Goal: Task Accomplishment & Management: Manage account settings

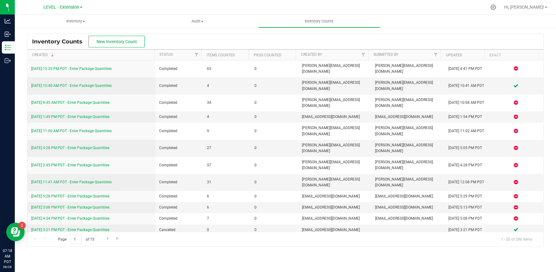
click at [82, 6] on link "LEVEL - Extension" at bounding box center [62, 7] width 39 height 6
click at [63, 32] on link "LEVEL Distribution" at bounding box center [63, 30] width 90 height 8
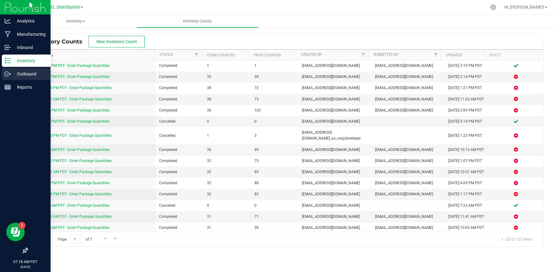
click at [34, 78] on div "Outbound" at bounding box center [26, 74] width 49 height 12
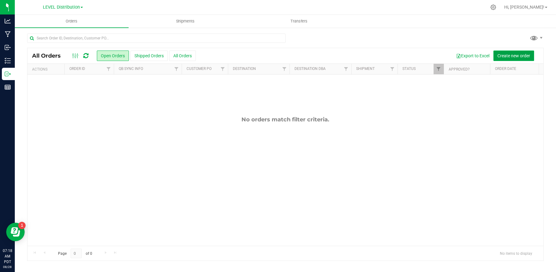
click at [522, 54] on span "Create new order" at bounding box center [513, 55] width 33 height 5
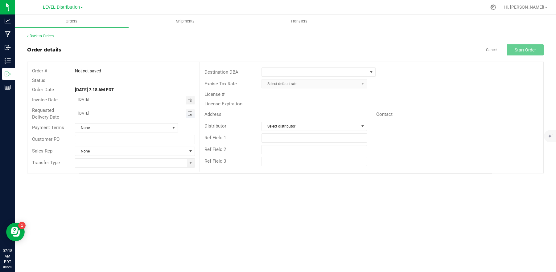
click at [192, 113] on span "Toggle calendar" at bounding box center [189, 113] width 5 height 5
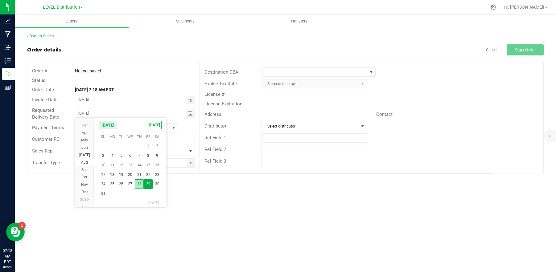
click at [141, 188] on span "28" at bounding box center [139, 184] width 9 height 10
type input "[DATE]"
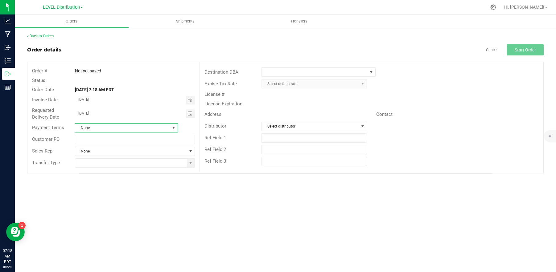
click at [121, 125] on span "None" at bounding box center [122, 128] width 95 height 9
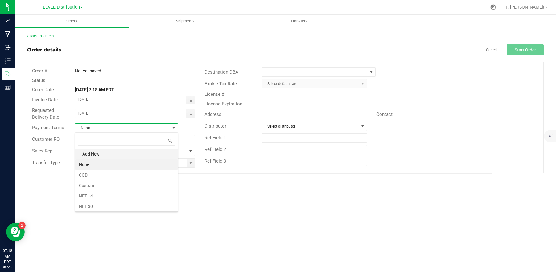
scroll to position [9, 103]
click at [94, 183] on li "Custom" at bounding box center [126, 185] width 102 height 10
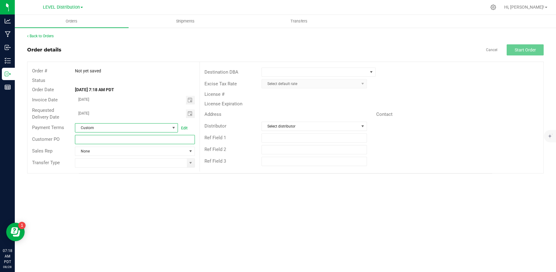
click at [113, 142] on input "text" at bounding box center [135, 139] width 120 height 9
click at [189, 164] on span at bounding box center [190, 163] width 5 height 5
type input "91668"
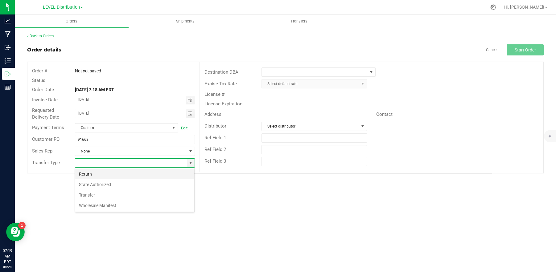
scroll to position [9, 120]
click at [119, 192] on li "Transfer" at bounding box center [134, 195] width 119 height 10
type input "Transfer"
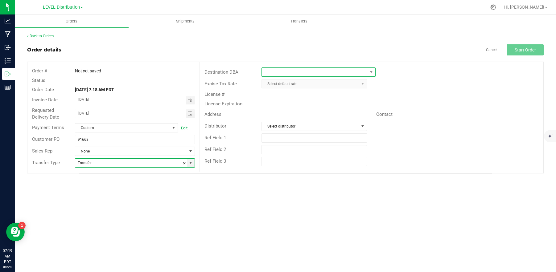
click at [356, 73] on span at bounding box center [314, 72] width 105 height 9
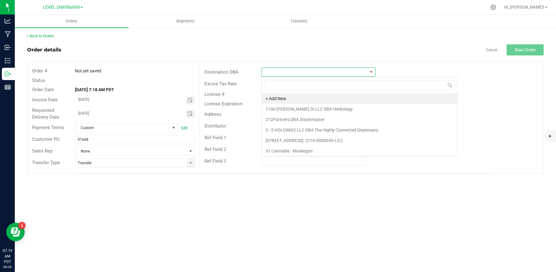
scroll to position [9, 114]
type input "kiva"
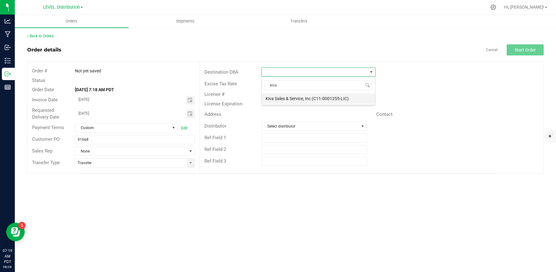
click at [336, 97] on li "Kiva Sales & Service, Inc (C11-0001255-LIC)" at bounding box center [318, 98] width 113 height 10
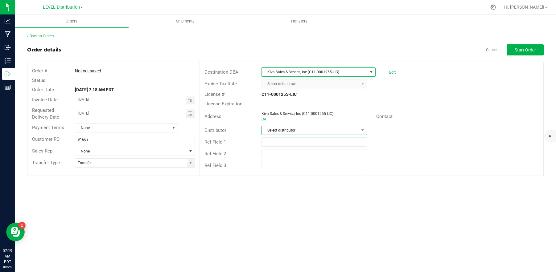
click at [329, 130] on span "Select distributor" at bounding box center [310, 130] width 97 height 9
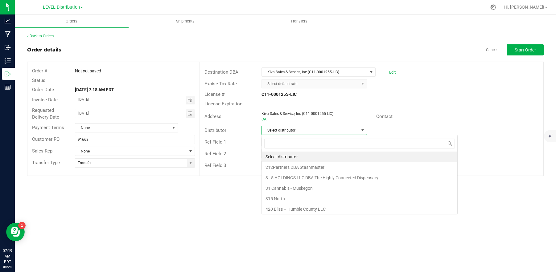
scroll to position [9, 105]
type input "kiva"
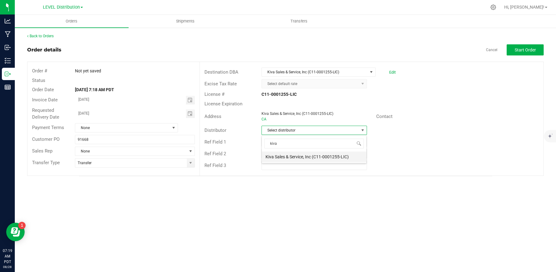
click at [348, 160] on li "Kiva Sales & Service, Inc (C11-0001255-LIC)" at bounding box center [314, 157] width 105 height 10
click at [530, 54] on button "Start Order" at bounding box center [525, 49] width 37 height 11
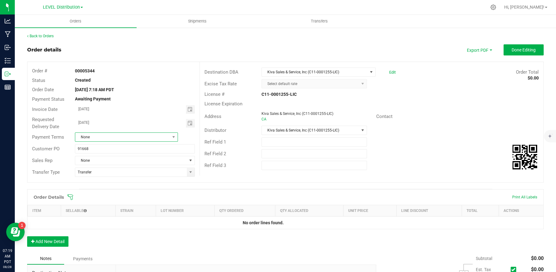
click at [163, 141] on span "None" at bounding box center [122, 137] width 95 height 9
click at [117, 172] on li "Custom" at bounding box center [125, 173] width 101 height 10
click at [134, 254] on div "Notes Payments" at bounding box center [199, 259] width 344 height 12
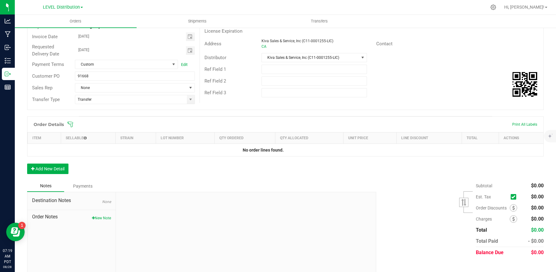
scroll to position [82, 0]
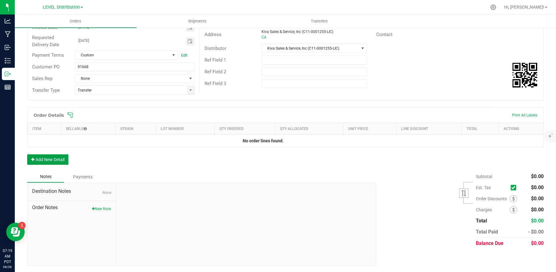
click at [64, 161] on button "Add New Detail" at bounding box center [47, 159] width 41 height 10
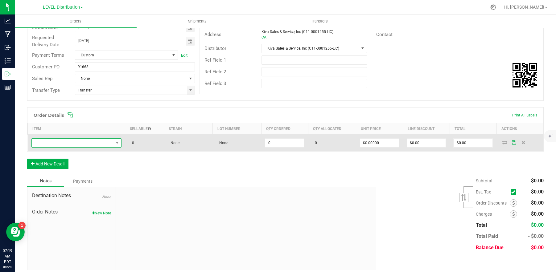
click at [105, 144] on span "NO DATA FOUND" at bounding box center [73, 143] width 82 height 9
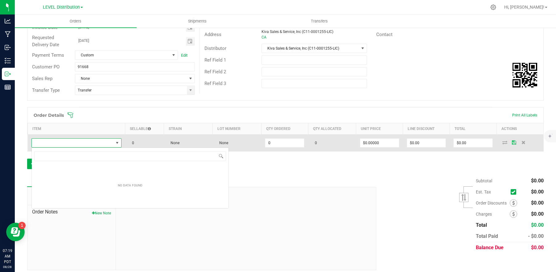
scroll to position [9, 89]
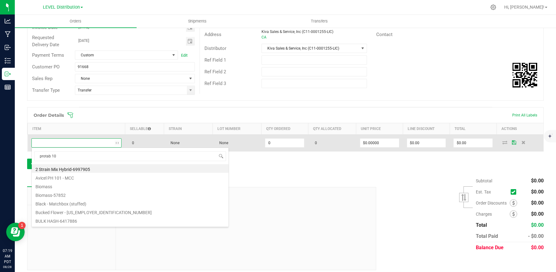
type input "protab 100"
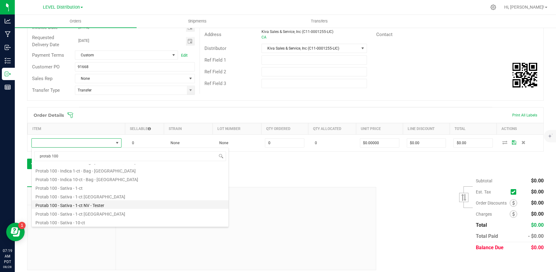
scroll to position [106, 0]
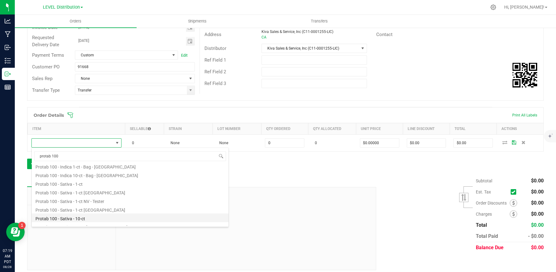
click at [99, 220] on li "Protab 100 - Sativa - 10-ct" at bounding box center [130, 218] width 197 height 9
type input "0 ea"
type input "$38.00000"
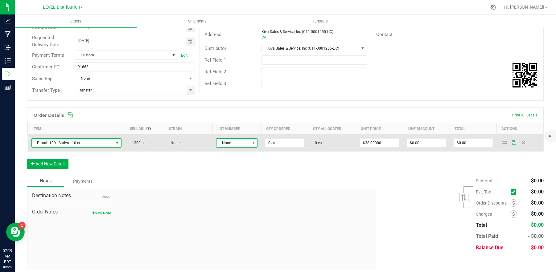
click at [244, 142] on span "None" at bounding box center [232, 143] width 33 height 9
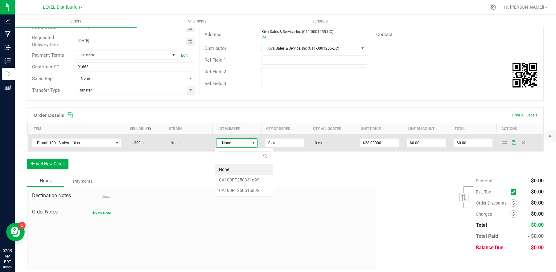
scroll to position [9, 41]
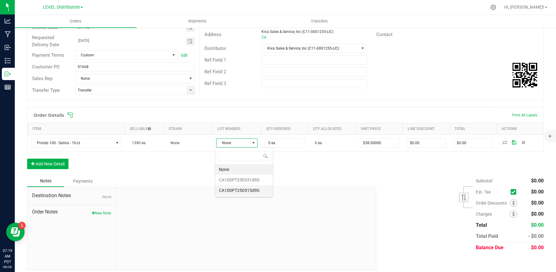
click at [260, 193] on li "CA100PT250515d9S" at bounding box center [244, 190] width 58 height 10
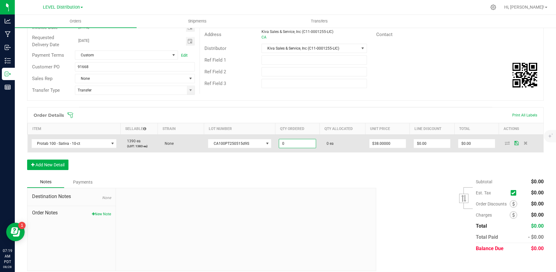
click at [297, 145] on input "0" at bounding box center [297, 143] width 36 height 9
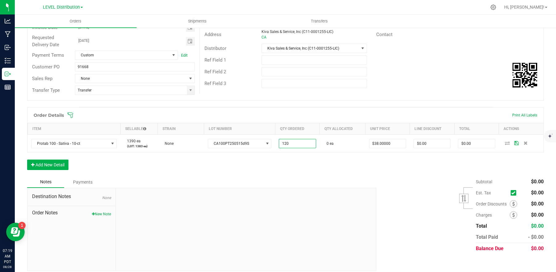
type input "120 ea"
type input "$4,560.00"
click at [401, 175] on div "Order Details Print All Labels Item Sellable Strain Lot Number Qty Ordered Qty …" at bounding box center [285, 141] width 517 height 69
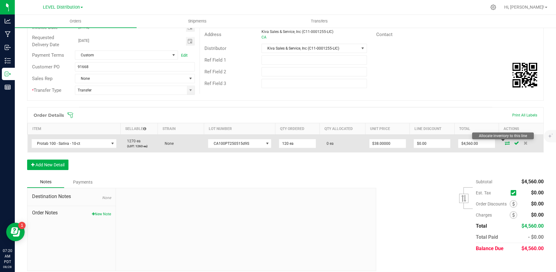
click at [505, 143] on icon at bounding box center [507, 143] width 5 height 4
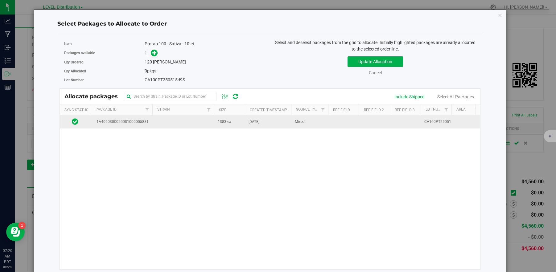
click at [122, 124] on span "1A4060300020081000005881" at bounding box center [121, 122] width 54 height 6
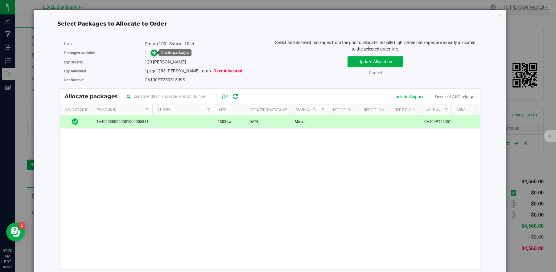
click at [154, 54] on icon at bounding box center [154, 53] width 4 height 4
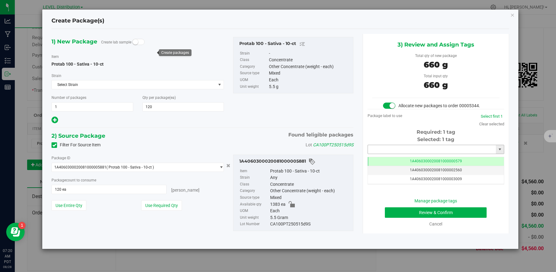
click at [424, 150] on input "text" at bounding box center [432, 149] width 128 height 9
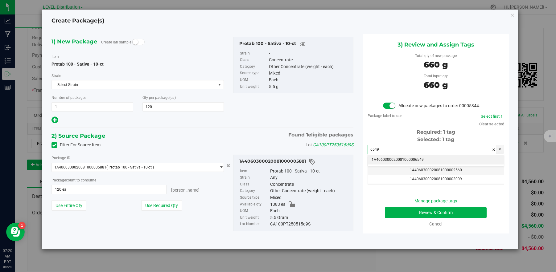
click at [440, 159] on li "1A4060300020081000006549" at bounding box center [436, 159] width 136 height 9
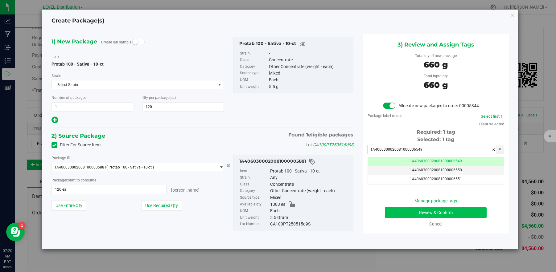
type input "1A4060300020081000006549"
click at [448, 215] on button "Review & Confirm" at bounding box center [436, 213] width 102 height 10
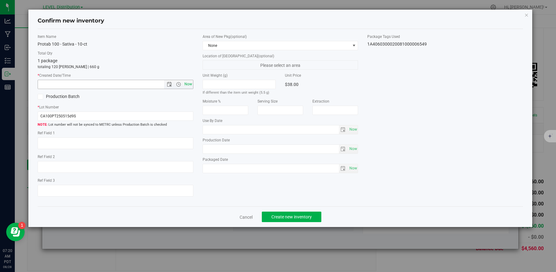
click at [189, 85] on span "Now" at bounding box center [188, 84] width 10 height 9
type input "8/28/2025 7:20 AM"
click at [60, 142] on textarea at bounding box center [116, 144] width 156 height 12
paste textarea "CA100PT250515d9S"
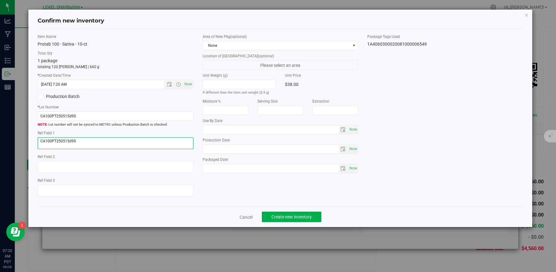
type textarea "CA100PT250515d9S"
click at [233, 203] on div "Item Name Protab 100 - Sativa - 10-ct Total Qty 1 package totaling 120 eaches |…" at bounding box center [280, 118] width 485 height 178
click at [317, 217] on button "Create new inventory" at bounding box center [292, 217] width 60 height 10
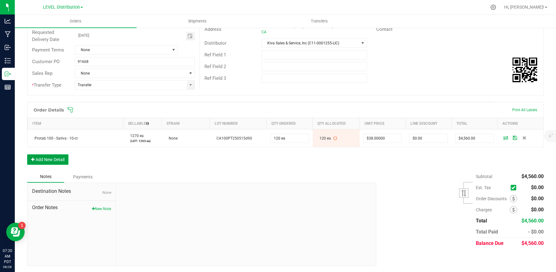
click at [62, 159] on button "Add New Detail" at bounding box center [47, 159] width 41 height 10
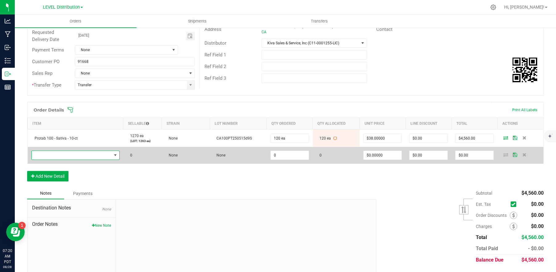
click at [75, 155] on span "NO DATA FOUND" at bounding box center [72, 155] width 80 height 9
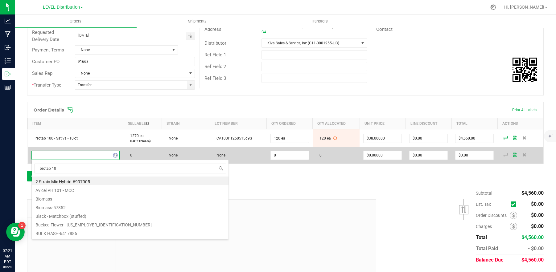
type input "protab 100"
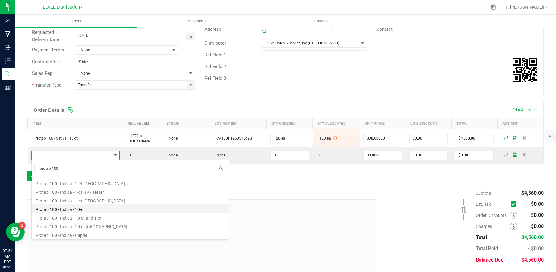
click at [118, 210] on li "Protab 100 - Indica - 10-ct" at bounding box center [130, 208] width 197 height 9
type input "0 ea"
type input "$38.00000"
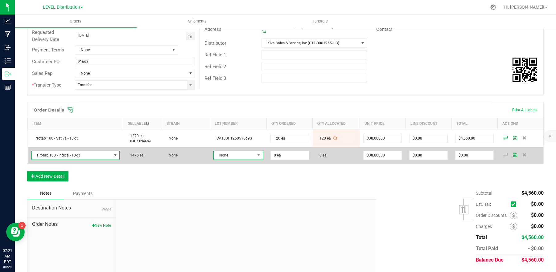
click at [249, 157] on span "None" at bounding box center [234, 155] width 41 height 9
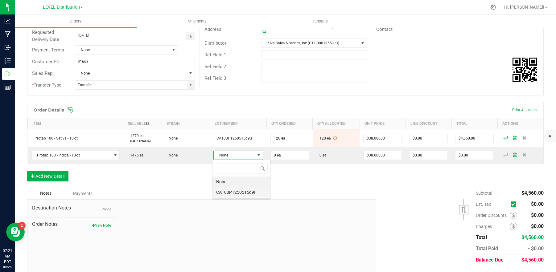
click at [257, 195] on li "CA100PT250515d9I" at bounding box center [241, 192] width 58 height 10
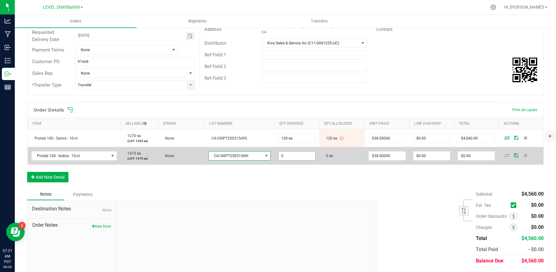
click at [301, 158] on input "0" at bounding box center [296, 156] width 37 height 9
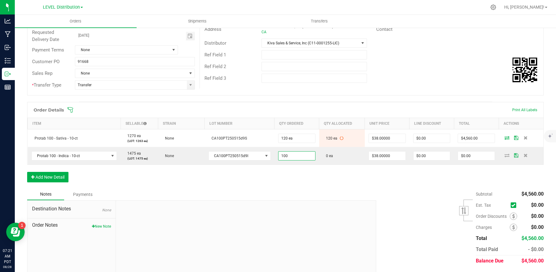
type input "100 ea"
type input "$3,800.00"
click at [388, 193] on div "Subtotal $4,560.00 Est. Tax" at bounding box center [458, 228] width 172 height 78
click at [371, 187] on div "Order Details Print All Labels Item Sellable Strain Lot Number Qty Ordered Qty …" at bounding box center [285, 145] width 517 height 87
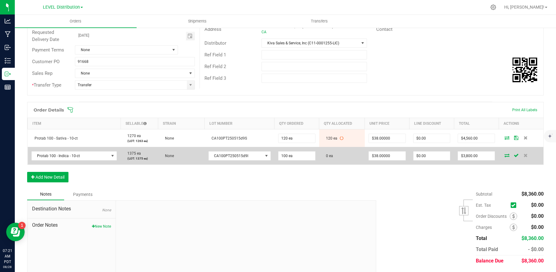
click at [504, 155] on icon at bounding box center [506, 156] width 5 height 4
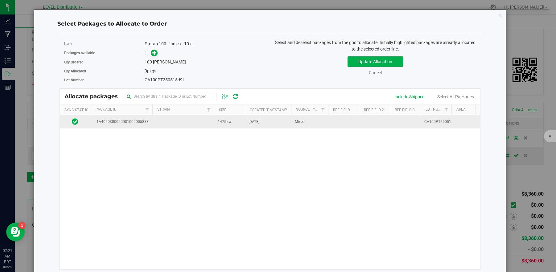
click at [156, 125] on td at bounding box center [183, 121] width 62 height 13
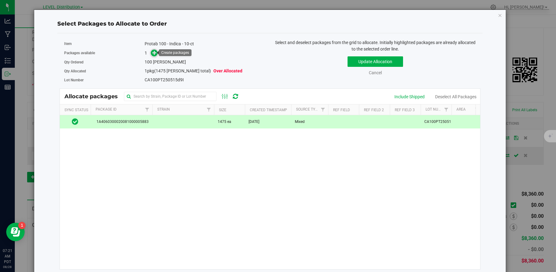
click at [154, 55] on icon at bounding box center [154, 53] width 4 height 4
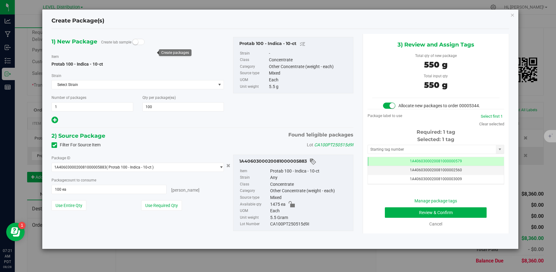
scroll to position [0, 0]
click at [406, 150] on input "text" at bounding box center [432, 149] width 128 height 9
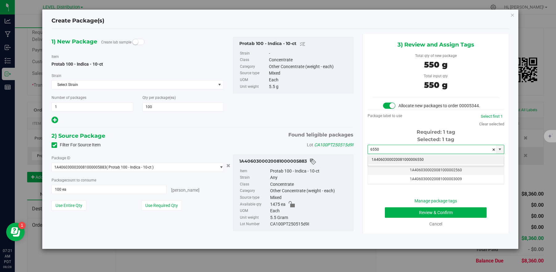
click at [422, 158] on li "1A4060300020081000006550" at bounding box center [436, 159] width 136 height 9
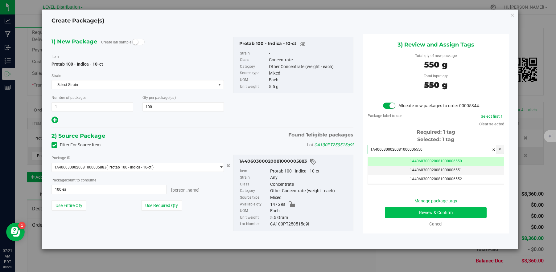
type input "1A4060300020081000006550"
click at [448, 213] on button "Review & Confirm" at bounding box center [436, 213] width 102 height 10
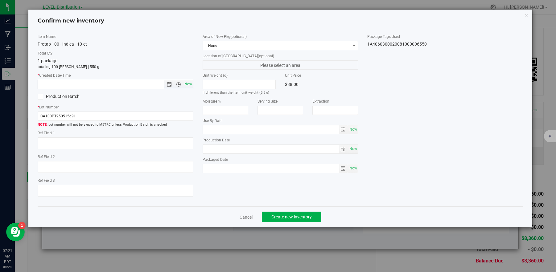
click at [187, 86] on span "Now" at bounding box center [188, 84] width 10 height 9
type input "8/28/2025 7:21 AM"
click at [63, 146] on textarea at bounding box center [116, 144] width 156 height 12
paste textarea "CA100PT250515d9I"
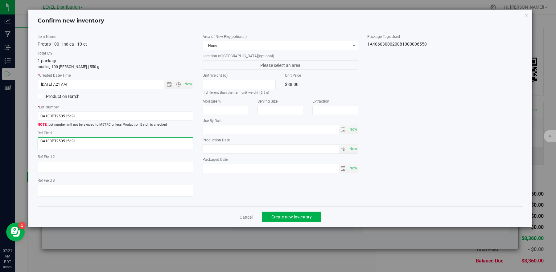
type textarea "CA100PT250515d9I"
click at [258, 200] on div "Item Name Protab 100 - Indica - 10-ct Total Qty 1 package totaling 100 eaches |…" at bounding box center [280, 118] width 495 height 168
click at [308, 217] on span "Create new inventory" at bounding box center [291, 217] width 40 height 5
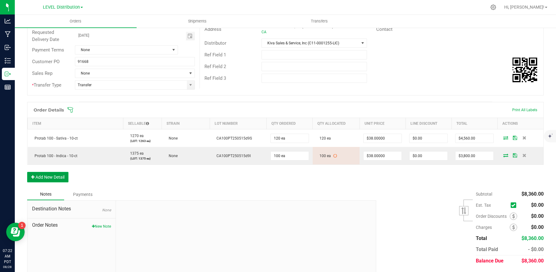
click at [57, 179] on button "Add New Detail" at bounding box center [47, 177] width 41 height 10
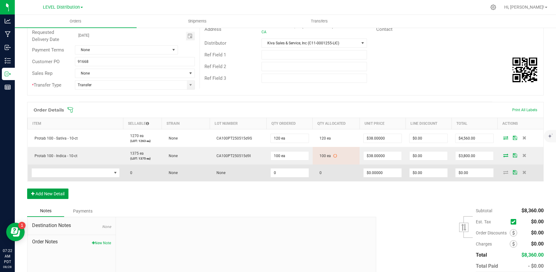
click at [27, 189] on button "Add New Detail" at bounding box center [47, 194] width 41 height 10
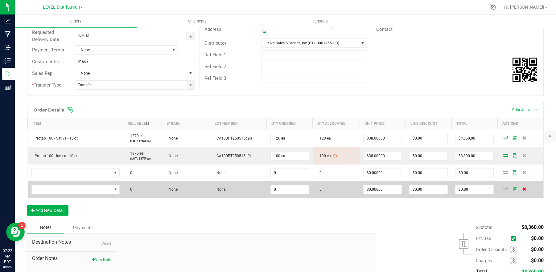
click at [522, 190] on icon at bounding box center [524, 189] width 4 height 4
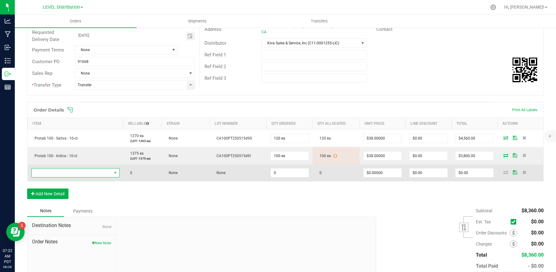
click at [112, 173] on span "NO DATA FOUND" at bounding box center [116, 173] width 8 height 9
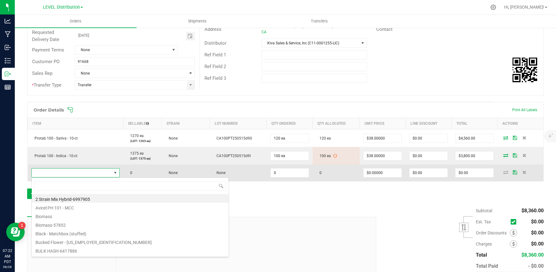
scroll to position [9, 87]
type input "protab 100"
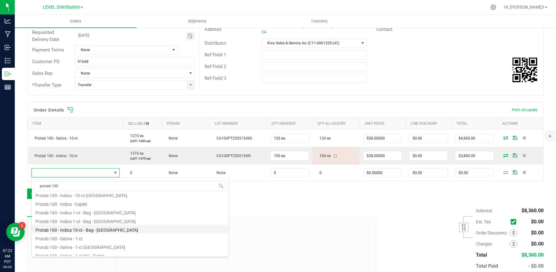
scroll to position [89, 0]
click at [101, 232] on li "Protab 100 - Sativa - 1-ct" at bounding box center [130, 230] width 197 height 9
type input "0 ea"
type input "$4.00000"
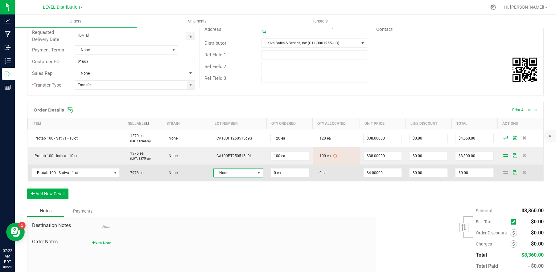
click at [250, 177] on span "None" at bounding box center [234, 173] width 41 height 9
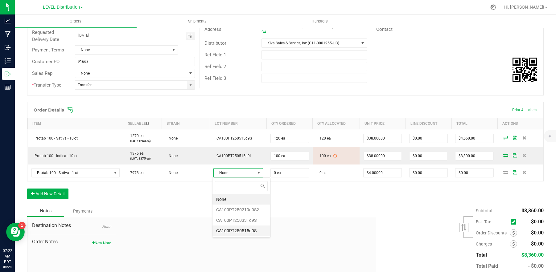
click at [254, 233] on li "CA100PT250515d9S" at bounding box center [241, 231] width 58 height 10
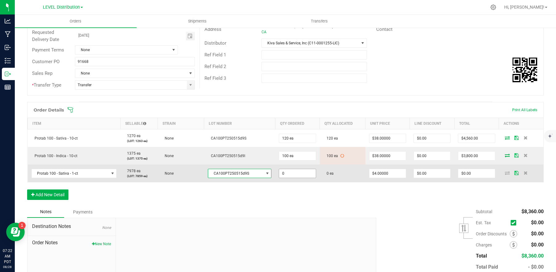
click at [299, 175] on input "0" at bounding box center [297, 173] width 36 height 9
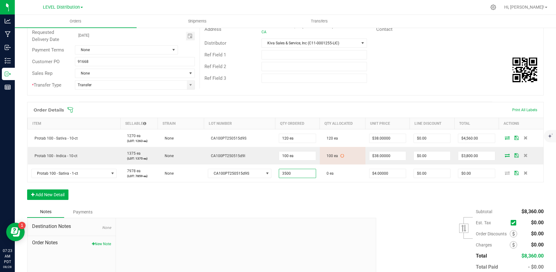
type input "3500 ea"
type input "$14,000.00"
click at [396, 206] on div "Subtotal $8,360.00 Est. Tax" at bounding box center [458, 245] width 172 height 78
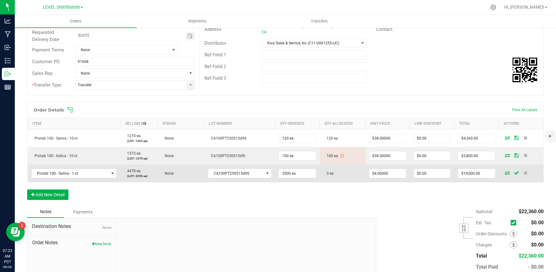
click at [505, 174] on icon at bounding box center [507, 173] width 5 height 4
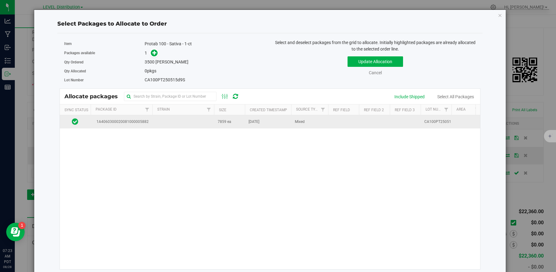
click at [146, 124] on span "1A4060300020081000005882" at bounding box center [121, 122] width 54 height 6
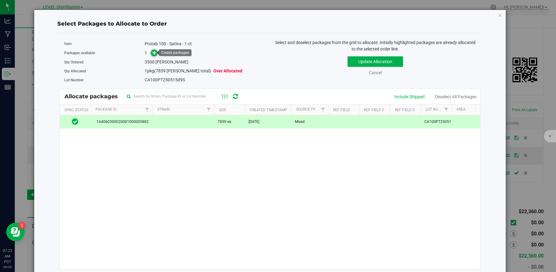
click at [154, 53] on icon at bounding box center [154, 53] width 4 height 4
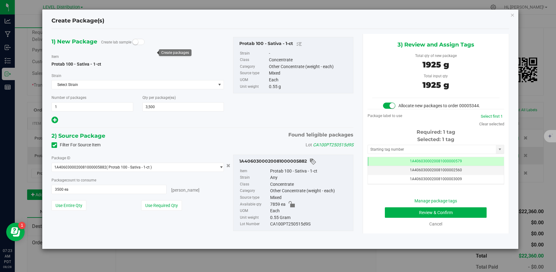
scroll to position [0, 0]
click at [418, 150] on input "text" at bounding box center [432, 149] width 128 height 9
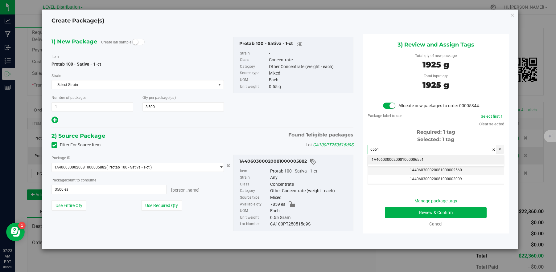
click at [432, 161] on li "1A4060300020081000006551" at bounding box center [436, 159] width 136 height 9
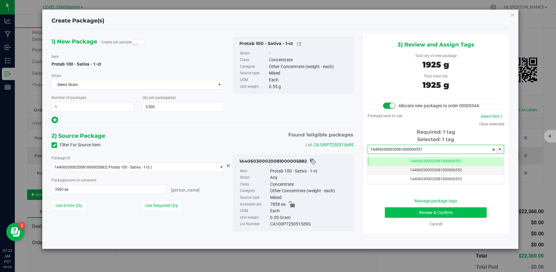
type input "1A4060300020081000006551"
click at [454, 215] on button "Review & Confirm" at bounding box center [436, 213] width 102 height 10
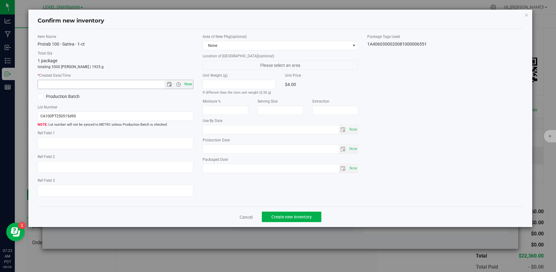
click at [187, 84] on span "Now" at bounding box center [188, 84] width 10 height 9
type input "8/28/2025 7:23 AM"
click at [69, 143] on textarea at bounding box center [116, 144] width 156 height 12
paste textarea "CA100PT250515d9S"
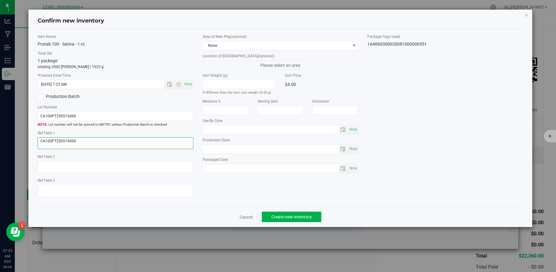
type textarea "CA100PT250515d9S"
click at [238, 192] on div "Item Name Protab 100 - Sativa - 1-ct Total Qty 1 package totaling 3500 eaches |…" at bounding box center [280, 118] width 495 height 168
click at [293, 217] on span "Create new inventory" at bounding box center [291, 217] width 40 height 5
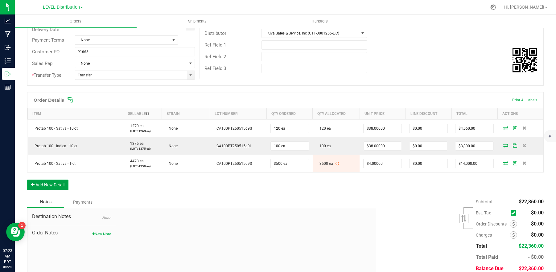
click at [60, 187] on button "Add New Detail" at bounding box center [47, 185] width 41 height 10
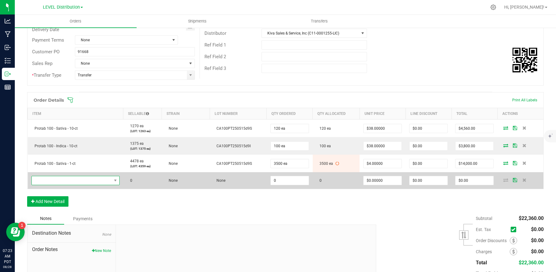
click at [72, 181] on span "NO DATA FOUND" at bounding box center [72, 180] width 80 height 9
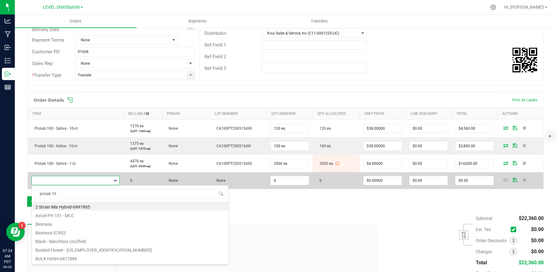
type input "protab 100"
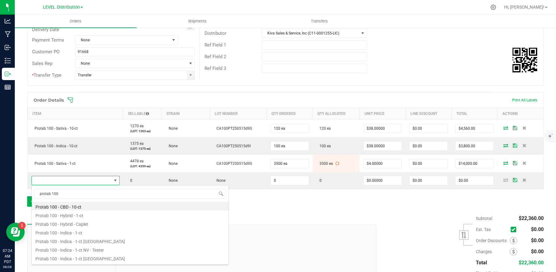
click at [91, 233] on li "Protab 100 - Indica - 1-ct" at bounding box center [130, 232] width 197 height 9
type input "0 ea"
type input "$4.00000"
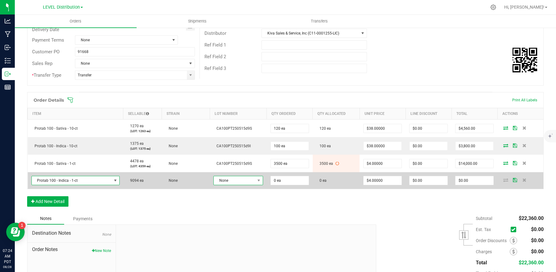
click at [251, 181] on span "None" at bounding box center [234, 180] width 41 height 9
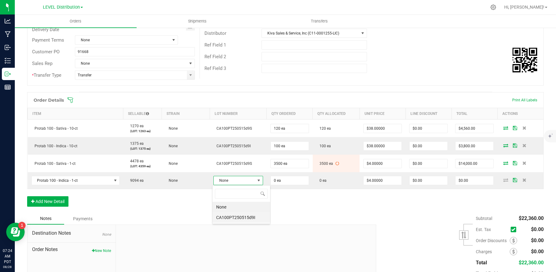
click at [259, 221] on li "CA100PT250515d9I" at bounding box center [241, 217] width 58 height 10
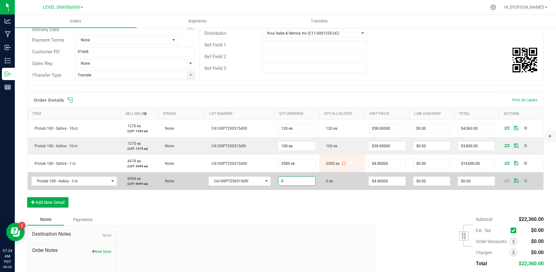
click at [303, 181] on input "0" at bounding box center [296, 181] width 37 height 9
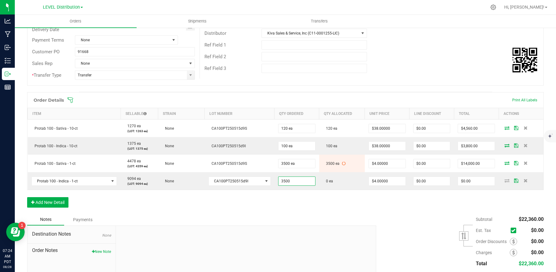
type input "3500 ea"
type input "$14,000.00"
click at [337, 210] on div "Order Details Print All Labels Item Sellable Strain Lot Number Qty Ordered Qty …" at bounding box center [285, 153] width 517 height 122
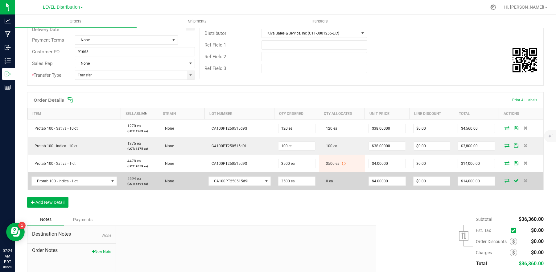
click at [504, 182] on icon at bounding box center [506, 181] width 5 height 4
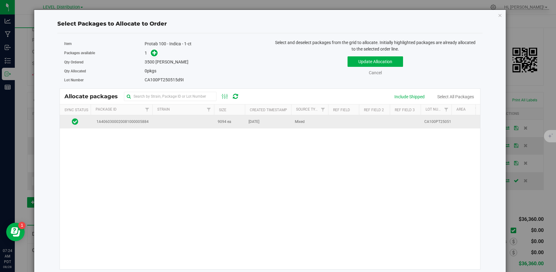
click at [167, 122] on td at bounding box center [183, 121] width 62 height 13
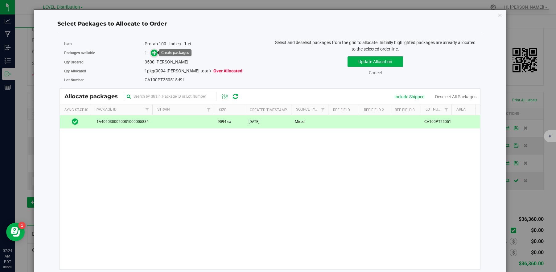
click at [156, 52] on icon at bounding box center [154, 53] width 4 height 4
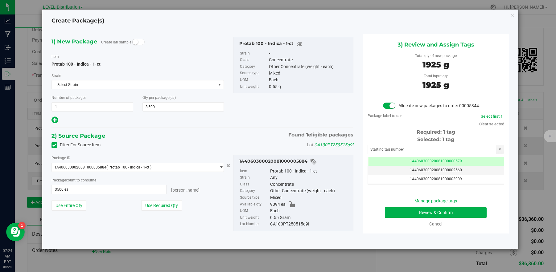
scroll to position [0, 0]
click at [419, 152] on input "text" at bounding box center [432, 149] width 128 height 9
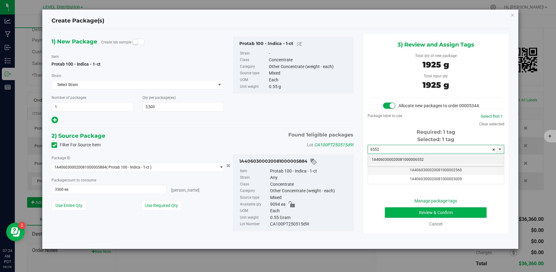
click at [441, 158] on li "1A4060300020081000006552" at bounding box center [436, 159] width 136 height 9
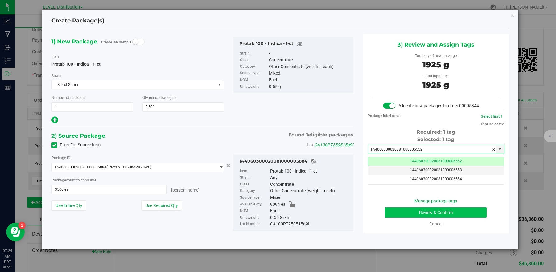
type input "1A4060300020081000006552"
click at [464, 217] on button "Review & Confirm" at bounding box center [436, 213] width 102 height 10
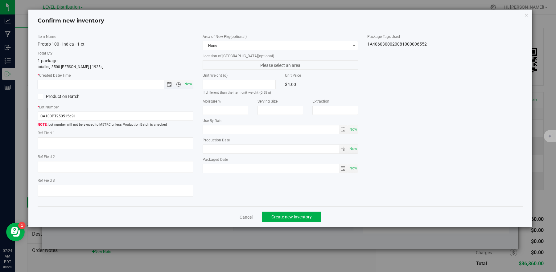
click at [187, 85] on span "Now" at bounding box center [188, 84] width 10 height 9
type input "8/28/2025 7:24 AM"
click at [74, 146] on textarea at bounding box center [116, 144] width 156 height 12
paste textarea "CA100PT250515d9I"
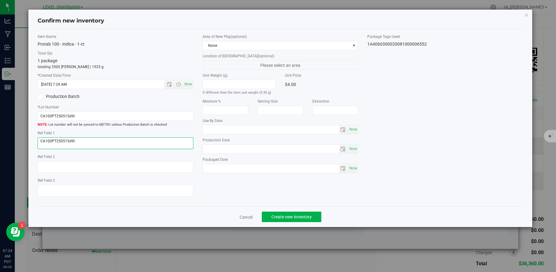
type textarea "CA100PT250515d9I"
click at [229, 196] on div "Item Name Protab 100 - Indica - 1-ct Total Qty 1 package totaling 3500 eaches |…" at bounding box center [280, 118] width 495 height 168
click at [309, 217] on span "Create new inventory" at bounding box center [291, 217] width 40 height 5
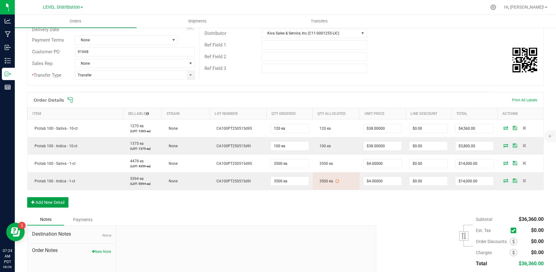
click at [64, 202] on button "Add New Detail" at bounding box center [47, 202] width 41 height 10
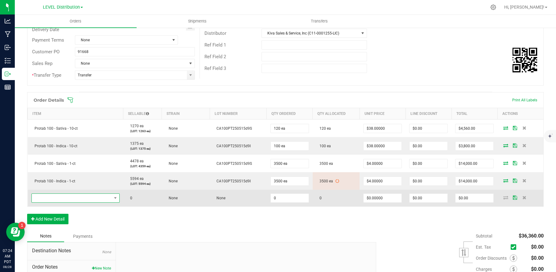
click at [73, 199] on span "NO DATA FOUND" at bounding box center [72, 198] width 80 height 9
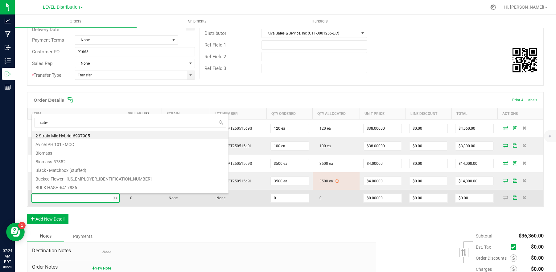
type input "sativa"
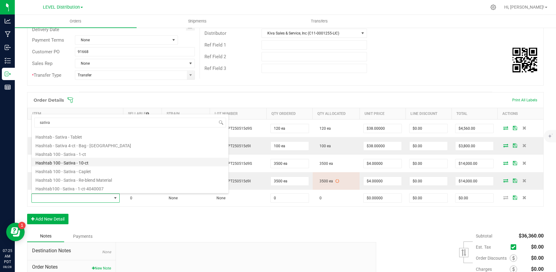
click at [98, 163] on li "Hashtab 100 - Sativa - 10-ct" at bounding box center [130, 162] width 197 height 9
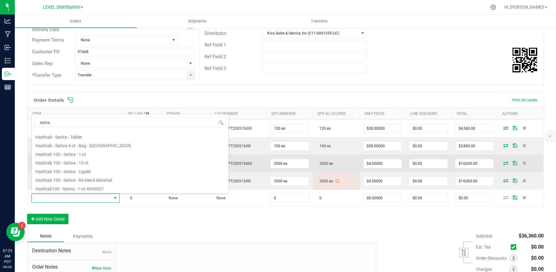
type input "0 ea"
type input "$38.00000"
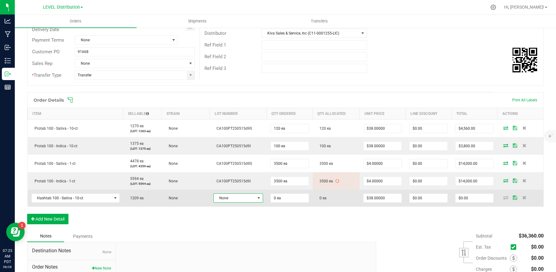
click at [247, 198] on span "None" at bounding box center [234, 198] width 41 height 9
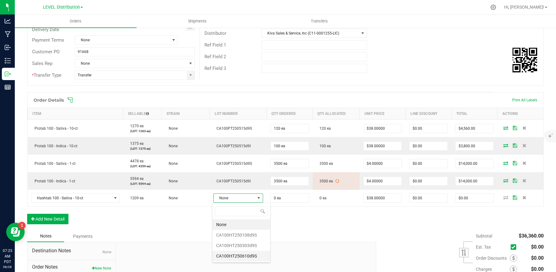
click at [256, 257] on li "CA100HT250610d9S" at bounding box center [241, 256] width 58 height 10
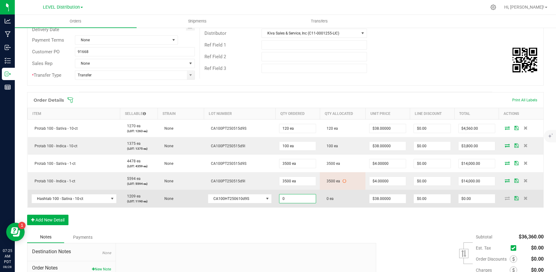
click at [300, 200] on input "0" at bounding box center [297, 199] width 36 height 9
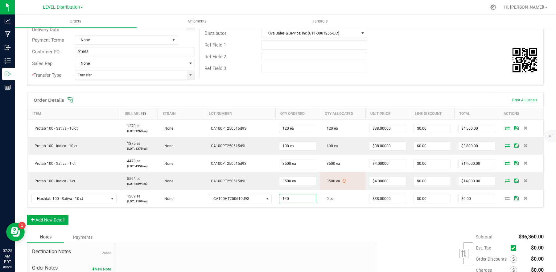
type input "140 ea"
type input "$5,320.00"
click at [409, 236] on div "Subtotal $36,360.00 Est. Tax" at bounding box center [458, 271] width 172 height 78
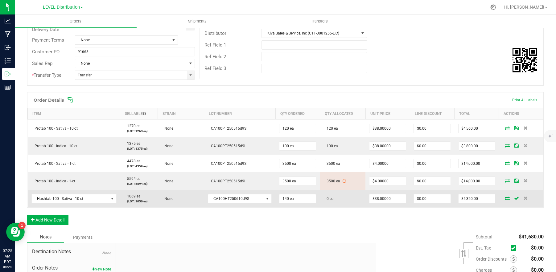
click at [505, 199] on icon at bounding box center [507, 198] width 5 height 4
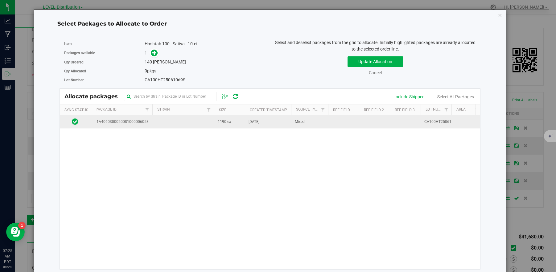
click at [134, 123] on span "1A4060300020081000006058" at bounding box center [121, 122] width 54 height 6
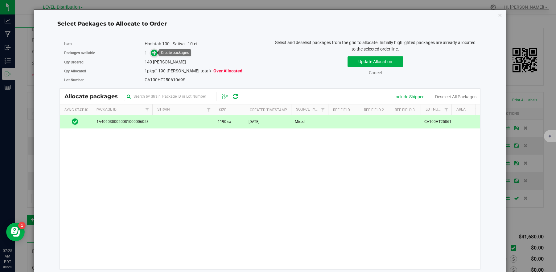
click at [154, 55] on icon at bounding box center [154, 53] width 4 height 4
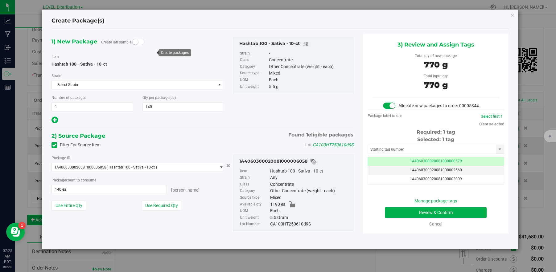
scroll to position [0, 0]
click at [445, 151] on input "text" at bounding box center [432, 149] width 128 height 9
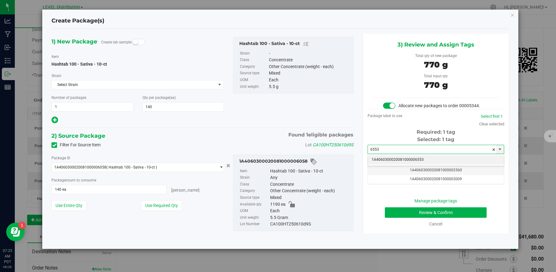
click at [448, 160] on li "1A4060300020081000006553" at bounding box center [436, 159] width 136 height 9
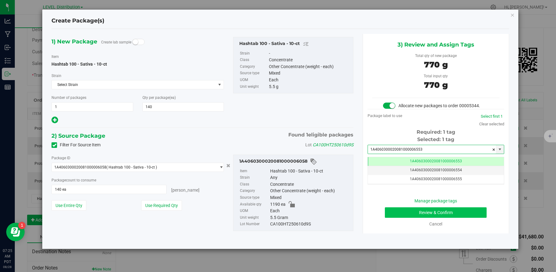
type input "1A4060300020081000006553"
click at [470, 214] on button "Review & Confirm" at bounding box center [436, 213] width 102 height 10
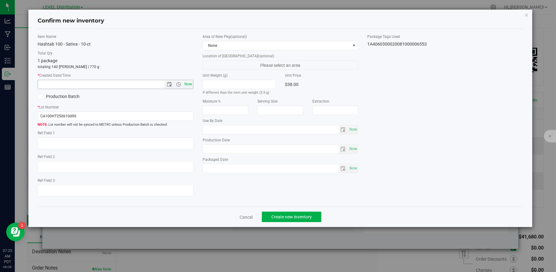
click at [187, 86] on span "Now" at bounding box center [188, 84] width 10 height 9
type input "8/28/2025 7:25 AM"
click at [72, 145] on textarea at bounding box center [116, 144] width 156 height 12
paste textarea "CA100HT250610d9S"
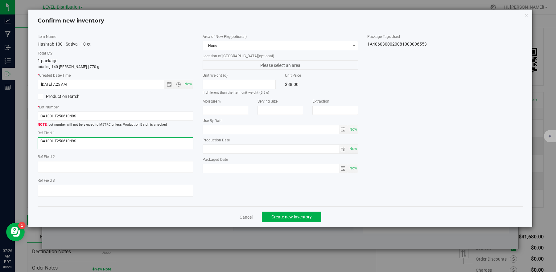
type textarea "CA100HT250610d9S"
click at [241, 194] on div "Item Name Hashtab 100 - Sativa - 10-ct Total Qty 1 package totaling 140 eaches …" at bounding box center [280, 118] width 495 height 168
click at [311, 218] on span "Create new inventory" at bounding box center [291, 217] width 40 height 5
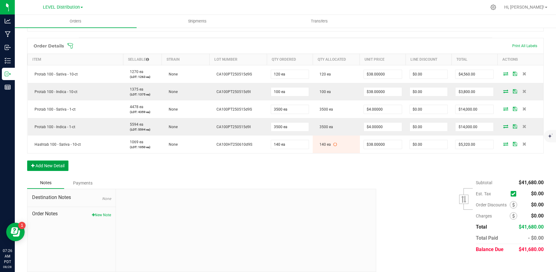
click at [62, 167] on button "Add New Detail" at bounding box center [47, 166] width 41 height 10
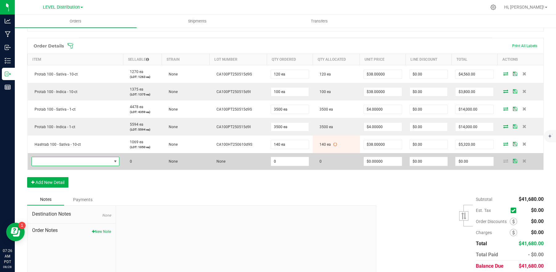
click at [74, 161] on span "NO DATA FOUND" at bounding box center [72, 161] width 80 height 9
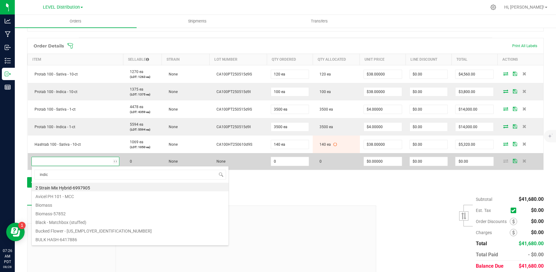
type input "indica"
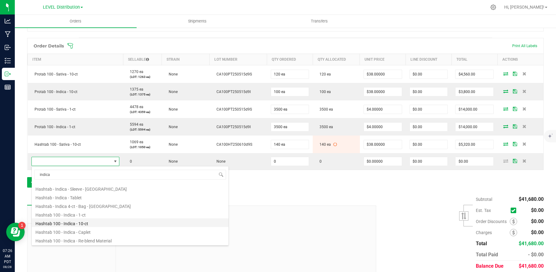
click at [126, 224] on li "Hashtab 100 - Indica - 10-ct" at bounding box center [130, 223] width 197 height 9
type input "0 ea"
type input "$38.00000"
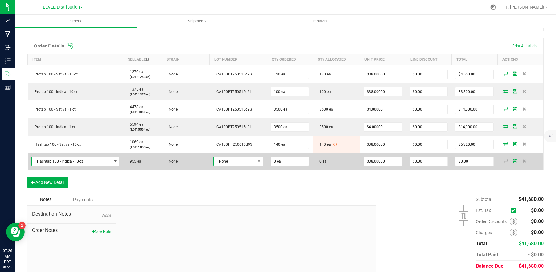
click at [247, 163] on span "None" at bounding box center [235, 161] width 42 height 9
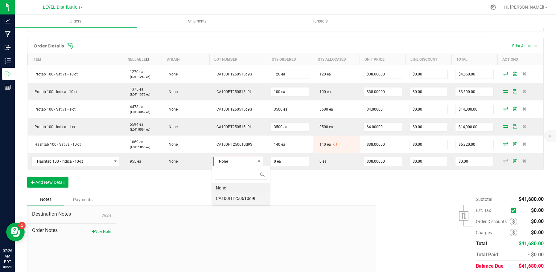
click at [260, 203] on li "CA100HT250610d9I" at bounding box center [241, 198] width 58 height 10
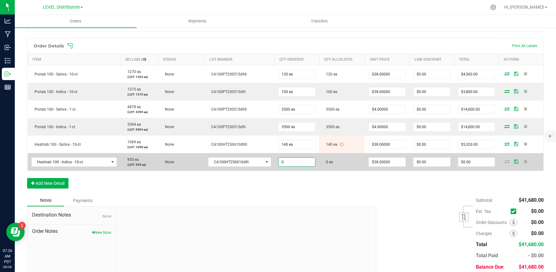
click at [304, 164] on input "0" at bounding box center [297, 162] width 37 height 9
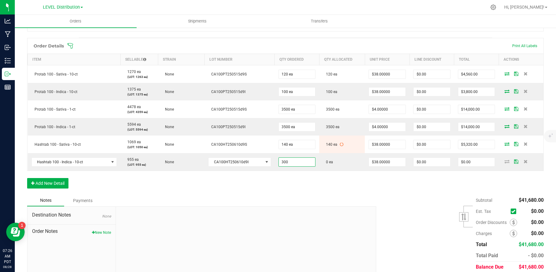
type input "300 ea"
type input "$11,400.00"
click at [349, 198] on div "Notes Payments" at bounding box center [199, 201] width 344 height 12
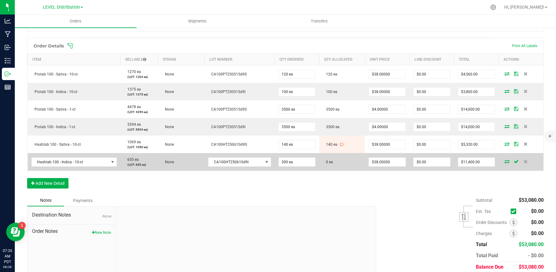
click at [504, 163] on icon at bounding box center [506, 162] width 5 height 4
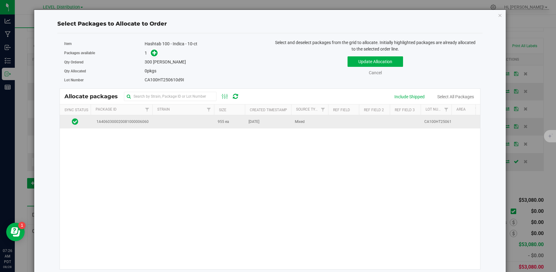
click at [158, 125] on td at bounding box center [183, 121] width 62 height 13
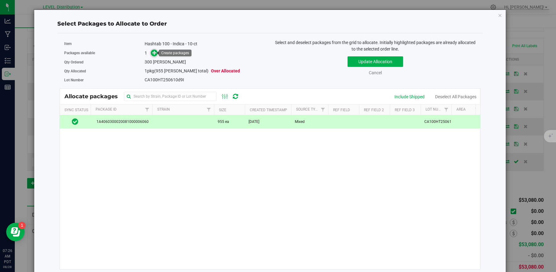
click at [155, 53] on icon at bounding box center [154, 53] width 4 height 4
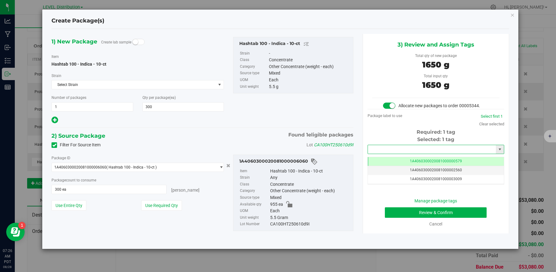
click at [441, 152] on input "text" at bounding box center [432, 149] width 128 height 9
click at [453, 162] on li "1A4060300020081000006554" at bounding box center [436, 159] width 136 height 9
type input "1A4060300020081000006554"
click at [462, 215] on button "Review & Confirm" at bounding box center [436, 213] width 102 height 10
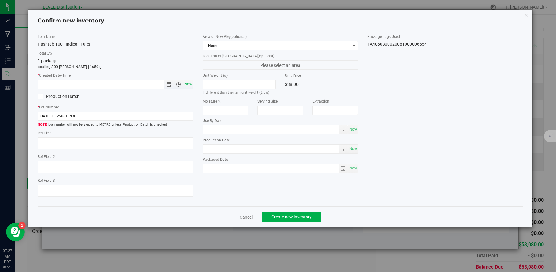
click at [189, 87] on span "Now" at bounding box center [188, 84] width 10 height 9
type input "8/28/2025 7:27 AM"
click at [72, 144] on textarea at bounding box center [116, 144] width 156 height 12
paste textarea "CA100HT250610d9I"
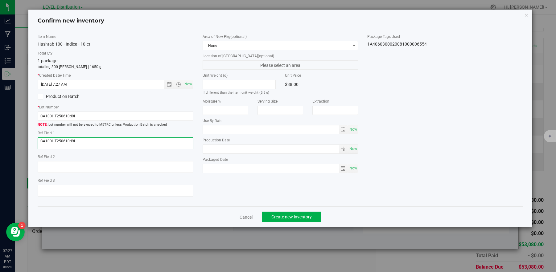
type textarea "CA100HT250610d9I"
click at [253, 201] on div "Item Name Hashtab 100 - Indica - 10-ct Total Qty 1 package totaling 300 eaches …" at bounding box center [280, 118] width 495 height 168
click at [305, 219] on span "Create new inventory" at bounding box center [291, 217] width 40 height 5
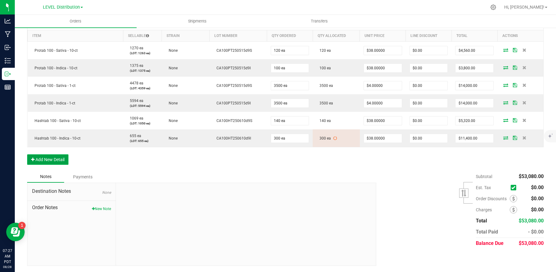
click at [62, 160] on button "Add New Detail" at bounding box center [47, 159] width 41 height 10
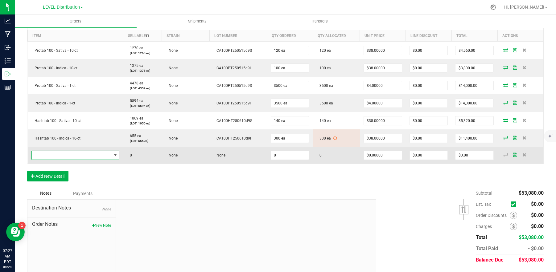
click at [87, 158] on span "NO DATA FOUND" at bounding box center [72, 155] width 80 height 9
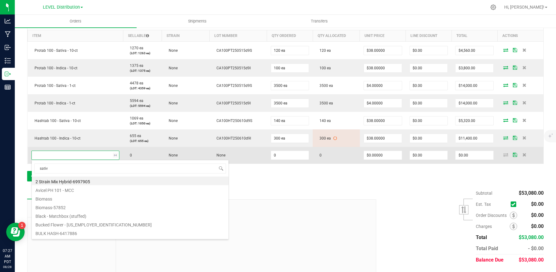
type input "sativa"
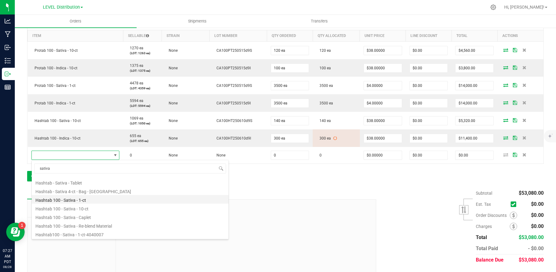
click at [106, 200] on li "Hashtab 100 - Sativa - 1-ct" at bounding box center [130, 199] width 197 height 9
type input "0 ea"
type input "$4.00000"
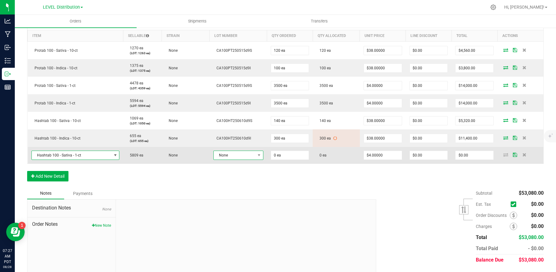
click at [255, 156] on span at bounding box center [259, 155] width 8 height 9
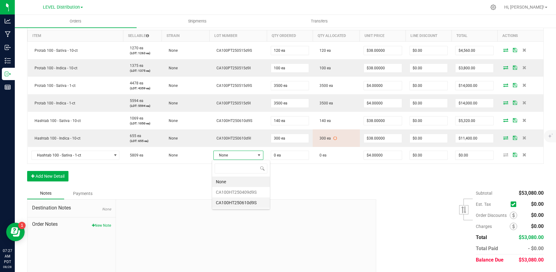
click at [255, 207] on li "CA100HT250610d9S" at bounding box center [241, 203] width 58 height 10
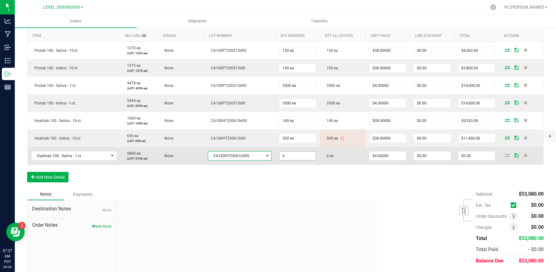
click at [300, 158] on input "0" at bounding box center [297, 156] width 36 height 9
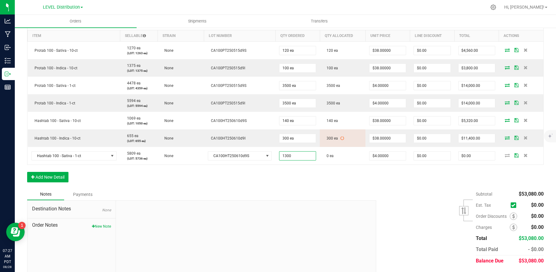
type input "1300 ea"
type input "$5,200.00"
click at [373, 188] on div "Order Details Print All Labels Item Sellable Strain Lot Number Qty Ordered Qty …" at bounding box center [285, 101] width 517 height 175
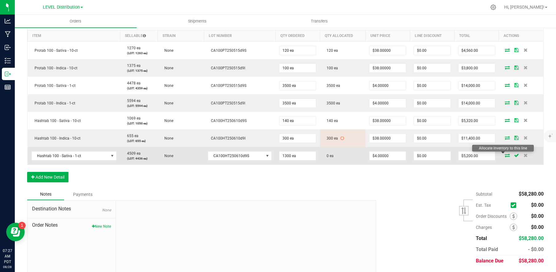
click at [505, 156] on icon at bounding box center [507, 156] width 5 height 4
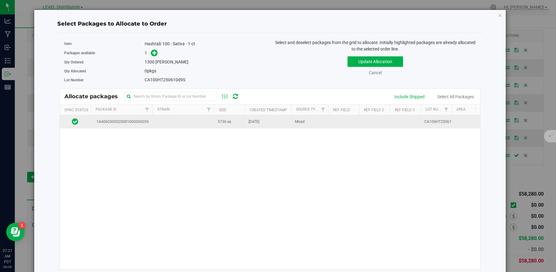
click at [152, 125] on td "1A4060300020081000006059" at bounding box center [122, 121] width 62 height 13
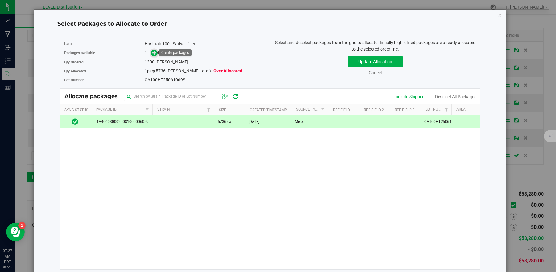
click at [156, 54] on span at bounding box center [154, 53] width 7 height 7
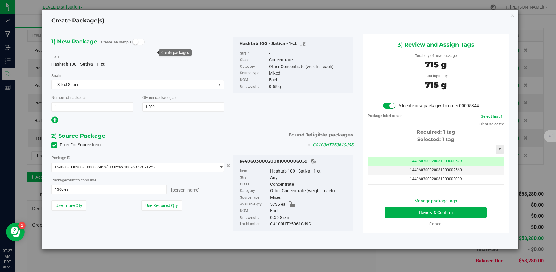
click at [434, 151] on input "text" at bounding box center [432, 149] width 128 height 9
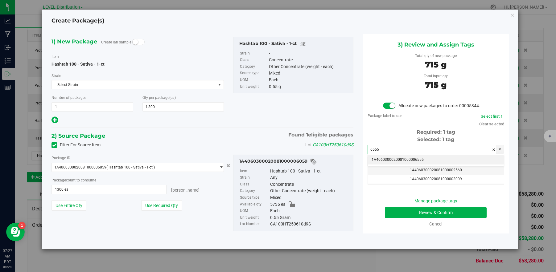
click at [447, 158] on li "1A4060300020081000006555" at bounding box center [436, 159] width 136 height 9
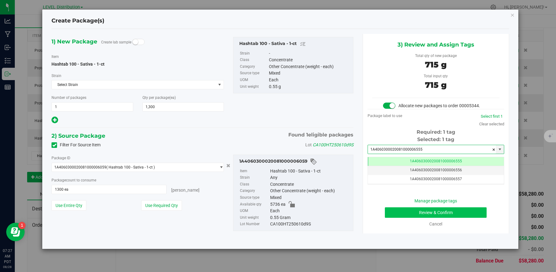
type input "1A4060300020081000006555"
click at [470, 214] on button "Review & Confirm" at bounding box center [436, 213] width 102 height 10
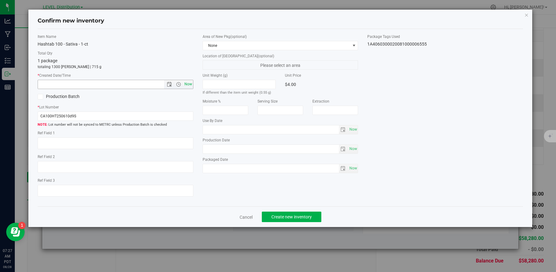
click at [190, 86] on span "Now" at bounding box center [188, 84] width 10 height 9
type input "8/28/2025 7:27 AM"
click at [66, 145] on textarea at bounding box center [116, 144] width 156 height 12
paste textarea "CA100HT250610d9S"
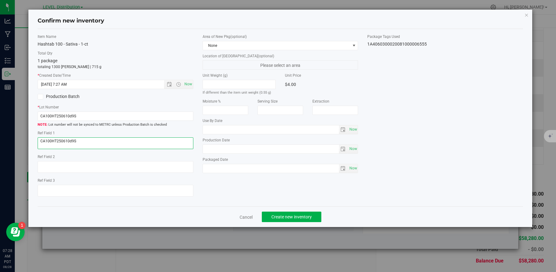
type textarea "CA100HT250610d9S"
click at [236, 192] on div "Item Name Hashtab 100 - Sativa - 1-ct Total Qty 1 package totaling 1300 eaches …" at bounding box center [280, 118] width 495 height 168
click at [308, 218] on span "Create new inventory" at bounding box center [291, 217] width 40 height 5
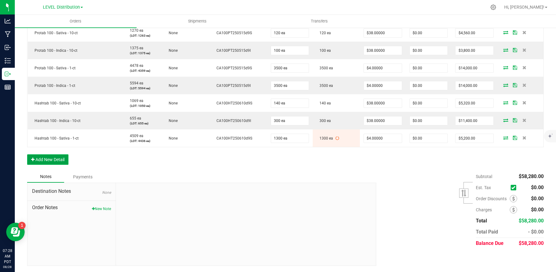
click at [61, 163] on button "Add New Detail" at bounding box center [47, 159] width 41 height 10
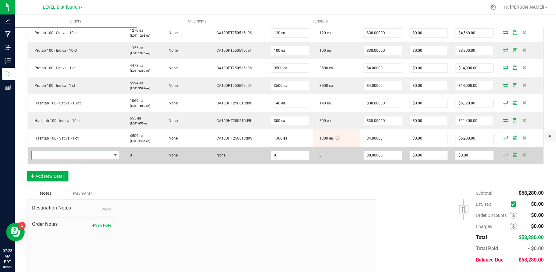
click at [88, 156] on span "NO DATA FOUND" at bounding box center [72, 155] width 80 height 9
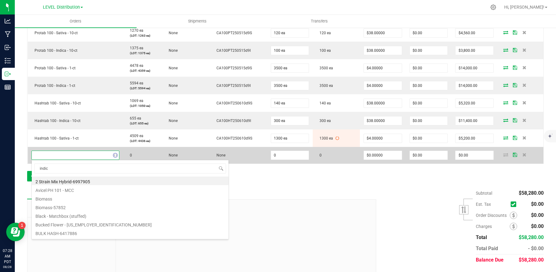
type input "indica"
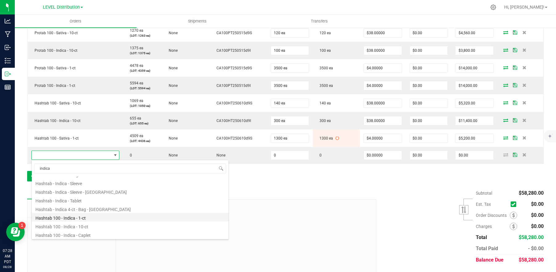
click at [102, 218] on li "Hashtab 100 - Indica - 1-ct" at bounding box center [130, 217] width 197 height 9
type input "0 ea"
type input "$4.00000"
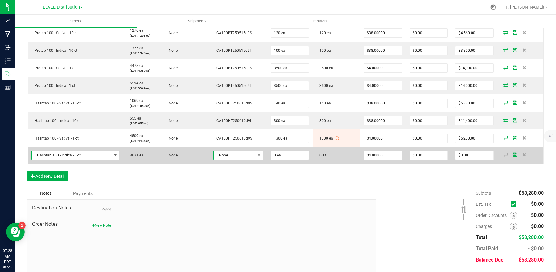
click at [255, 157] on span at bounding box center [259, 155] width 8 height 9
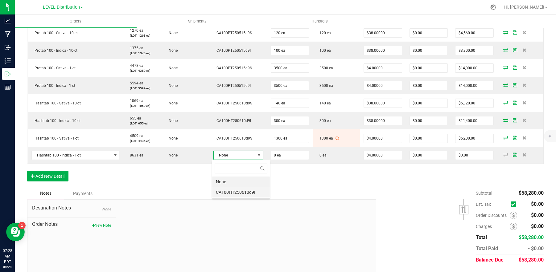
click at [250, 192] on li "CA100HT250610d9I" at bounding box center [241, 192] width 58 height 10
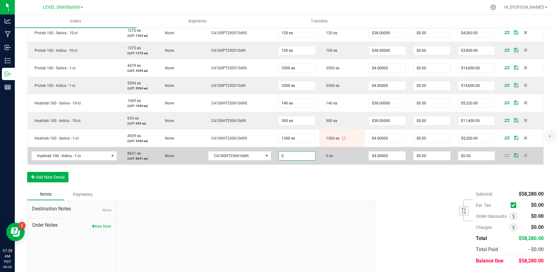
click at [304, 156] on input "0" at bounding box center [297, 156] width 37 height 9
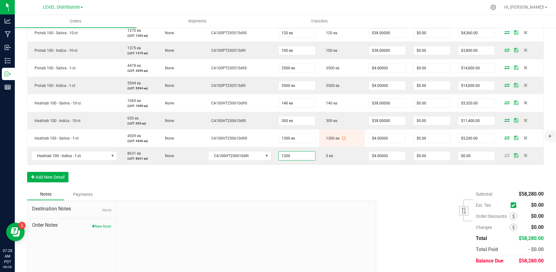
type input "1200 ea"
type input "$4,800.00"
click at [382, 189] on div "Subtotal $58,280.00 Est. Tax" at bounding box center [458, 228] width 172 height 78
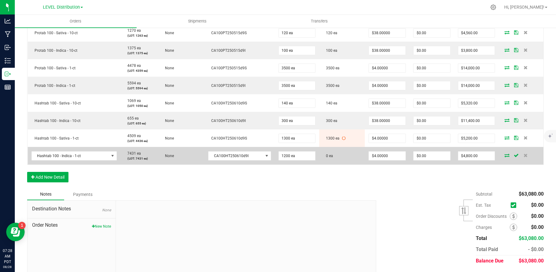
click at [504, 155] on icon at bounding box center [506, 156] width 5 height 4
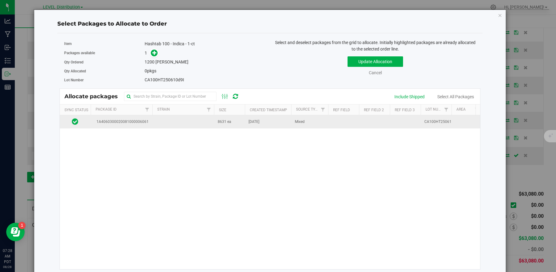
click at [176, 126] on td at bounding box center [183, 121] width 62 height 13
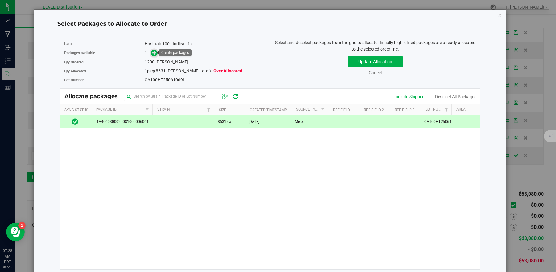
click at [153, 54] on icon at bounding box center [154, 52] width 4 height 4
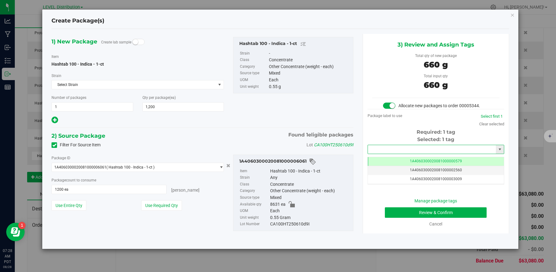
click at [442, 152] on input "text" at bounding box center [432, 149] width 128 height 9
click at [442, 160] on li "1A4060300020081000006556" at bounding box center [436, 159] width 136 height 9
type input "1A4060300020081000006556"
click at [454, 212] on button "Review & Confirm" at bounding box center [436, 213] width 102 height 10
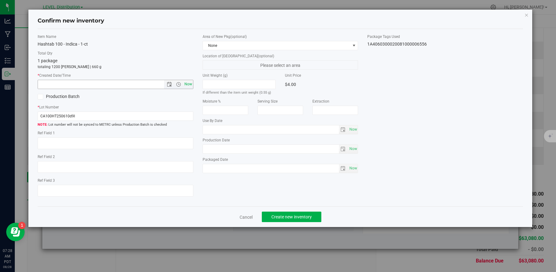
click at [189, 85] on span "Now" at bounding box center [188, 84] width 10 height 9
type input "8/28/2025 7:28 AM"
click at [70, 144] on textarea at bounding box center [116, 144] width 156 height 12
paste textarea "CA100HT250610d9I"
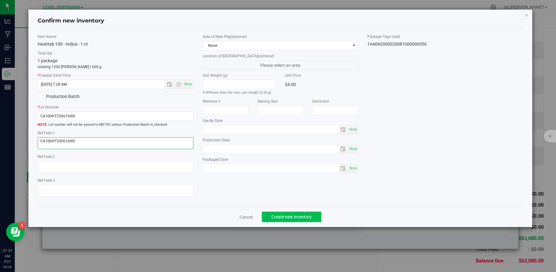
type textarea "CA100HT250610d9I"
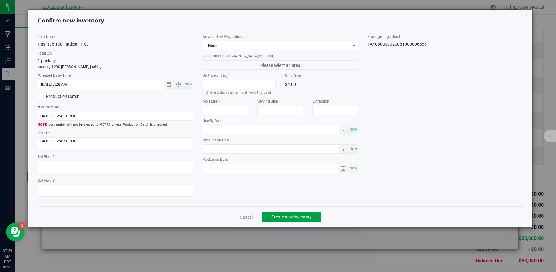
click at [296, 216] on span "Create new inventory" at bounding box center [291, 217] width 40 height 5
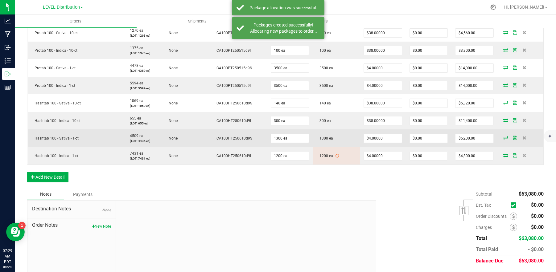
click at [503, 138] on icon at bounding box center [505, 138] width 5 height 4
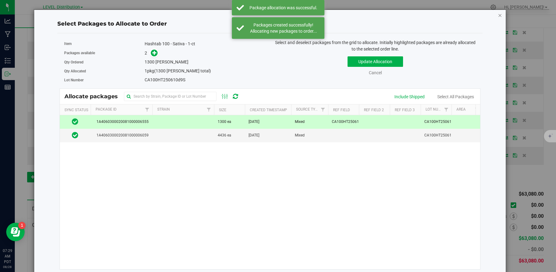
click at [498, 15] on icon "button" at bounding box center [500, 14] width 4 height 7
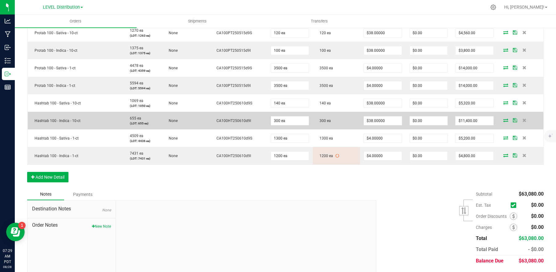
click at [503, 120] on icon at bounding box center [505, 120] width 5 height 4
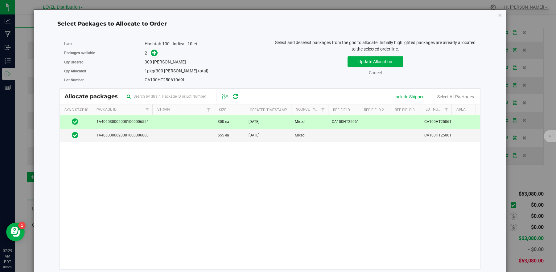
click at [498, 18] on icon "button" at bounding box center [500, 14] width 4 height 7
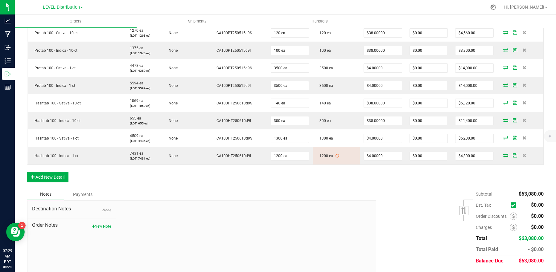
click at [377, 184] on div "Order Details Print All Labels Item Sellable Strain Lot Number Qty Ordered Qty …" at bounding box center [285, 93] width 517 height 192
click at [60, 176] on button "Add New Detail" at bounding box center [47, 177] width 41 height 10
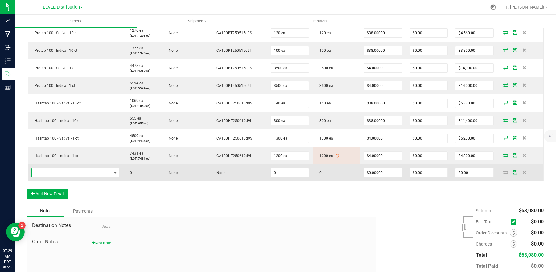
click at [71, 176] on span "NO DATA FOUND" at bounding box center [72, 173] width 80 height 9
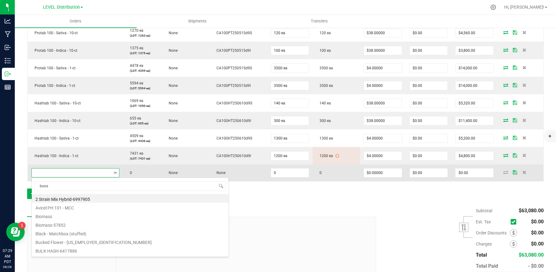
type input "boost"
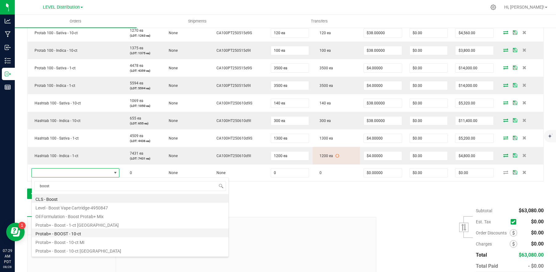
click at [94, 232] on li "Protab+ - BOOST - 10-ct" at bounding box center [130, 233] width 197 height 9
type input "0 ea"
type input "$13.00000"
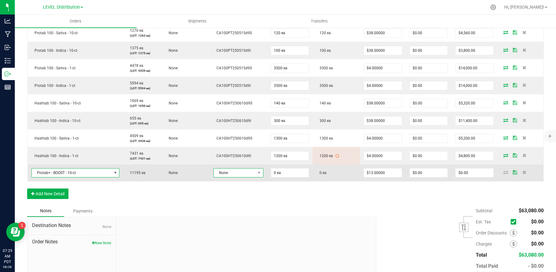
click at [255, 174] on span at bounding box center [259, 173] width 8 height 9
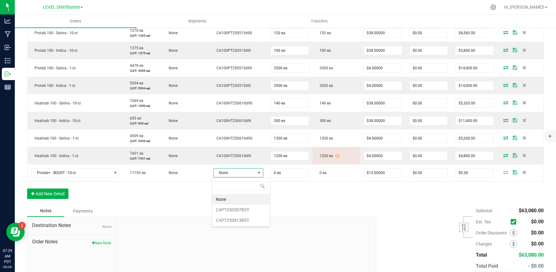
click at [251, 211] on li "CAPT250507BST" at bounding box center [241, 210] width 58 height 10
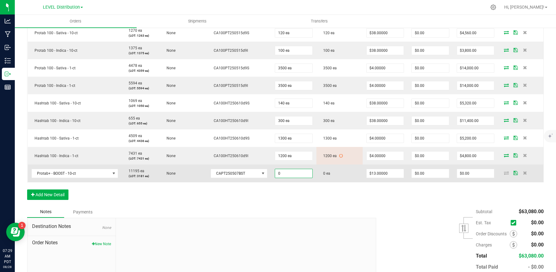
click at [303, 175] on input "0" at bounding box center [293, 173] width 37 height 9
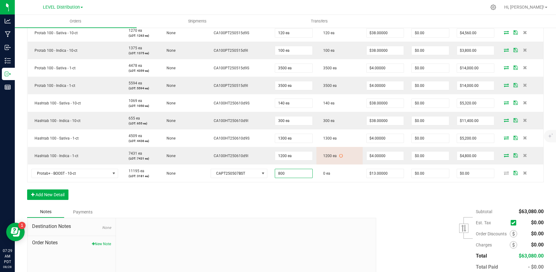
type input "800 ea"
type input "$10,400.00"
click at [333, 202] on div "Order Details Print All Labels Item Sellable Strain Lot Number Qty Ordered Qty …" at bounding box center [285, 102] width 517 height 210
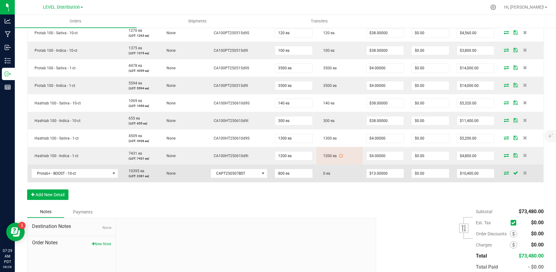
click at [504, 173] on icon at bounding box center [506, 173] width 5 height 4
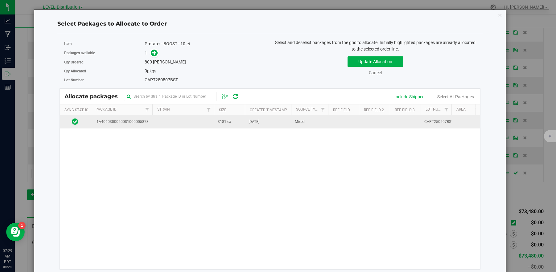
click at [152, 126] on td at bounding box center [183, 121] width 62 height 13
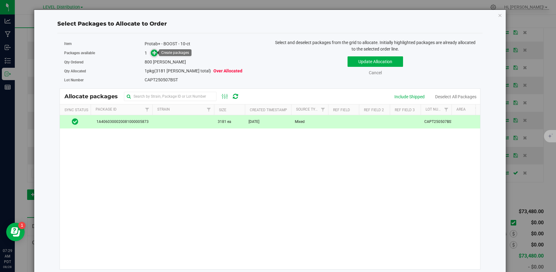
click at [154, 56] on span at bounding box center [154, 53] width 8 height 8
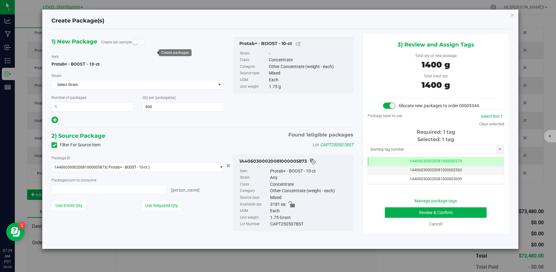
type input "800 ea"
click at [418, 151] on input "text" at bounding box center [432, 149] width 128 height 9
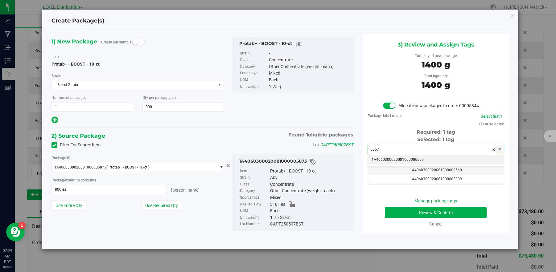
click at [431, 161] on li "1A4060300020081000006557" at bounding box center [436, 159] width 136 height 9
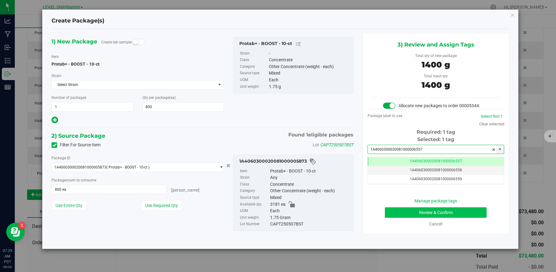
type input "1A4060300020081000006557"
click at [468, 215] on button "Review & Confirm" at bounding box center [436, 213] width 102 height 10
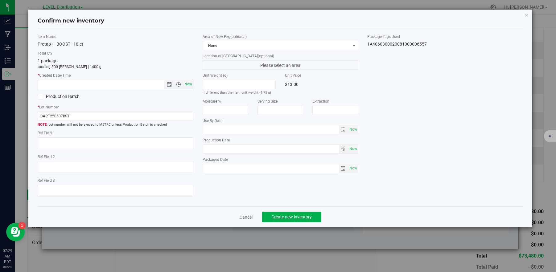
click at [189, 86] on span "Now" at bounding box center [188, 84] width 10 height 9
type input "8/28/2025 7:29 AM"
click at [64, 146] on textarea at bounding box center [116, 144] width 156 height 12
paste textarea "CAPT250507BST"
type textarea "CAPT250507BST"
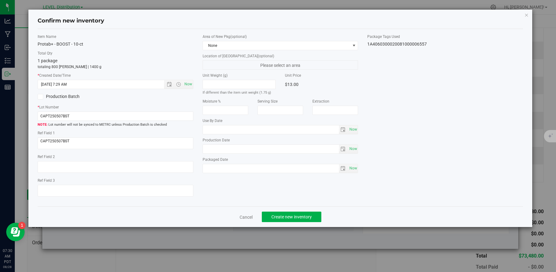
click at [275, 196] on div "Item Name Protab+ - BOOST - 10-ct Total Qty 1 package totaling 800 eaches | 140…" at bounding box center [280, 118] width 495 height 168
click at [310, 218] on span "Create new inventory" at bounding box center [291, 217] width 40 height 5
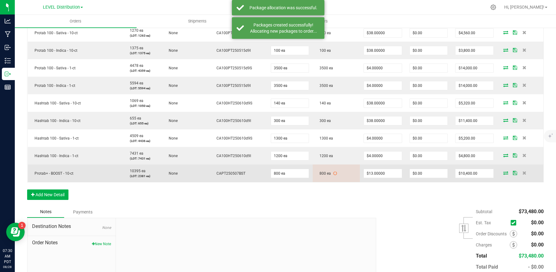
click at [503, 175] on icon at bounding box center [505, 173] width 5 height 4
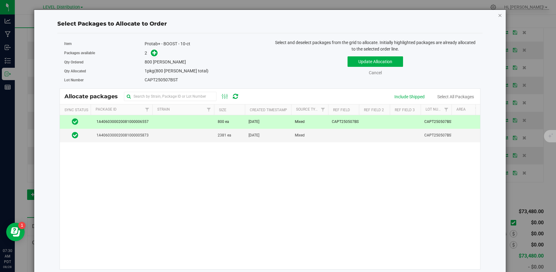
click at [498, 17] on icon "button" at bounding box center [500, 14] width 4 height 7
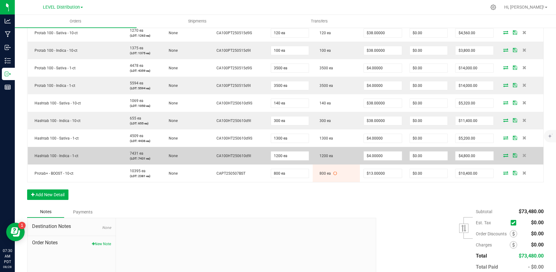
click at [503, 156] on icon at bounding box center [505, 156] width 5 height 4
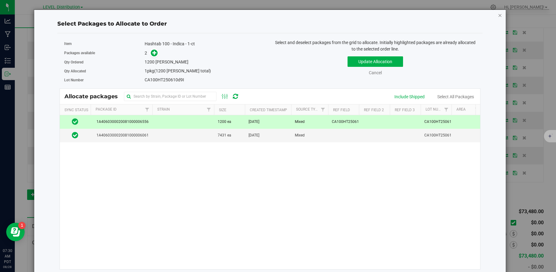
click at [498, 15] on icon "button" at bounding box center [500, 14] width 4 height 7
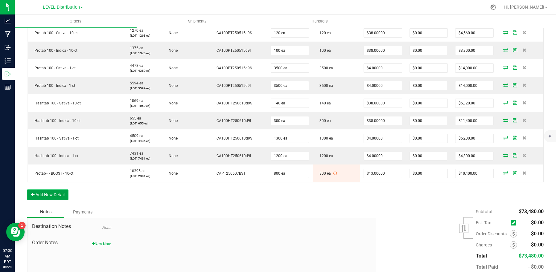
click at [56, 196] on button "Add New Detail" at bounding box center [47, 195] width 41 height 10
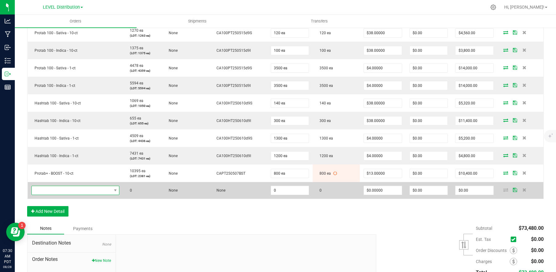
click at [63, 191] on span "NO DATA FOUND" at bounding box center [72, 190] width 80 height 9
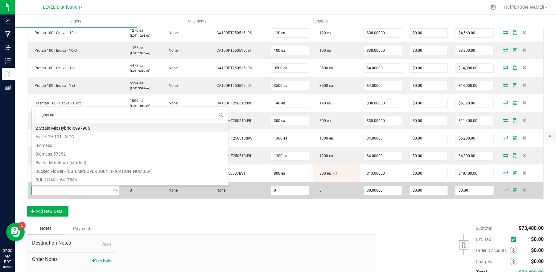
type input "lights out"
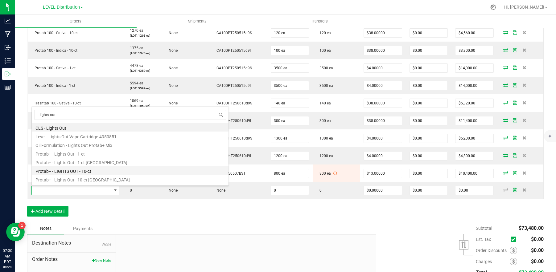
click at [98, 171] on li "Protab+ - LIGHTS OUT - 10-ct" at bounding box center [130, 170] width 197 height 9
type input "0 ea"
type input "$13.00000"
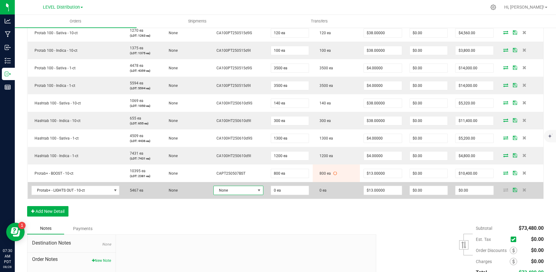
click at [257, 191] on span at bounding box center [259, 190] width 5 height 5
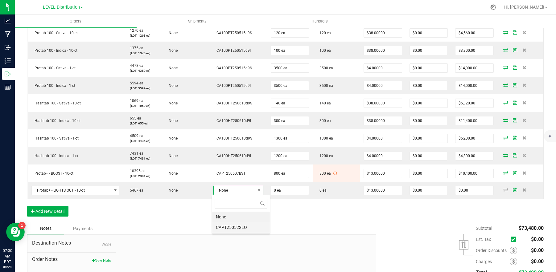
click at [241, 229] on li "CAPT250522LO" at bounding box center [241, 227] width 58 height 10
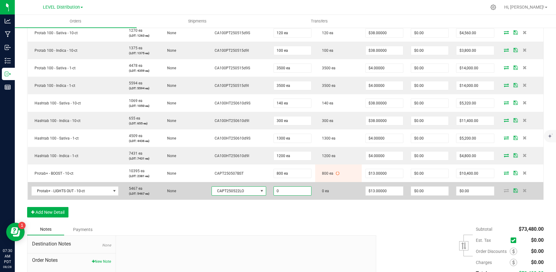
click at [293, 192] on input "0" at bounding box center [292, 191] width 37 height 9
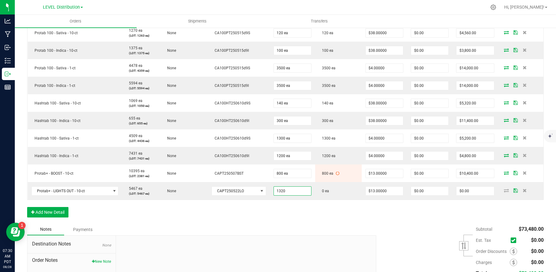
type input "1320 ea"
type input "$17,160.00"
click at [343, 224] on div "Notes Payments" at bounding box center [199, 230] width 344 height 12
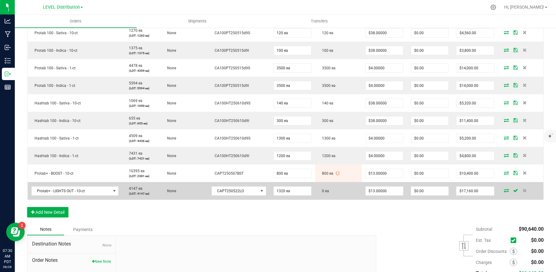
click at [504, 191] on icon at bounding box center [506, 191] width 5 height 4
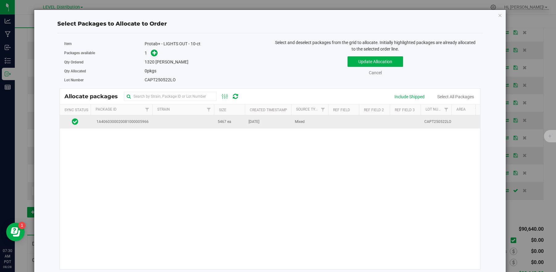
click at [161, 126] on td at bounding box center [183, 121] width 62 height 13
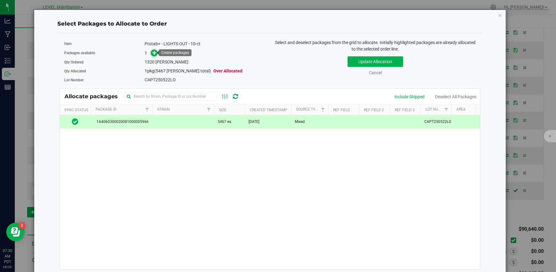
click at [156, 53] on icon at bounding box center [154, 53] width 4 height 4
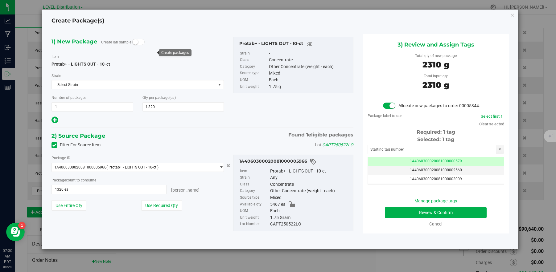
scroll to position [0, 0]
click at [455, 151] on input "text" at bounding box center [432, 149] width 128 height 9
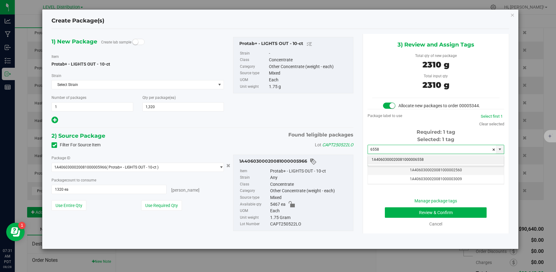
click at [436, 160] on li "1A4060300020081000006558" at bounding box center [436, 159] width 136 height 9
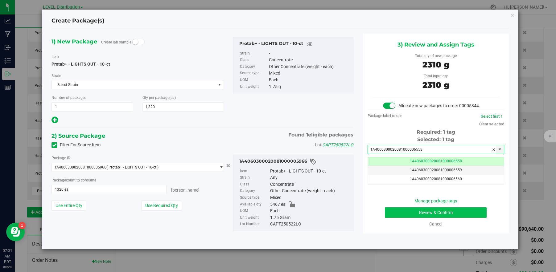
type input "1A4060300020081000006558"
click at [455, 214] on button "Review & Confirm" at bounding box center [436, 213] width 102 height 10
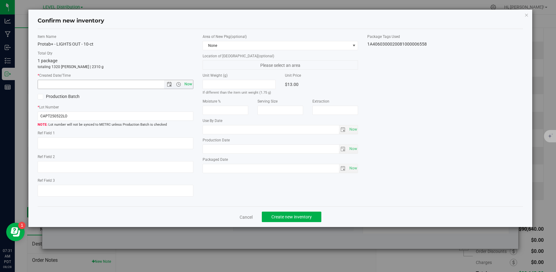
click at [190, 84] on span "Now" at bounding box center [188, 84] width 10 height 9
type input "8/28/2025 7:31 AM"
click at [76, 144] on textarea at bounding box center [116, 144] width 156 height 12
paste textarea "CAPT250522LO"
type textarea "CAPT250522LO"
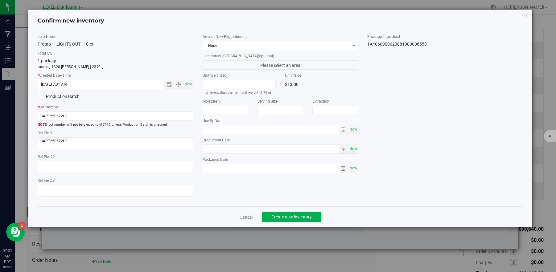
click at [237, 193] on div "Item Name Protab+ - LIGHTS OUT - 10-ct Total Qty 1 package totaling 1320 eaches…" at bounding box center [280, 118] width 495 height 168
click at [304, 218] on span "Create new inventory" at bounding box center [291, 217] width 40 height 5
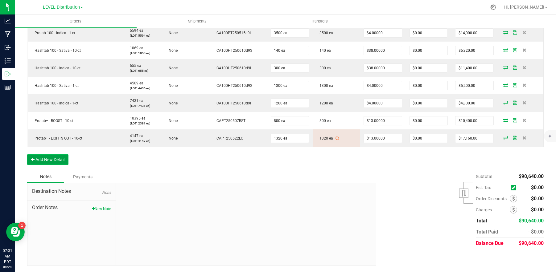
click at [59, 162] on button "Add New Detail" at bounding box center [47, 159] width 41 height 10
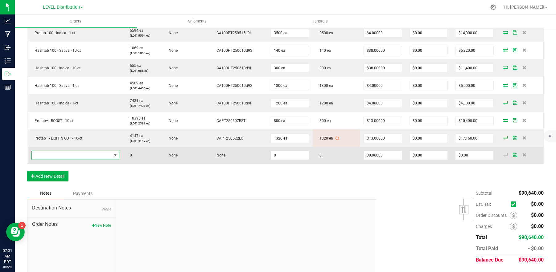
click at [66, 157] on span "NO DATA FOUND" at bounding box center [72, 155] width 80 height 9
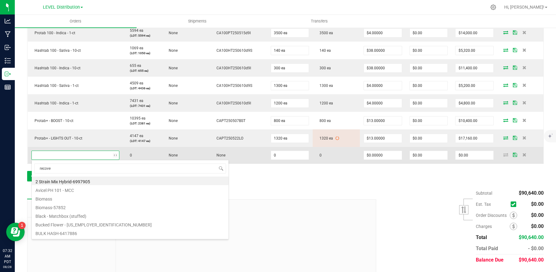
type input "recover"
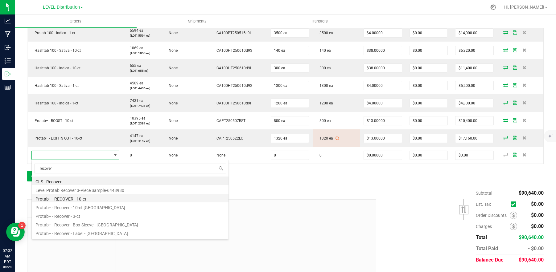
click at [106, 200] on li "Protab+ - RECOVER - 10-ct" at bounding box center [130, 198] width 197 height 9
type input "0 ea"
type input "$13.00000"
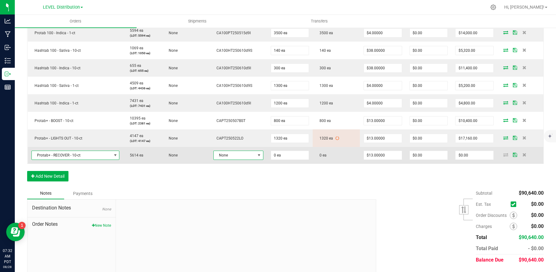
click at [247, 156] on span "None" at bounding box center [235, 155] width 42 height 9
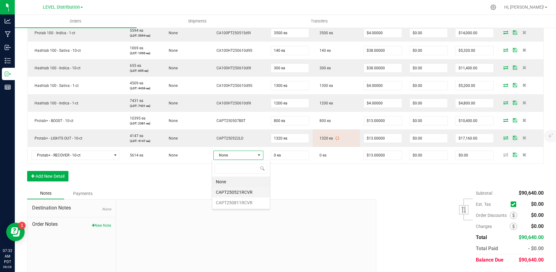
click at [251, 193] on li "CAPT250521RCVR" at bounding box center [241, 192] width 58 height 10
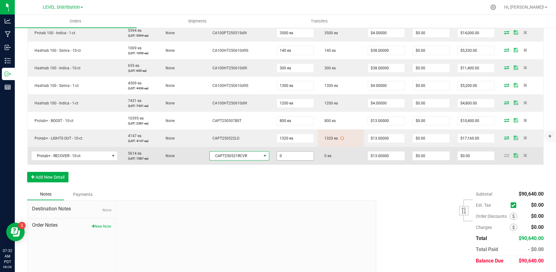
click at [297, 158] on input "0" at bounding box center [295, 156] width 37 height 9
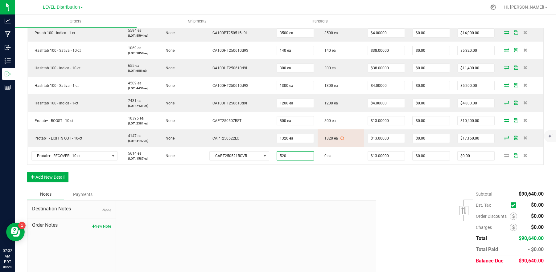
type input "520 ea"
type input "$6,760.00"
click at [343, 183] on div "Order Details Print All Labels Item Sellable Strain Lot Number Qty Ordered Qty …" at bounding box center [285, 66] width 517 height 245
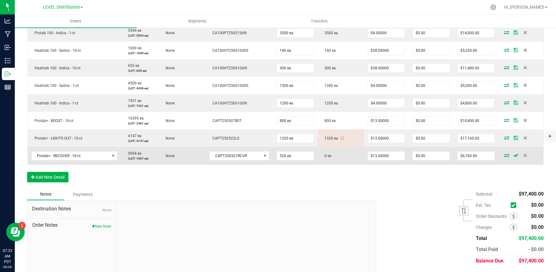
click at [504, 155] on icon at bounding box center [506, 156] width 5 height 4
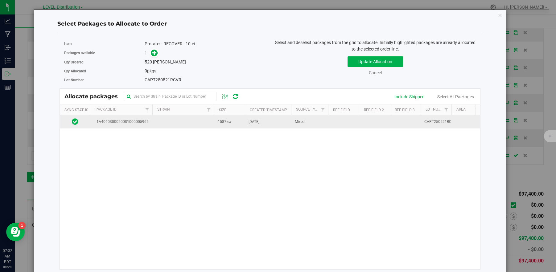
click at [158, 122] on td at bounding box center [183, 121] width 62 height 13
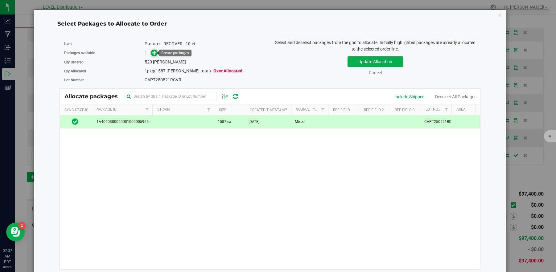
click at [154, 54] on icon at bounding box center [154, 53] width 4 height 4
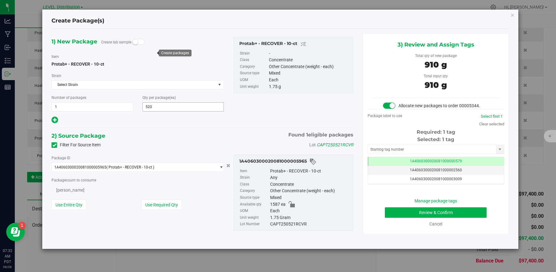
scroll to position [0, 0]
click at [452, 150] on input "text" at bounding box center [432, 149] width 128 height 9
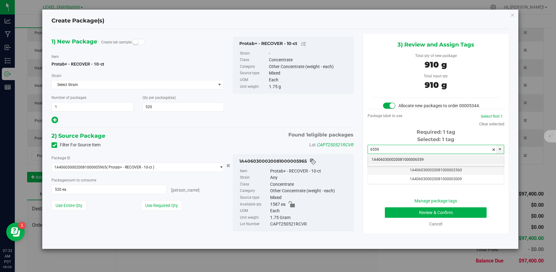
click at [449, 161] on li "1A4060300020081000006559" at bounding box center [436, 159] width 136 height 9
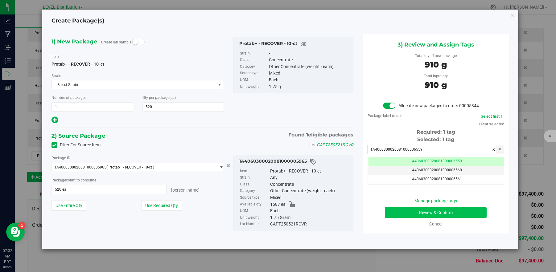
type input "1A4060300020081000006559"
click at [456, 216] on button "Review & Confirm" at bounding box center [436, 213] width 102 height 10
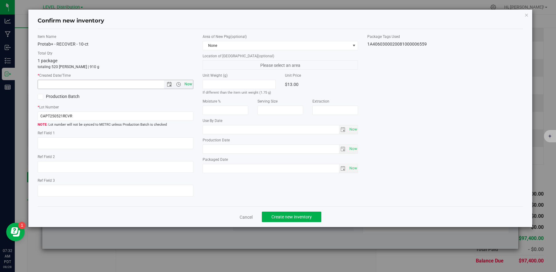
click at [189, 86] on span "Now" at bounding box center [188, 84] width 10 height 9
type input "8/28/2025 7:32 AM"
click at [54, 144] on textarea at bounding box center [116, 144] width 156 height 12
paste textarea "CAPT250521RCVR"
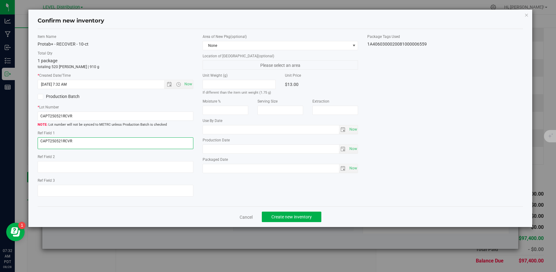
type textarea "CAPT250521RCVR"
click at [242, 187] on div "Item Name Protab+ - RECOVER - 10-ct Total Qty 1 package totaling 520 eaches | 9…" at bounding box center [280, 118] width 495 height 168
click at [309, 218] on span "Create new inventory" at bounding box center [291, 217] width 40 height 5
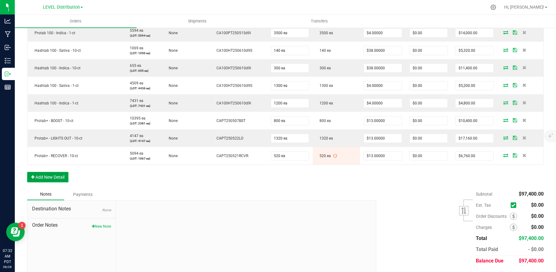
click at [55, 179] on button "Add New Detail" at bounding box center [47, 177] width 41 height 10
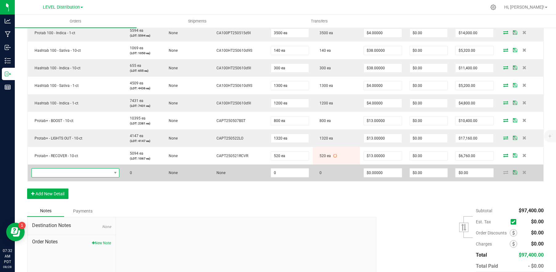
click at [68, 172] on span "NO DATA FOUND" at bounding box center [72, 173] width 80 height 9
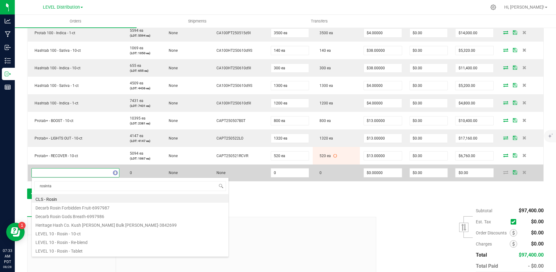
type input "rosintab"
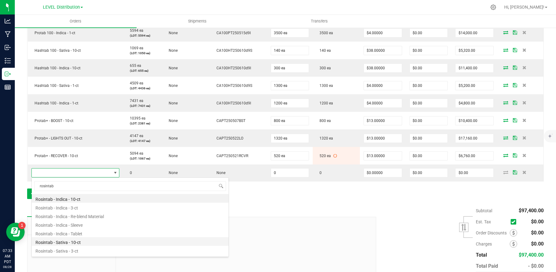
click at [106, 241] on li "Rosintab - Sativa - 10-ct" at bounding box center [130, 241] width 197 height 9
type input "0 ea"
type input "$17.00000"
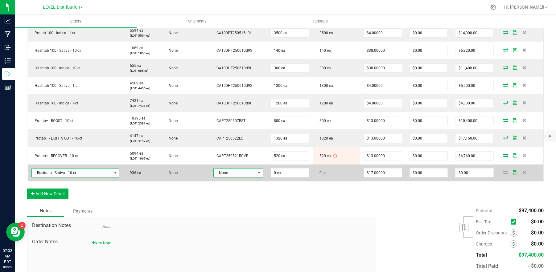
click at [257, 172] on span at bounding box center [259, 173] width 5 height 5
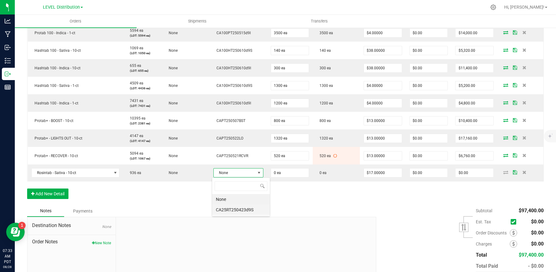
click at [260, 208] on li "CA25RT250423d9S" at bounding box center [241, 210] width 58 height 10
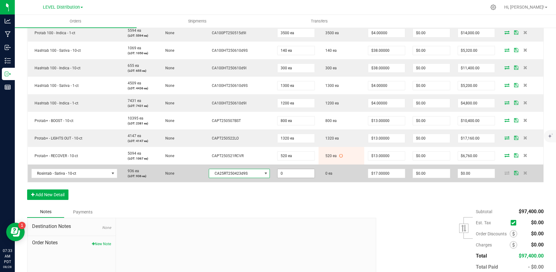
click at [302, 174] on input "0" at bounding box center [296, 173] width 37 height 9
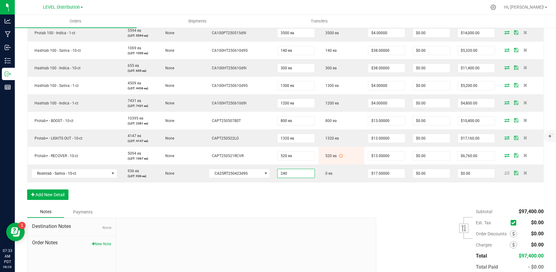
type input "240 ea"
type input "$4,080.00"
click at [332, 204] on div "Order Details Print All Labels Item Sellable Strain Lot Number Qty Ordered Qty …" at bounding box center [285, 75] width 517 height 262
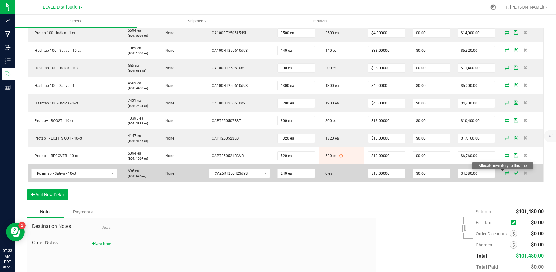
click at [504, 173] on icon at bounding box center [506, 173] width 5 height 4
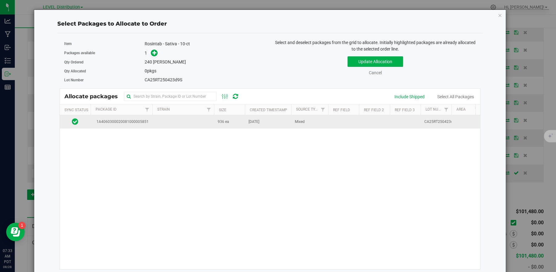
click at [163, 125] on td at bounding box center [183, 121] width 62 height 13
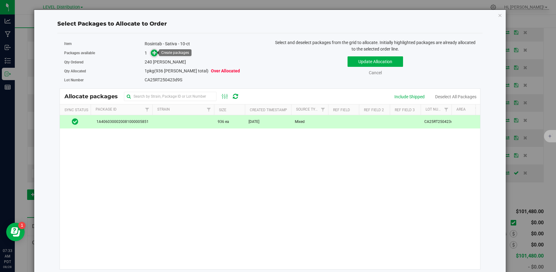
click at [154, 55] on span at bounding box center [154, 53] width 7 height 7
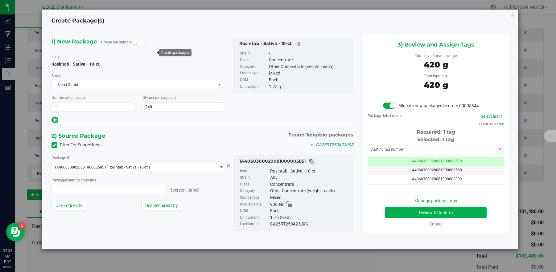
type input "240 ea"
click at [431, 152] on input "text" at bounding box center [432, 149] width 128 height 9
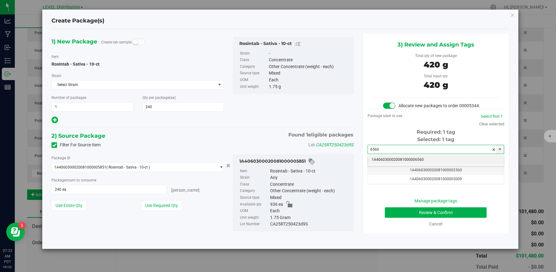
click at [438, 161] on li "1A4060300020081000006560" at bounding box center [436, 159] width 136 height 9
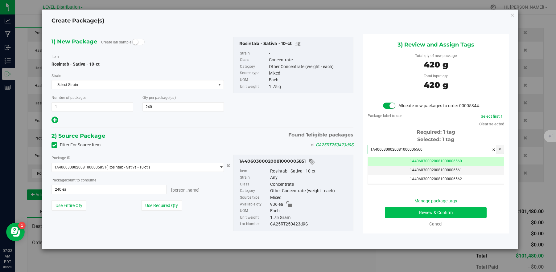
type input "1A4060300020081000006560"
click at [456, 216] on button "Review & Confirm" at bounding box center [436, 213] width 102 height 10
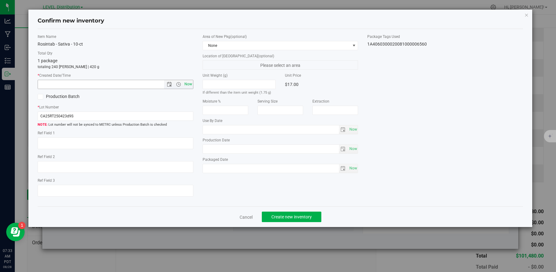
click at [188, 88] on span "Now" at bounding box center [188, 84] width 10 height 9
type input "8/28/2025 7:33 AM"
click at [68, 146] on textarea at bounding box center [116, 144] width 156 height 12
paste textarea "CA25RT250423d9S"
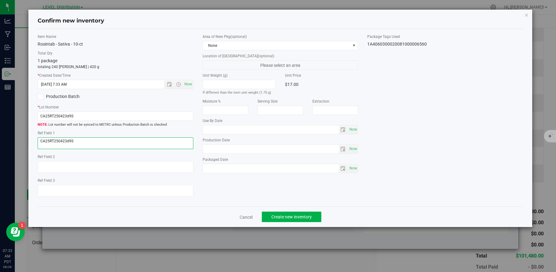
type textarea "CA25RT250423d9S"
click at [252, 193] on div "Item Name Rosintab - Sativa - 10-ct Total Qty 1 package totaling 240 eaches | 4…" at bounding box center [280, 118] width 495 height 168
click at [310, 219] on span "Create new inventory" at bounding box center [291, 217] width 40 height 5
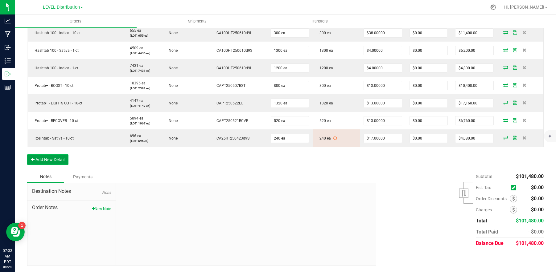
click at [59, 162] on button "Add New Detail" at bounding box center [47, 159] width 41 height 10
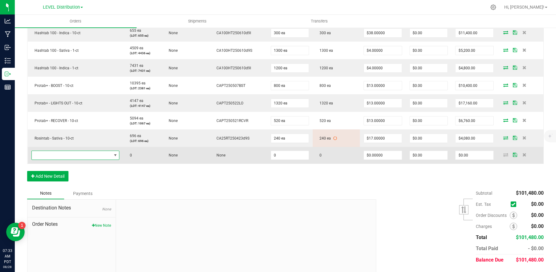
click at [70, 156] on span "NO DATA FOUND" at bounding box center [72, 155] width 80 height 9
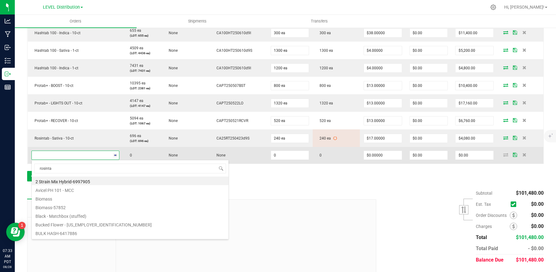
type input "rosintab"
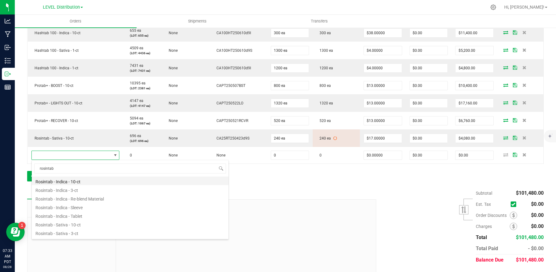
click at [97, 181] on li "Rosintab - Indica - 10-ct" at bounding box center [130, 181] width 197 height 9
type input "0 ea"
type input "$17.00000"
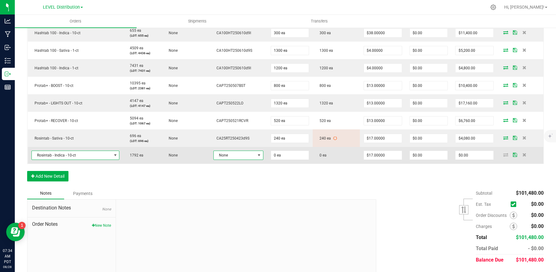
click at [257, 155] on span at bounding box center [259, 155] width 5 height 5
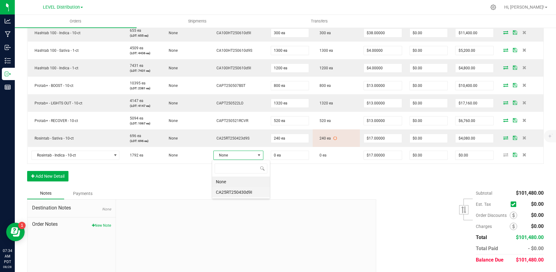
click at [257, 196] on li "CA25RT250430d9I" at bounding box center [241, 192] width 58 height 10
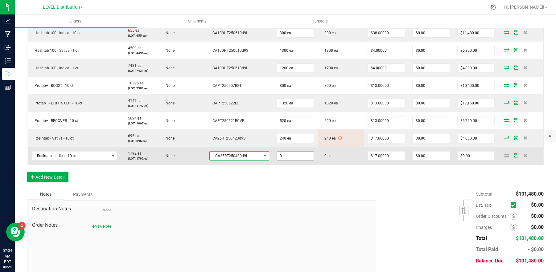
click at [298, 156] on input "0" at bounding box center [295, 156] width 37 height 9
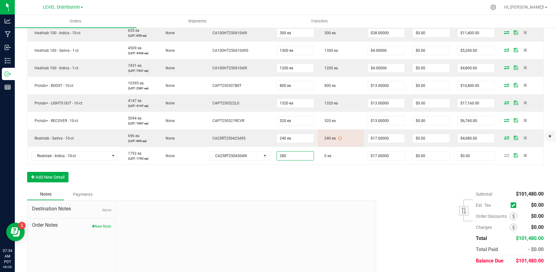
type input "280 ea"
type input "$4,760.00"
click at [341, 181] on div "Order Details Print All Labels Item Sellable Strain Lot Number Qty Ordered Qty …" at bounding box center [285, 49] width 517 height 280
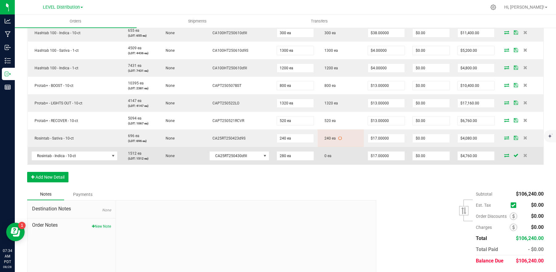
click at [504, 157] on icon at bounding box center [506, 156] width 5 height 4
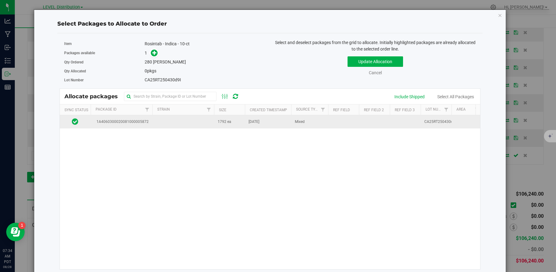
click at [164, 122] on td at bounding box center [183, 121] width 62 height 13
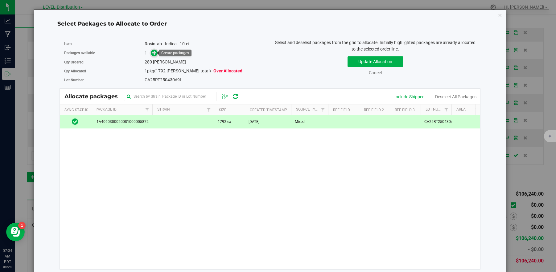
click at [154, 55] on icon at bounding box center [154, 52] width 4 height 4
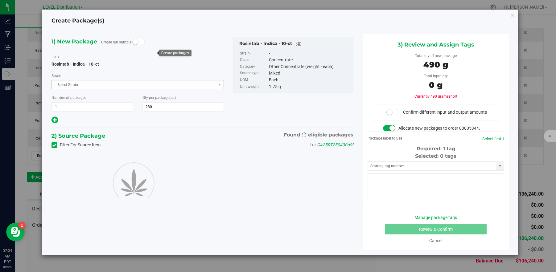
type input "280"
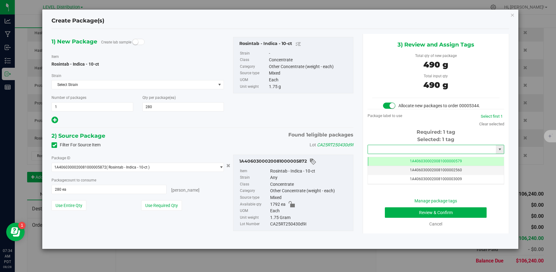
click at [437, 152] on input "text" at bounding box center [432, 149] width 128 height 9
click at [446, 162] on li "1A4060300020081000006561" at bounding box center [436, 159] width 136 height 9
type input "1A4060300020081000006561"
click at [471, 214] on button "Review & Confirm" at bounding box center [436, 213] width 102 height 10
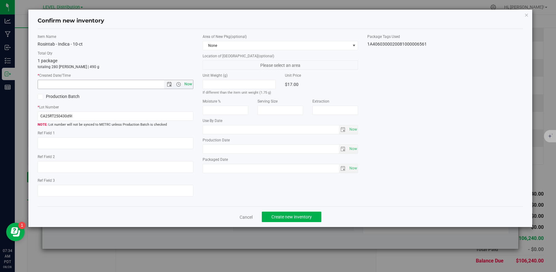
click at [188, 85] on span "Now" at bounding box center [188, 84] width 10 height 9
type input "8/28/2025 7:34 AM"
click at [66, 143] on textarea at bounding box center [116, 144] width 156 height 12
paste textarea "CA25RT250430d9I"
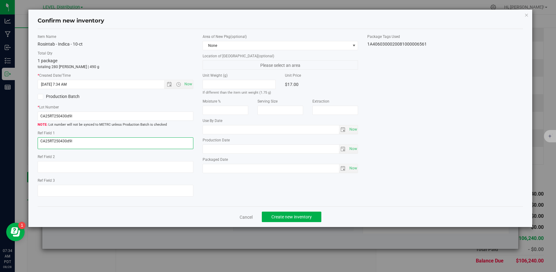
type textarea "CA25RT250430d9I"
click at [257, 190] on div "Item Name Rosintab - Indica - 10-ct Total Qty 1 package totaling 280 eaches | 4…" at bounding box center [280, 118] width 495 height 168
click at [288, 197] on div "Item Name Rosintab - Indica - 10-ct Total Qty 1 package totaling 280 eaches | 4…" at bounding box center [280, 118] width 495 height 168
click at [308, 219] on span "Create new inventory" at bounding box center [291, 217] width 40 height 5
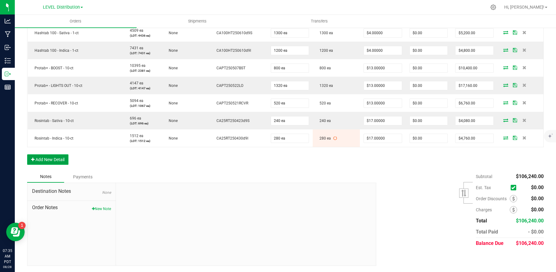
click at [61, 161] on button "Add New Detail" at bounding box center [47, 159] width 41 height 10
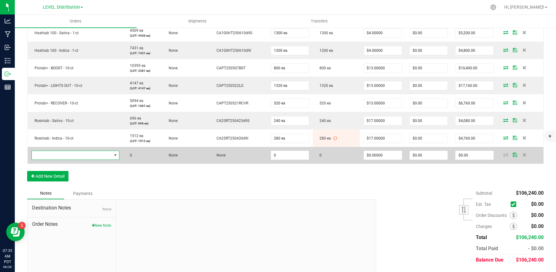
click at [70, 156] on span "NO DATA FOUND" at bounding box center [72, 155] width 80 height 9
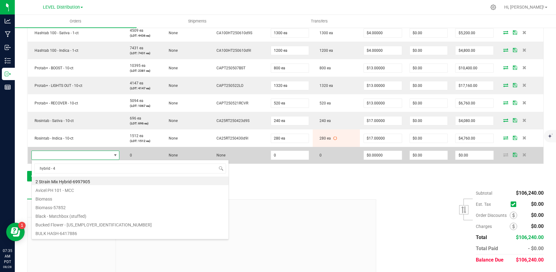
type input "hybrid - 40"
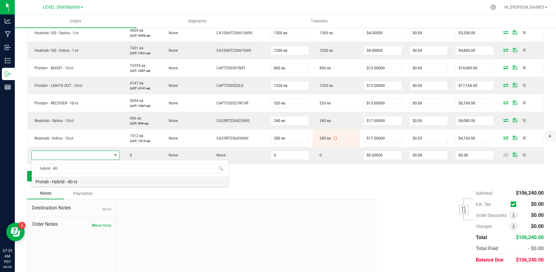
click at [115, 182] on li "Protab - Hybrid - 40-ct" at bounding box center [130, 181] width 197 height 9
type input "0 ea"
type input "$38.00000"
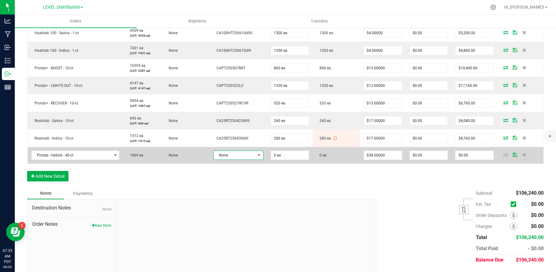
click at [257, 157] on span at bounding box center [259, 155] width 5 height 5
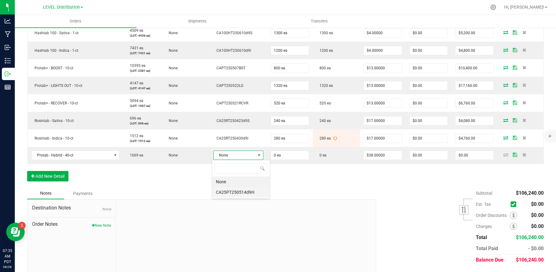
click at [253, 196] on li "CA25PT250514d9H" at bounding box center [241, 192] width 58 height 10
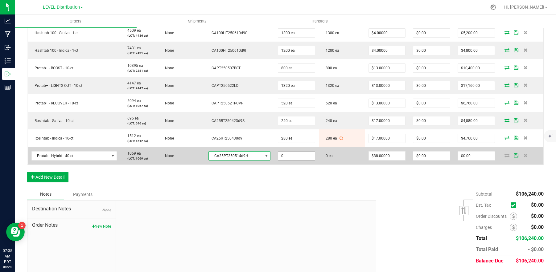
click at [300, 157] on input "0" at bounding box center [296, 156] width 37 height 9
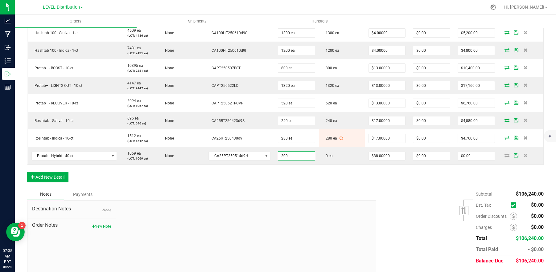
type input "200 ea"
type input "$7,600.00"
click at [319, 177] on div "Order Details Print All Labels Item Sellable Strain Lot Number Qty Ordered Qty …" at bounding box center [285, 40] width 517 height 298
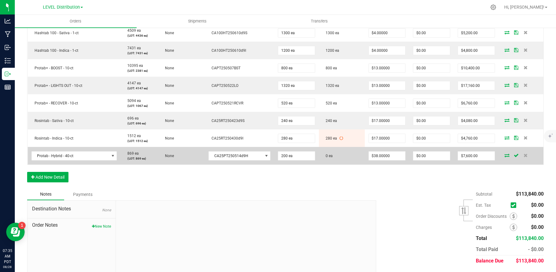
click at [504, 156] on icon at bounding box center [506, 156] width 5 height 4
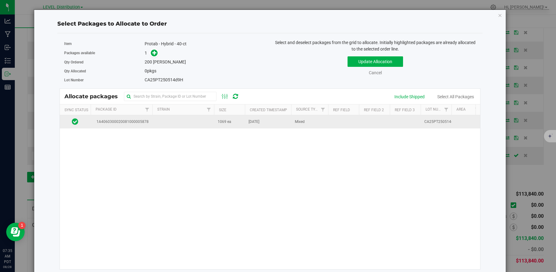
click at [169, 124] on td at bounding box center [183, 121] width 62 height 13
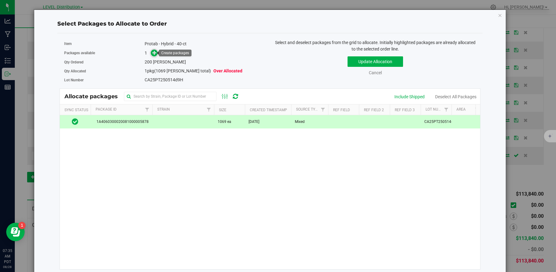
click at [156, 53] on icon at bounding box center [154, 53] width 4 height 4
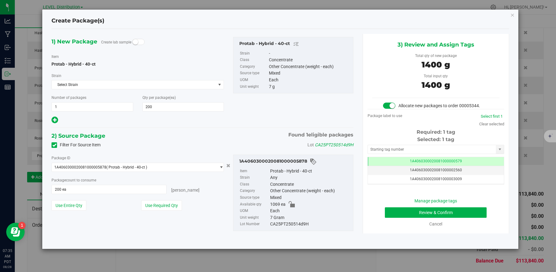
scroll to position [0, 0]
click at [459, 151] on input "text" at bounding box center [432, 149] width 128 height 9
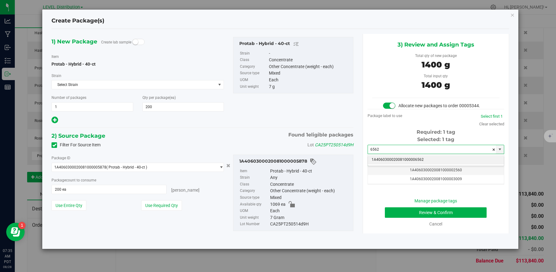
click at [448, 161] on li "1A4060300020081000006562" at bounding box center [436, 159] width 136 height 9
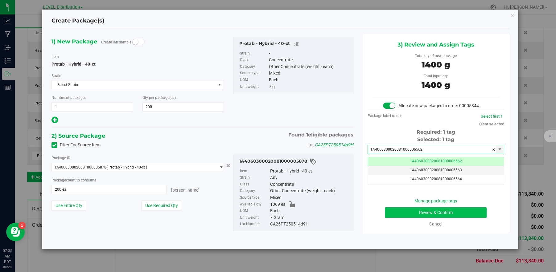
type input "1A4060300020081000006562"
click at [459, 213] on button "Review & Confirm" at bounding box center [436, 213] width 102 height 10
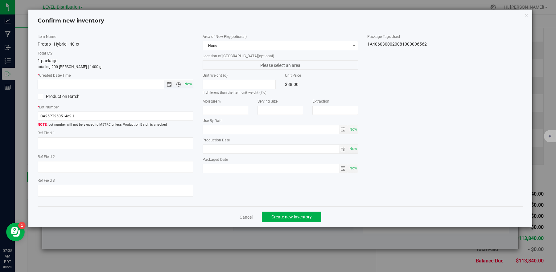
click at [189, 88] on span "Now" at bounding box center [188, 84] width 10 height 9
type input "8/28/2025 7:35 AM"
click at [79, 146] on textarea at bounding box center [116, 144] width 156 height 12
paste textarea "CA25PT250514d9H"
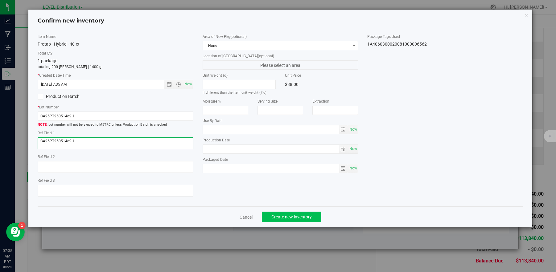
type textarea "CA25PT250514d9H"
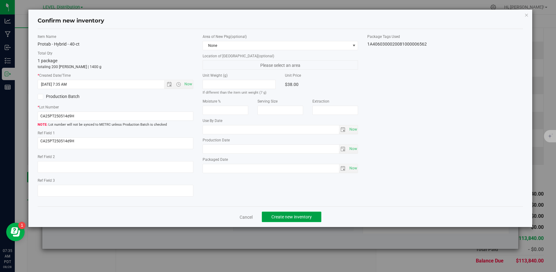
click at [304, 218] on span "Create new inventory" at bounding box center [291, 217] width 40 height 5
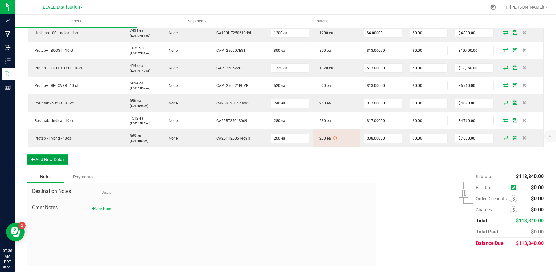
click at [64, 160] on button "Add New Detail" at bounding box center [47, 159] width 41 height 10
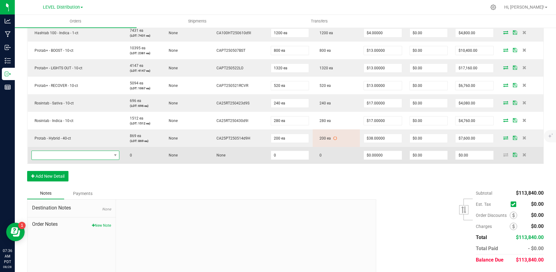
click at [81, 155] on span "NO DATA FOUND" at bounding box center [72, 155] width 80 height 9
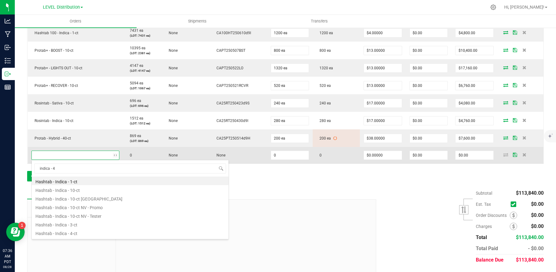
type input "indica - 40"
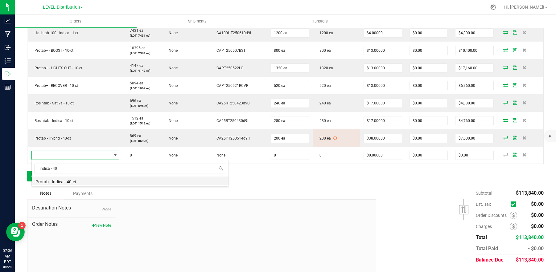
click at [100, 183] on li "Protab - Indica - 40-ct" at bounding box center [130, 181] width 197 height 9
type input "0 ea"
type input "$38.00000"
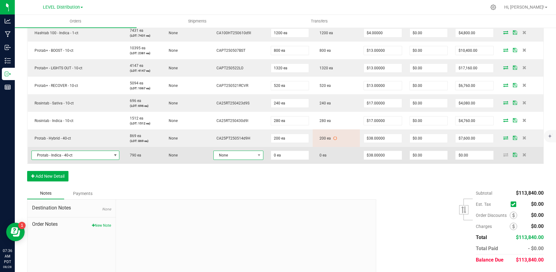
click at [248, 157] on span "None" at bounding box center [235, 155] width 42 height 9
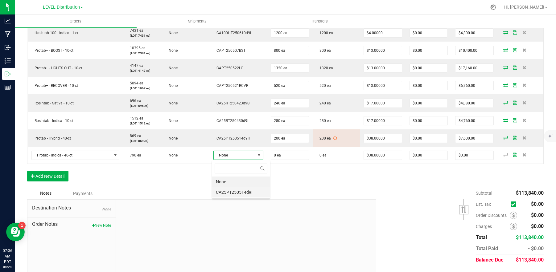
click at [255, 195] on li "CA25PT250514d9I" at bounding box center [241, 192] width 58 height 10
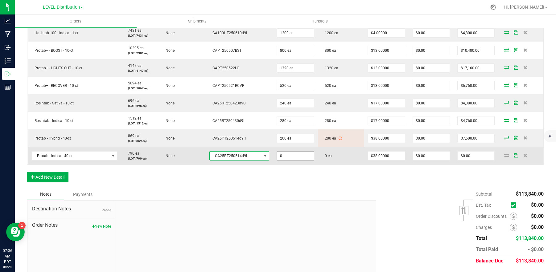
click at [300, 156] on input "0" at bounding box center [295, 156] width 37 height 9
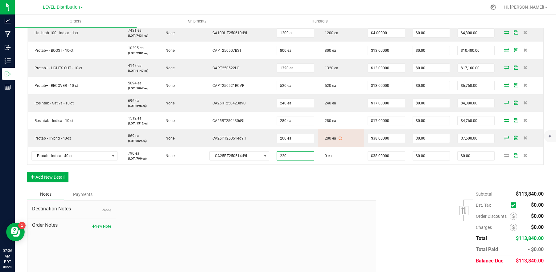
type input "220 ea"
type input "$8,360.00"
click at [421, 189] on div "Subtotal $113,840.00 Est. Tax" at bounding box center [458, 228] width 172 height 78
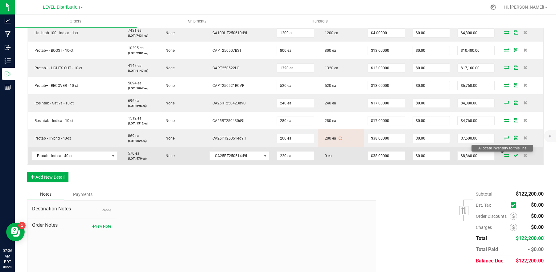
click at [504, 156] on icon at bounding box center [506, 156] width 5 height 4
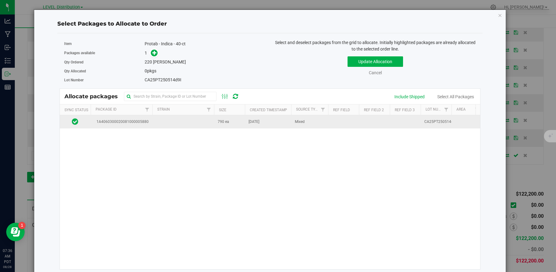
click at [173, 126] on td at bounding box center [183, 121] width 62 height 13
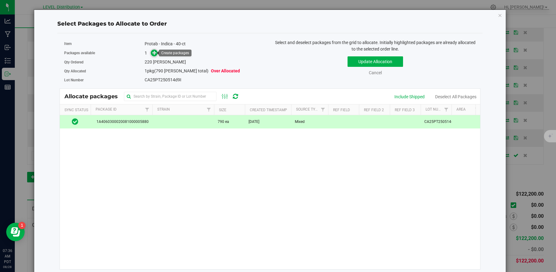
click at [152, 52] on icon at bounding box center [154, 53] width 4 height 4
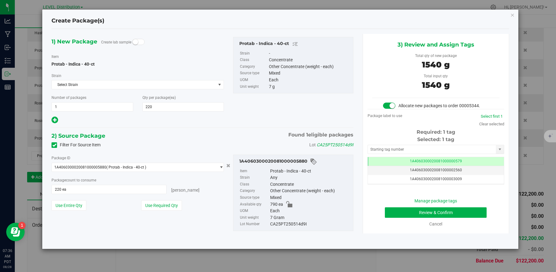
scroll to position [0, 0]
click at [448, 149] on input "text" at bounding box center [432, 149] width 128 height 9
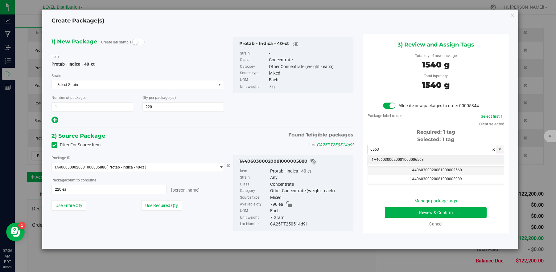
click at [444, 160] on li "1A4060300020081000006563" at bounding box center [436, 159] width 136 height 9
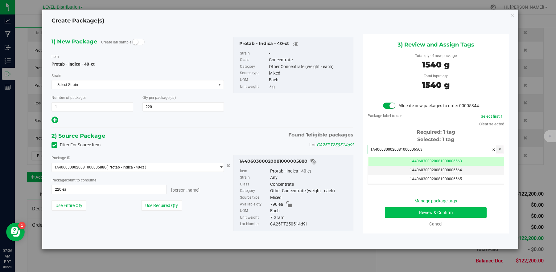
type input "1A4060300020081000006563"
click at [451, 216] on button "Review & Confirm" at bounding box center [436, 213] width 102 height 10
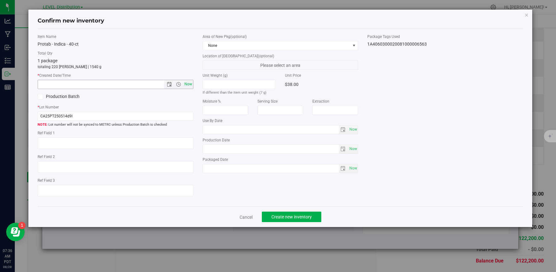
click at [187, 86] on span "Now" at bounding box center [188, 84] width 10 height 9
type input "8/28/2025 7:36 AM"
click at [70, 144] on textarea at bounding box center [116, 144] width 156 height 12
paste textarea "CA25PT250514d9I"
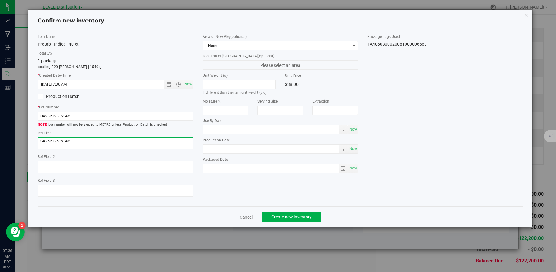
type textarea "CA25PT250514d9I"
click at [227, 191] on div "Item Name Protab - Indica - 40-ct Total Qty 1 package totaling 220 eaches | 154…" at bounding box center [280, 118] width 495 height 168
click at [300, 220] on span "Create new inventory" at bounding box center [291, 217] width 40 height 5
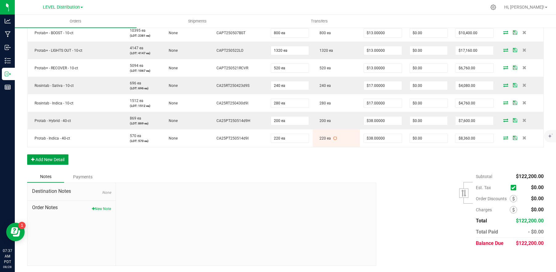
click at [59, 160] on button "Add New Detail" at bounding box center [47, 159] width 41 height 10
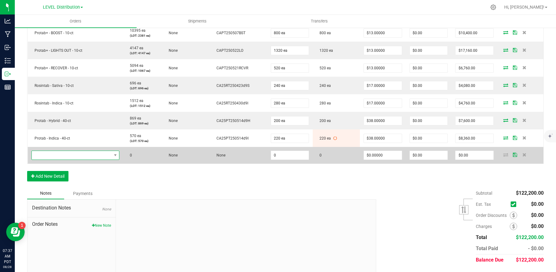
click at [69, 155] on span "NO DATA FOUND" at bounding box center [72, 155] width 80 height 9
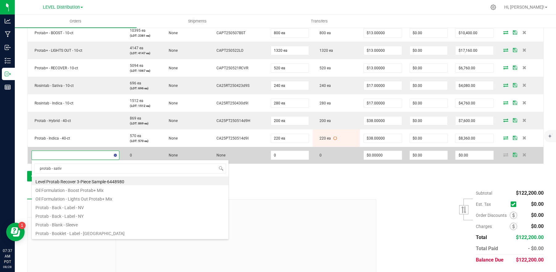
type input "protab - sativa"
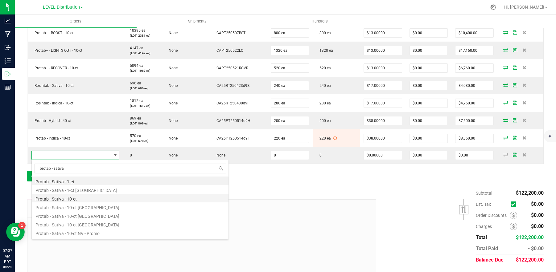
click at [97, 200] on li "Protab - Sativa - 10-ct" at bounding box center [130, 198] width 197 height 9
type input "0 ea"
type input "$13.00000"
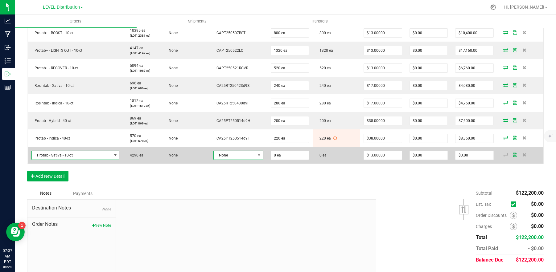
click at [250, 157] on span "None" at bounding box center [235, 155] width 42 height 9
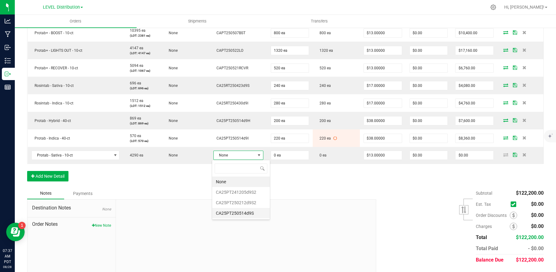
click at [251, 211] on li "CA25PT250514d9S" at bounding box center [241, 213] width 58 height 10
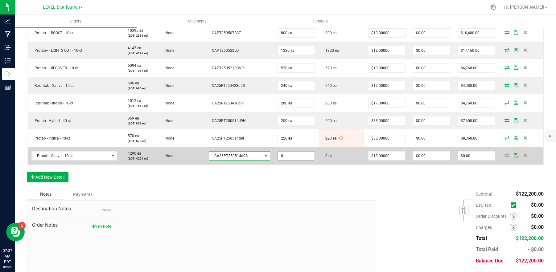
click at [298, 157] on input "0" at bounding box center [296, 156] width 37 height 9
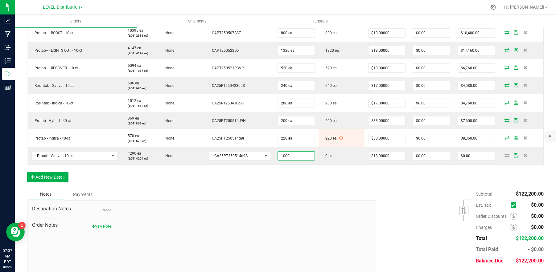
type input "1000 ea"
type input "$13,000.00"
click at [332, 180] on div "Order Details Print All Labels Item Sellable Strain Lot Number Qty Ordered Qty …" at bounding box center [285, 22] width 517 height 333
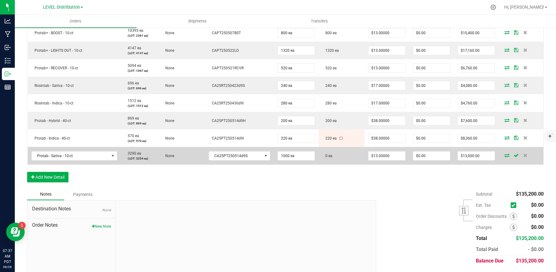
click at [504, 155] on icon at bounding box center [506, 156] width 5 height 4
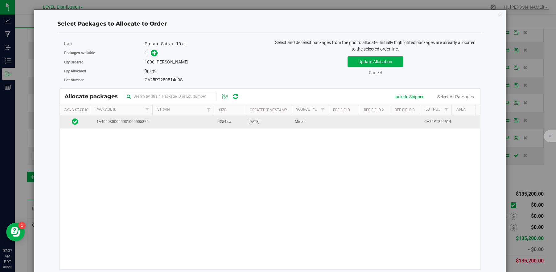
click at [166, 123] on td at bounding box center [183, 121] width 62 height 13
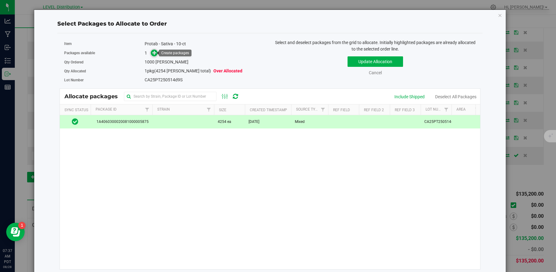
click at [155, 55] on icon at bounding box center [154, 53] width 4 height 4
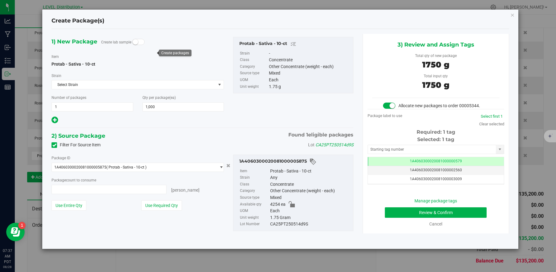
type input "1000 ea"
click at [455, 150] on input "text" at bounding box center [432, 149] width 128 height 9
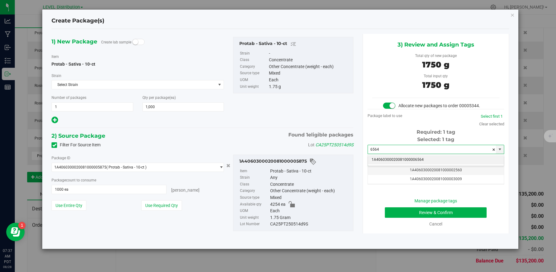
click at [446, 160] on li "1A4060300020081000006564" at bounding box center [436, 159] width 136 height 9
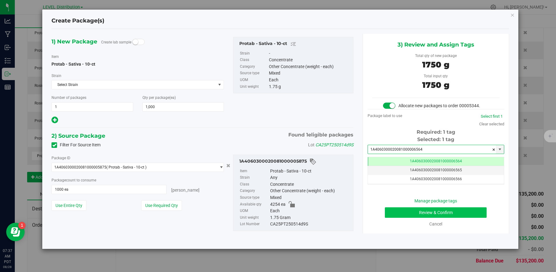
type input "1A4060300020081000006564"
click at [464, 215] on button "Review & Confirm" at bounding box center [436, 213] width 102 height 10
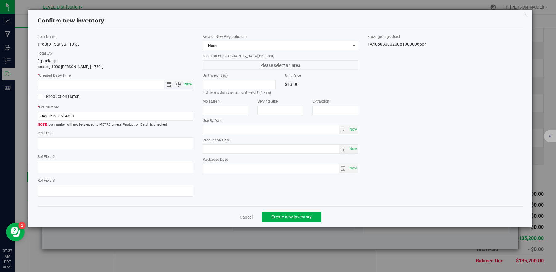
click at [187, 88] on span "Now" at bounding box center [188, 84] width 10 height 9
type input "8/28/2025 7:37 AM"
click at [73, 143] on textarea at bounding box center [116, 144] width 156 height 12
paste textarea "CA25PT250514d9S"
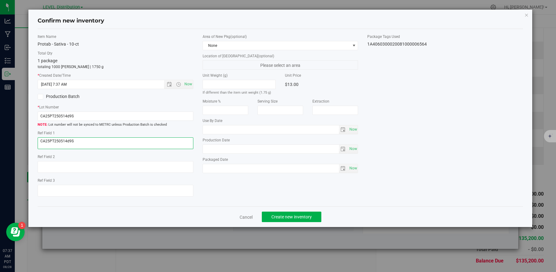
type textarea "CA25PT250514d9S"
click at [239, 198] on div "Item Name Protab - Sativa - 10-ct Total Qty 1 package totaling 1000 eaches | 17…" at bounding box center [280, 118] width 495 height 168
click at [308, 220] on button "Create new inventory" at bounding box center [292, 217] width 60 height 10
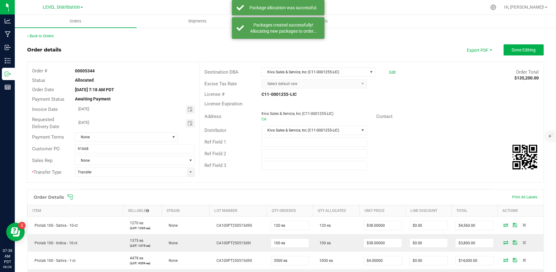
scroll to position [351, 0]
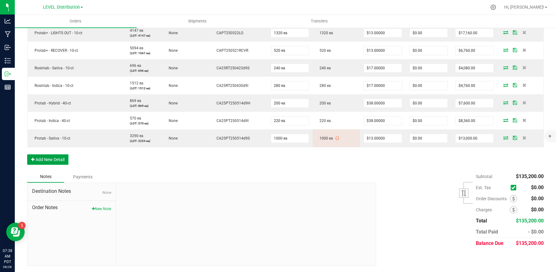
click at [56, 159] on button "Add New Detail" at bounding box center [47, 159] width 41 height 10
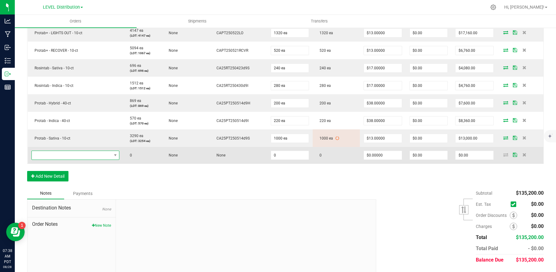
click at [76, 156] on span "NO DATA FOUND" at bounding box center [72, 155] width 80 height 9
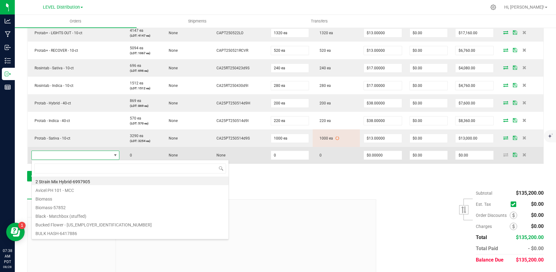
scroll to position [9, 87]
type input "hybrid -"
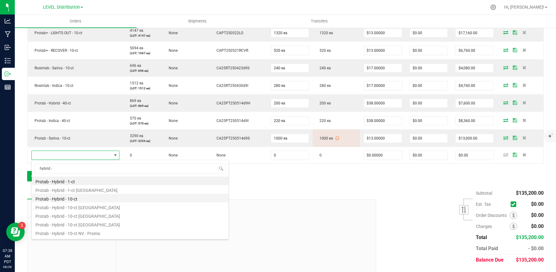
click at [83, 200] on li "Protab - Hybrid - 10-ct" at bounding box center [130, 198] width 197 height 9
type input "0 ea"
type input "$13.00000"
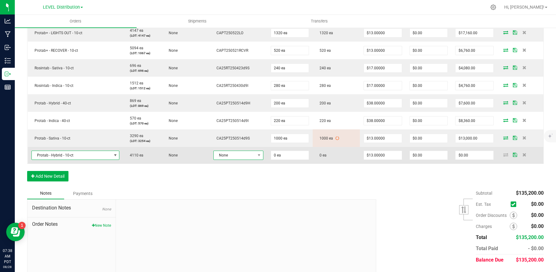
click at [245, 157] on span "None" at bounding box center [235, 155] width 42 height 9
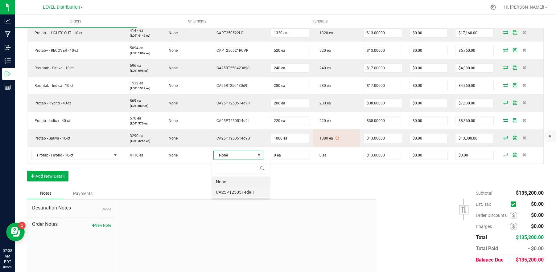
click at [256, 195] on li "CA25PT250514d9H" at bounding box center [241, 192] width 58 height 10
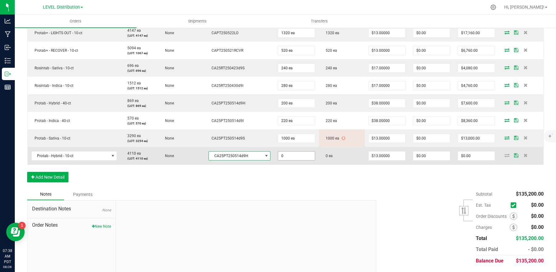
click at [303, 156] on input "0" at bounding box center [296, 156] width 37 height 9
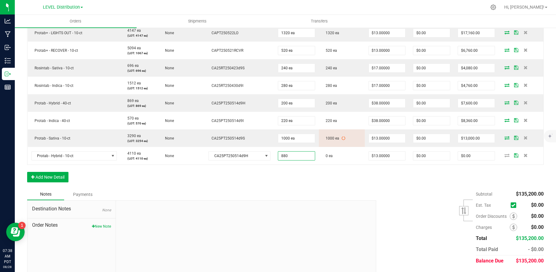
type input "880 ea"
type input "$11,440.00"
click at [326, 187] on div "Order Details Print All Labels Item Sellable Strain Lot Number Qty Ordered Qty …" at bounding box center [285, 13] width 517 height 350
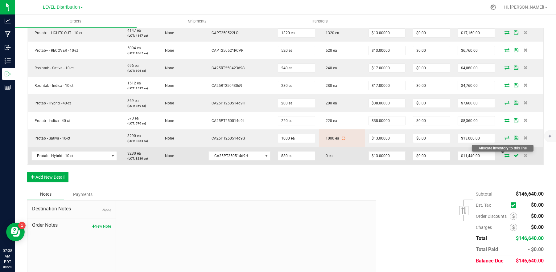
click at [504, 156] on icon at bounding box center [506, 156] width 5 height 4
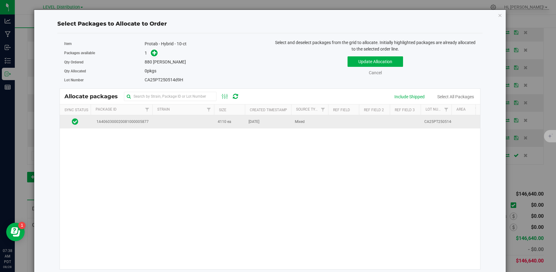
click at [139, 126] on td "1A4060300020081000005877" at bounding box center [122, 121] width 62 height 13
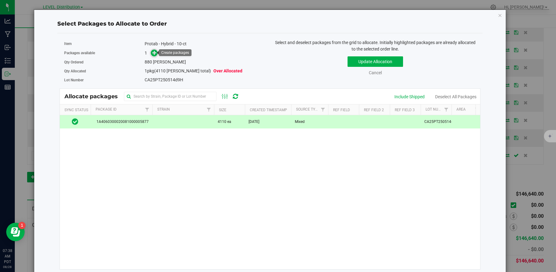
click at [154, 54] on icon at bounding box center [154, 53] width 4 height 4
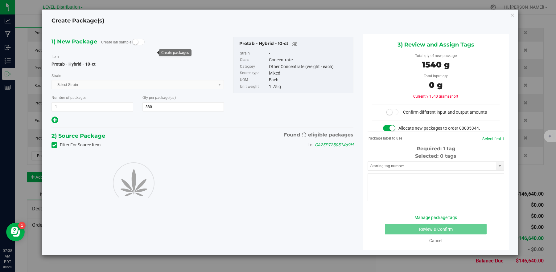
type input "880"
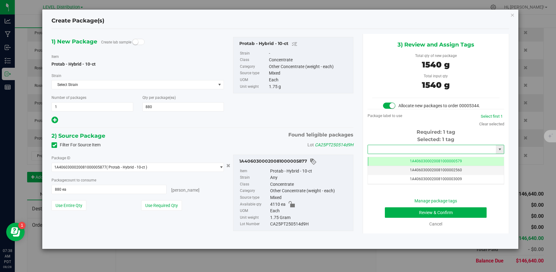
click at [469, 152] on input "text" at bounding box center [432, 149] width 128 height 9
click at [447, 159] on li "1A4060300020081000006565" at bounding box center [436, 159] width 136 height 9
type input "1A4060300020081000006565"
click at [457, 213] on button "Review & Confirm" at bounding box center [436, 213] width 102 height 10
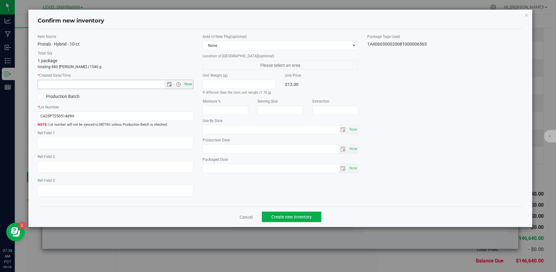
click at [188, 86] on span "Now" at bounding box center [188, 84] width 10 height 9
type input "[DATE] 7:38 AM"
click at [65, 141] on textarea at bounding box center [116, 144] width 156 height 12
paste textarea "CA25PT250514d9H"
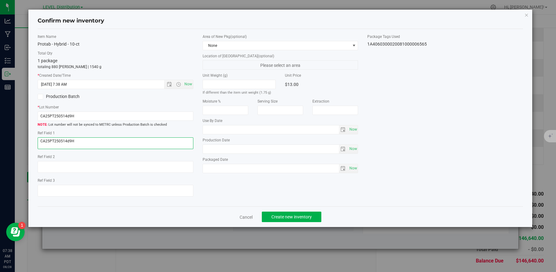
type textarea "CA25PT250514d9H"
click at [233, 188] on div "Item Name Protab - Hybrid - 10-ct Total Qty 1 package totaling 880 [PERSON_NAME…" at bounding box center [280, 118] width 495 height 168
click at [290, 219] on span "Create new inventory" at bounding box center [291, 217] width 40 height 5
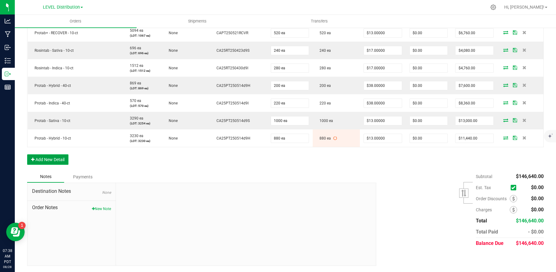
click at [62, 160] on button "Add New Detail" at bounding box center [47, 159] width 41 height 10
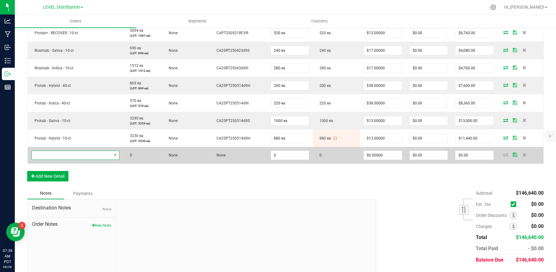
click at [69, 156] on span "NO DATA FOUND" at bounding box center [72, 155] width 80 height 9
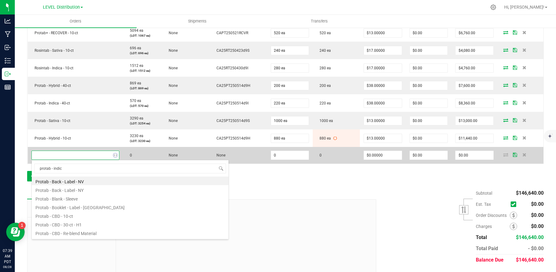
type input "protab - indica"
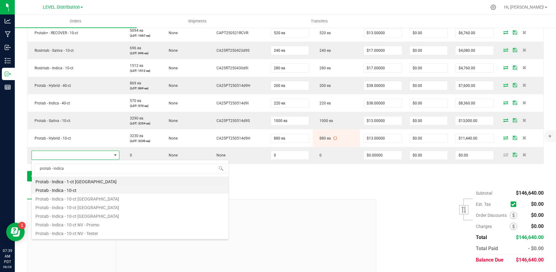
click at [93, 190] on li "Protab - Indica - 10-ct" at bounding box center [130, 189] width 197 height 9
type input "0 ea"
type input "$13.00000"
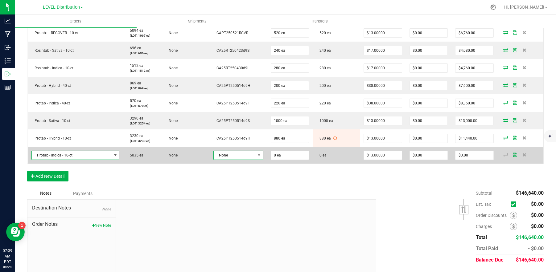
click at [245, 156] on span "None" at bounding box center [235, 155] width 42 height 9
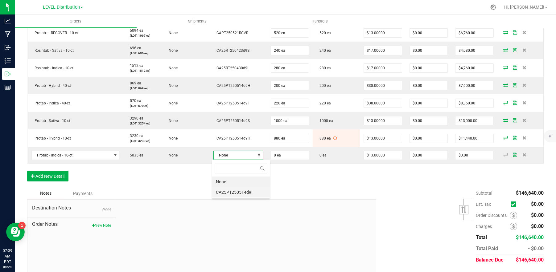
click at [253, 192] on li "CA25PT250514d9I" at bounding box center [241, 192] width 58 height 10
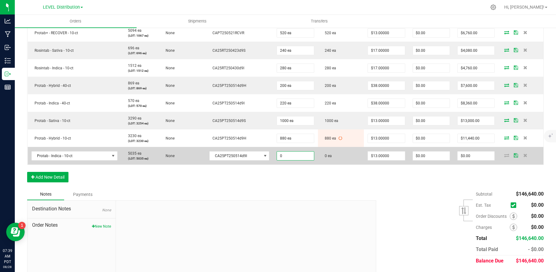
click at [303, 157] on input "0" at bounding box center [295, 156] width 37 height 9
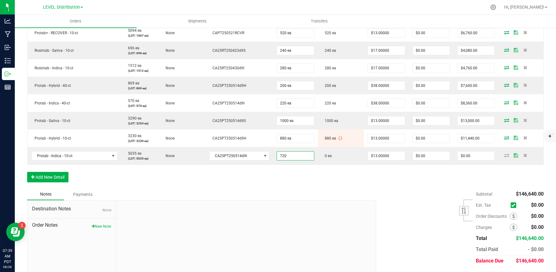
type input "720 ea"
type input "$9,360.00"
click at [317, 186] on div "Order Details Print All Labels Item Sellable Strain Lot Number Qty Ordered Qty …" at bounding box center [285, 5] width 517 height 368
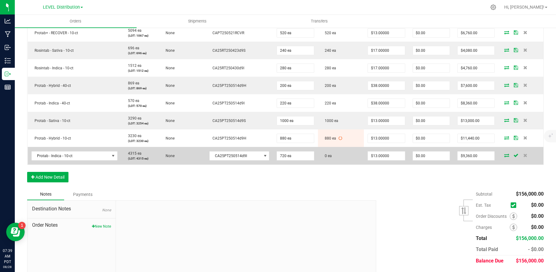
click at [504, 157] on icon at bounding box center [506, 156] width 5 height 4
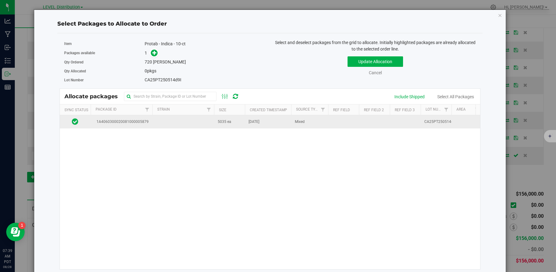
click at [173, 126] on td at bounding box center [183, 121] width 62 height 13
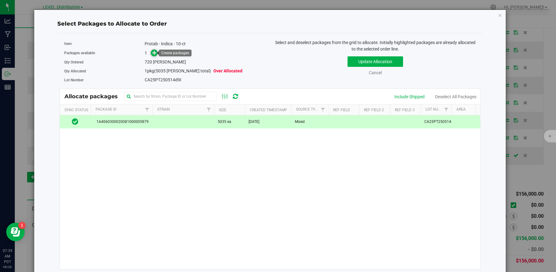
click at [152, 55] on span at bounding box center [154, 53] width 7 height 7
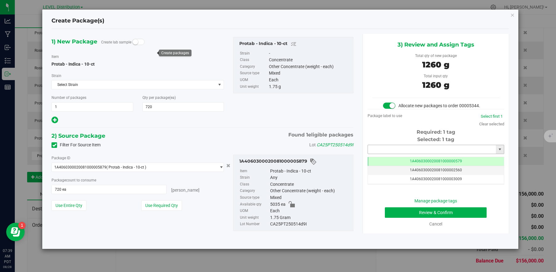
click at [435, 150] on input "text" at bounding box center [432, 149] width 128 height 9
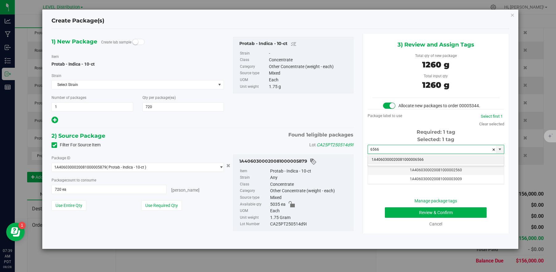
click at [437, 161] on li "1A4060300020081000006566" at bounding box center [436, 159] width 136 height 9
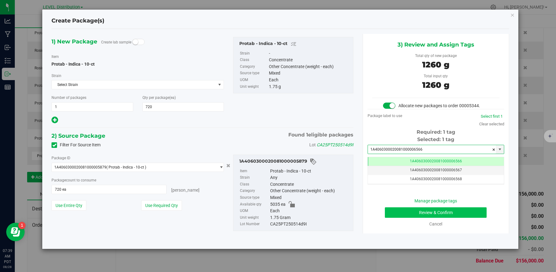
type input "1A4060300020081000006566"
click at [444, 215] on button "Review & Confirm" at bounding box center [436, 213] width 102 height 10
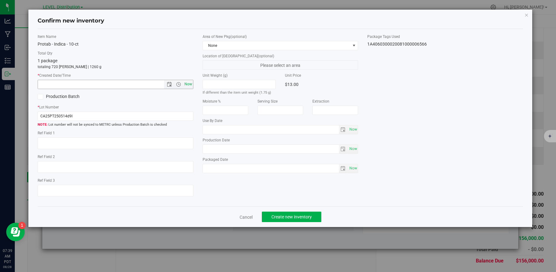
click at [186, 83] on span "Now" at bounding box center [188, 84] width 10 height 9
type input "[DATE] 7:39 AM"
click at [75, 144] on textarea at bounding box center [116, 144] width 156 height 12
paste textarea "CA25PT250514d9I"
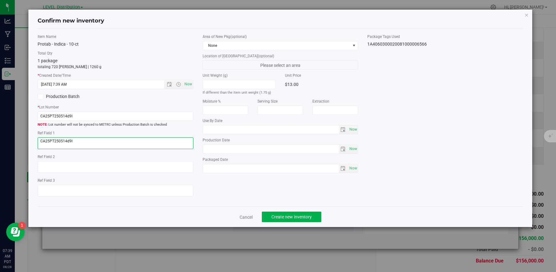
type textarea "CA25PT250514d9I"
click at [267, 187] on div "Item Name Protab - Indica - 10-ct Total Qty 1 package totaling 720 [PERSON_NAME…" at bounding box center [280, 118] width 495 height 168
click at [307, 221] on button "Create new inventory" at bounding box center [292, 217] width 60 height 10
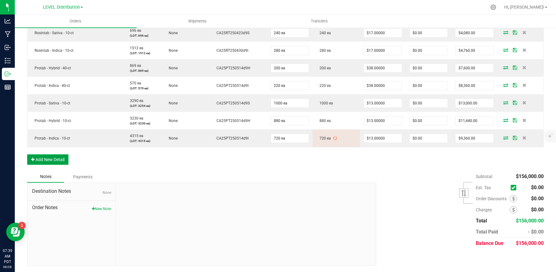
click at [57, 161] on button "Add New Detail" at bounding box center [47, 159] width 41 height 10
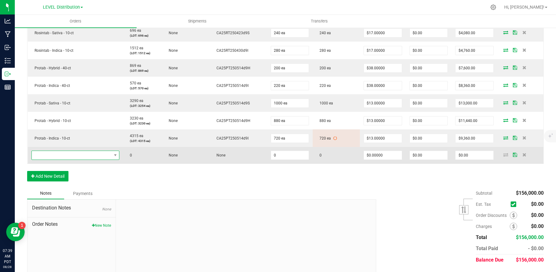
click at [69, 158] on span "NO DATA FOUND" at bounding box center [72, 155] width 80 height 9
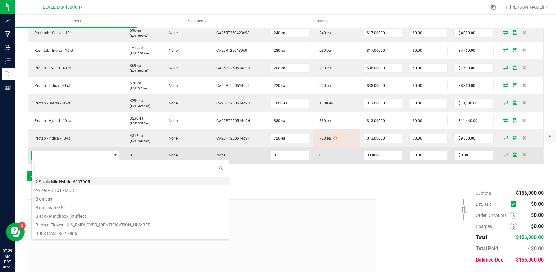
type input "p"
type input "cbd"
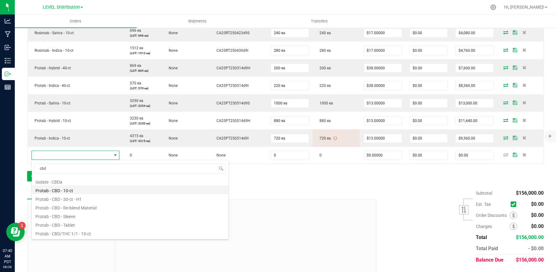
click at [84, 189] on li "Protab - CBD - 10-ct" at bounding box center [130, 190] width 197 height 9
type input "0 ea"
type input "$13.00000"
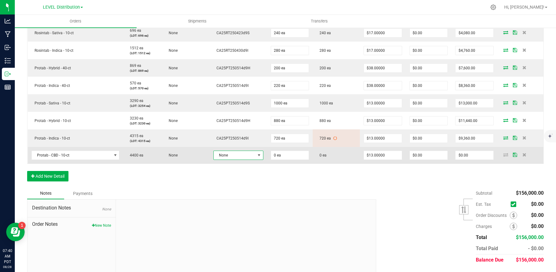
click at [250, 156] on span "None" at bounding box center [235, 155] width 42 height 9
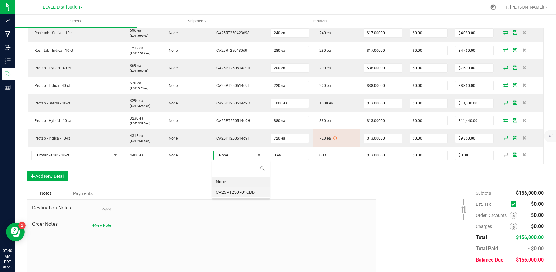
click at [256, 196] on li "CA25PT250701CBD" at bounding box center [241, 192] width 58 height 10
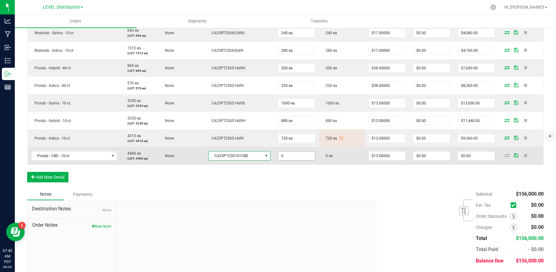
click at [293, 158] on input "0" at bounding box center [296, 156] width 37 height 9
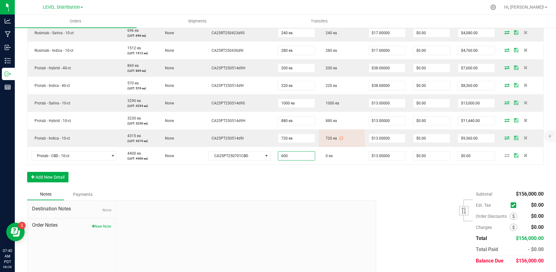
type input "600 ea"
type input "$7,800.00"
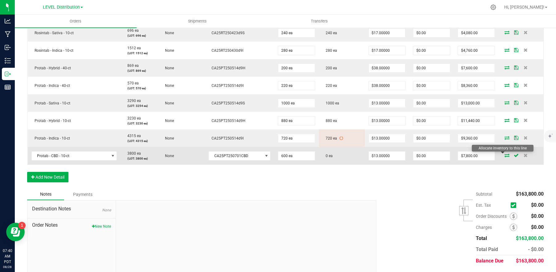
click at [504, 156] on icon at bounding box center [506, 156] width 5 height 4
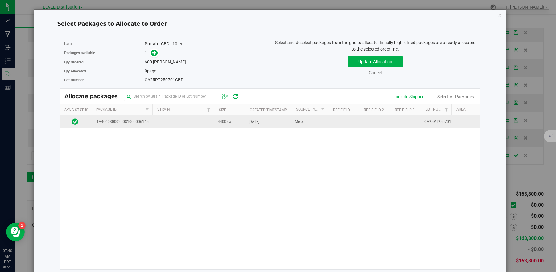
click at [140, 126] on td "1A4060300020081000006145" at bounding box center [122, 121] width 62 height 13
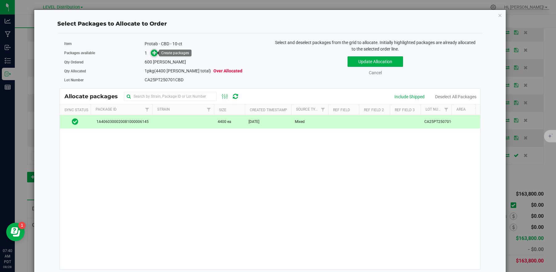
click at [154, 54] on icon at bounding box center [154, 53] width 4 height 4
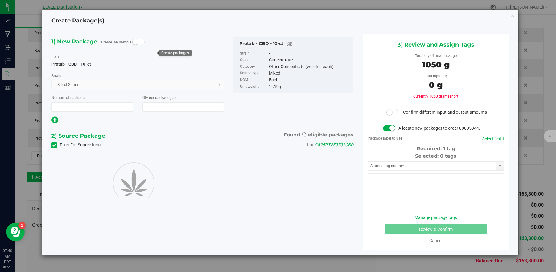
type input "1"
type input "600"
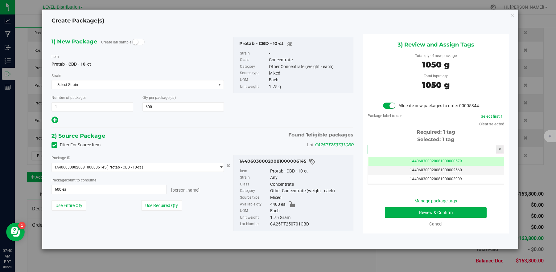
click at [457, 151] on input "text" at bounding box center [432, 149] width 128 height 9
click at [456, 160] on li "1A4060300020081000006567" at bounding box center [436, 159] width 136 height 9
type input "1A4060300020081000006567"
click at [459, 213] on button "Review & Confirm" at bounding box center [436, 213] width 102 height 10
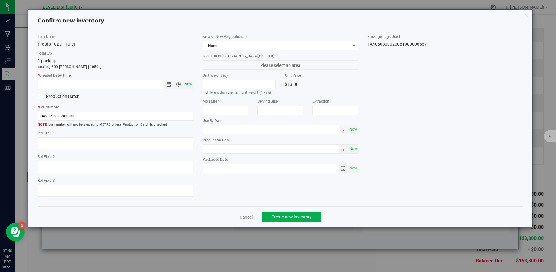
click at [190, 85] on span "Now" at bounding box center [188, 84] width 10 height 9
type input "[DATE] 7:40 AM"
click at [64, 145] on textarea at bounding box center [116, 144] width 156 height 12
paste textarea "CA25PT250701CBD"
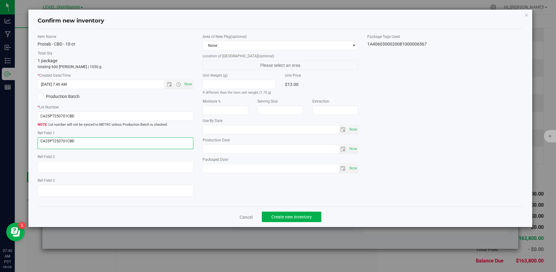
type textarea "CA25PT250701CBD"
click at [216, 197] on div "Item Name Protab - CBD - 10-ct Total Qty 1 package totaling 600 [PERSON_NAME] |…" at bounding box center [280, 118] width 495 height 168
click at [307, 218] on span "Create new inventory" at bounding box center [291, 217] width 40 height 5
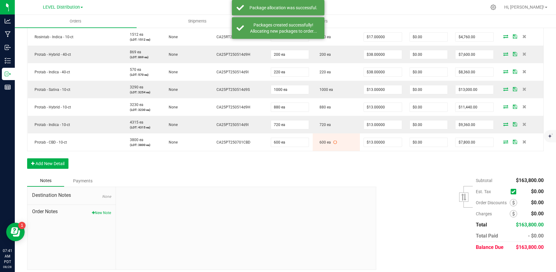
scroll to position [404, 0]
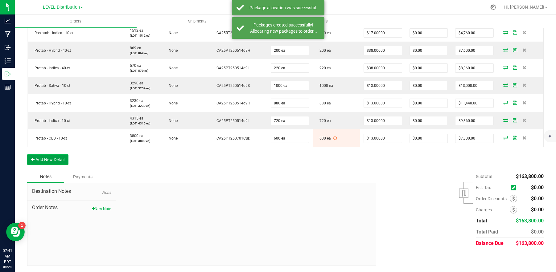
click at [55, 161] on button "Add New Detail" at bounding box center [47, 159] width 41 height 10
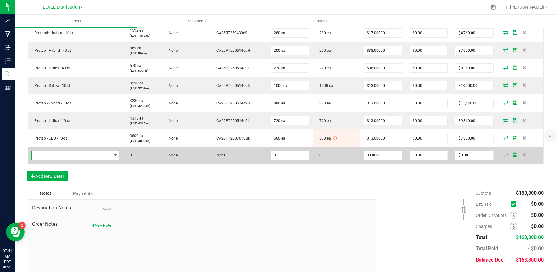
click at [65, 154] on span "NO DATA FOUND" at bounding box center [72, 155] width 80 height 9
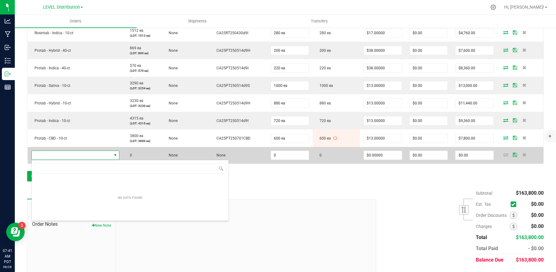
scroll to position [9, 87]
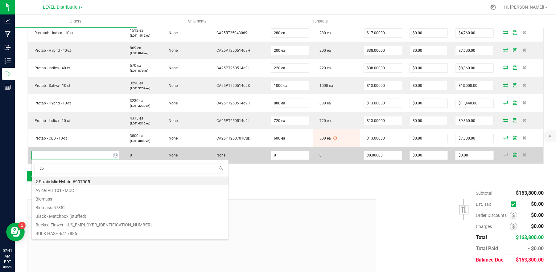
type input "cbg"
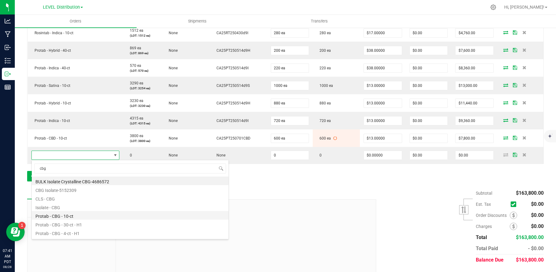
click at [87, 218] on li "Protab - CBG - 10-ct" at bounding box center [130, 215] width 197 height 9
type input "0 ea"
type input "$13.00000"
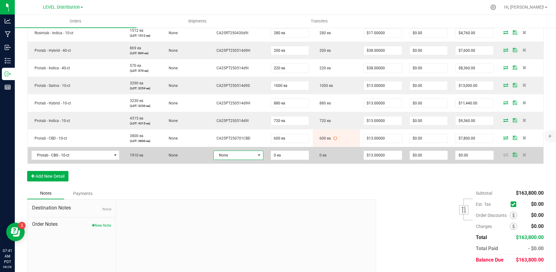
click at [257, 157] on span at bounding box center [259, 155] width 5 height 5
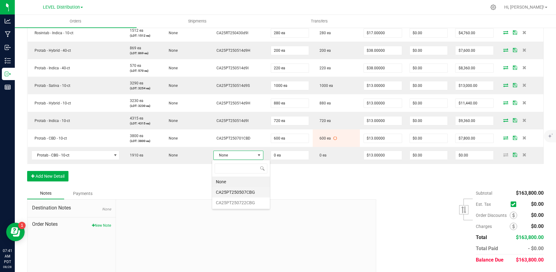
click at [257, 194] on li "CA25PT250507CBG" at bounding box center [241, 192] width 58 height 10
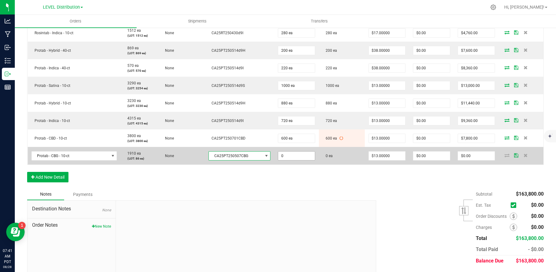
click at [294, 158] on input "0" at bounding box center [296, 156] width 37 height 9
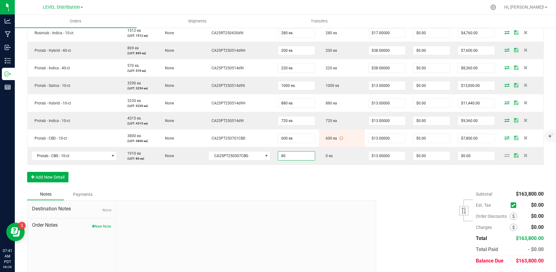
type input "80 ea"
type input "$1,040.00"
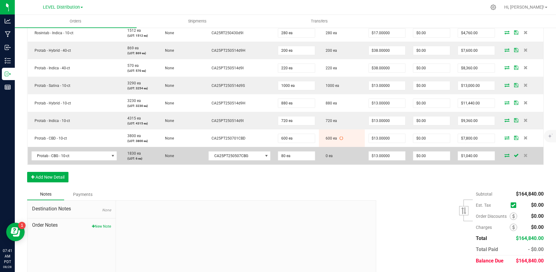
click at [504, 154] on icon at bounding box center [506, 156] width 5 height 4
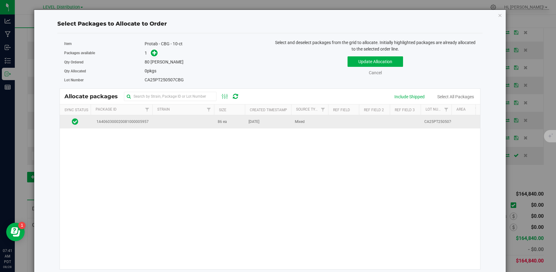
click at [150, 121] on td "1A4060300020081000005957" at bounding box center [122, 121] width 62 height 13
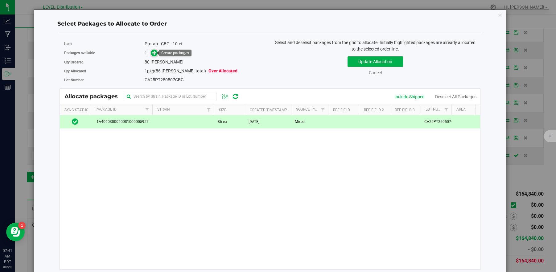
click at [155, 55] on span at bounding box center [154, 53] width 7 height 7
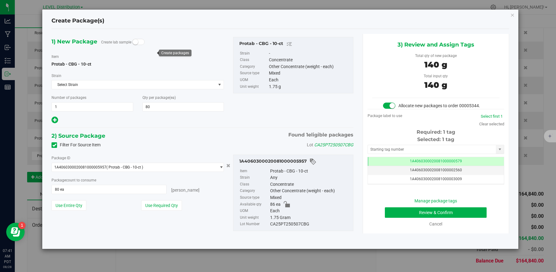
scroll to position [0, 0]
click at [441, 151] on input "text" at bounding box center [432, 149] width 128 height 9
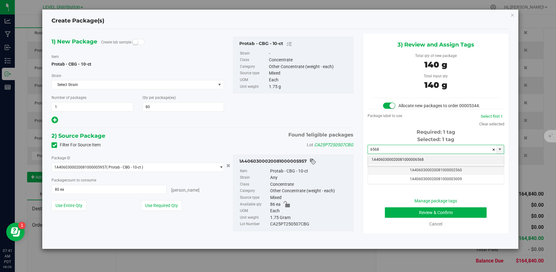
click at [440, 160] on li "1A4060300020081000006568" at bounding box center [436, 159] width 136 height 9
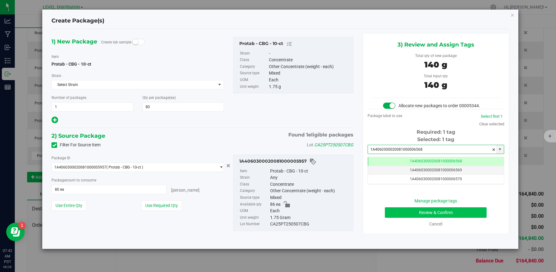
type input "1A4060300020081000006568"
click at [448, 216] on button "Review & Confirm" at bounding box center [436, 213] width 102 height 10
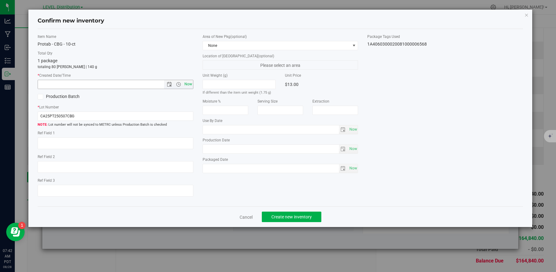
click at [190, 86] on span "Now" at bounding box center [188, 84] width 10 height 9
type input "[DATE] 7:42 AM"
click at [68, 145] on textarea at bounding box center [116, 144] width 156 height 12
paste textarea "CA25PT250507CBG"
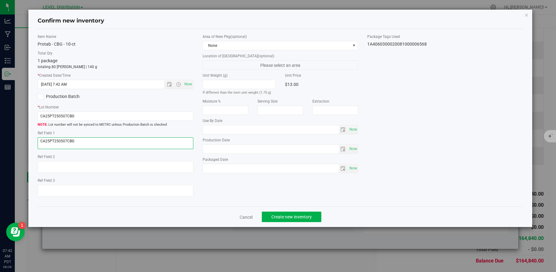
type textarea "CA25PT250507CBG"
click at [228, 193] on div "Item Name Protab - CBG - 10-ct Total Qty 1 package totaling 80 [PERSON_NAME] | …" at bounding box center [280, 118] width 495 height 168
click at [297, 220] on button "Create new inventory" at bounding box center [292, 217] width 60 height 10
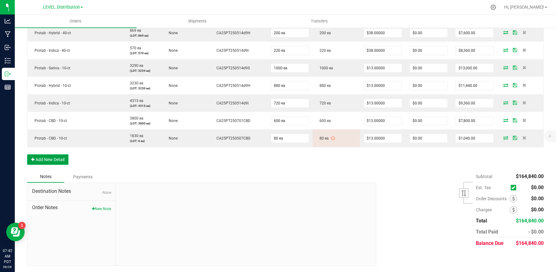
click at [58, 163] on button "Add New Detail" at bounding box center [47, 159] width 41 height 10
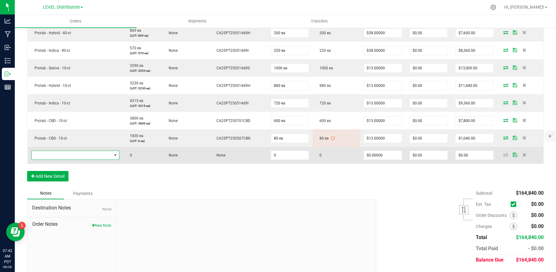
click at [70, 157] on span "NO DATA FOUND" at bounding box center [72, 155] width 80 height 9
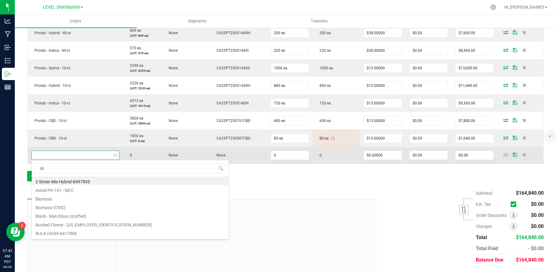
type input "cbg"
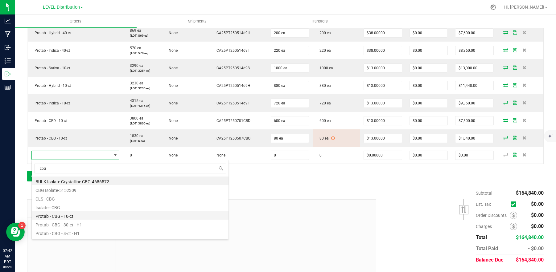
click at [98, 218] on li "Protab - CBG - 10-ct" at bounding box center [130, 215] width 197 height 9
type input "0 ea"
type input "$13.00000"
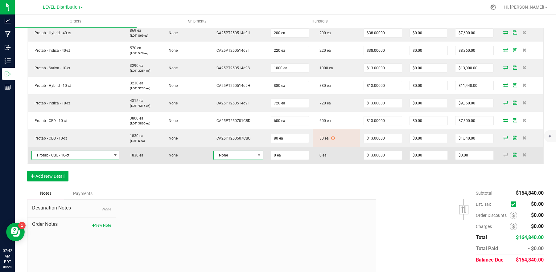
click at [250, 157] on span "None" at bounding box center [235, 155] width 42 height 9
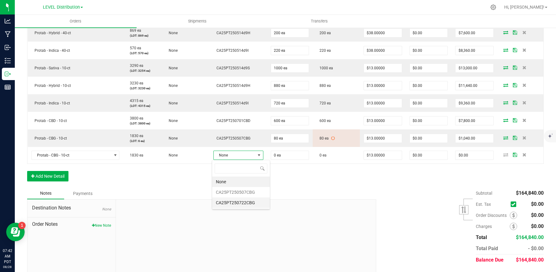
click at [250, 205] on li "CA25PT250722CBG" at bounding box center [241, 203] width 58 height 10
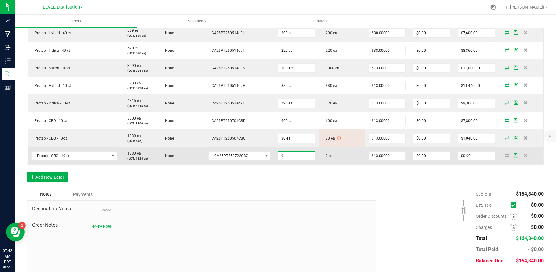
click at [299, 156] on input "0" at bounding box center [296, 156] width 37 height 9
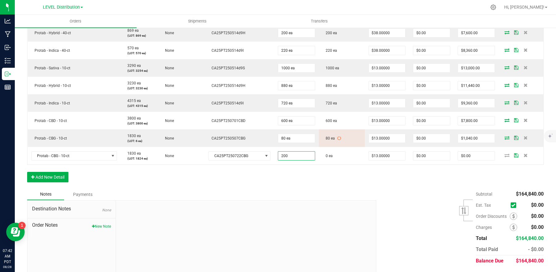
type input "200 ea"
type input "$2,600.00"
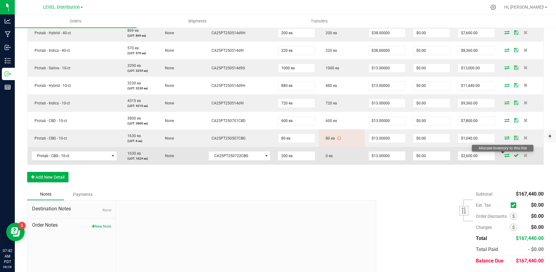
click at [504, 157] on icon at bounding box center [506, 156] width 5 height 4
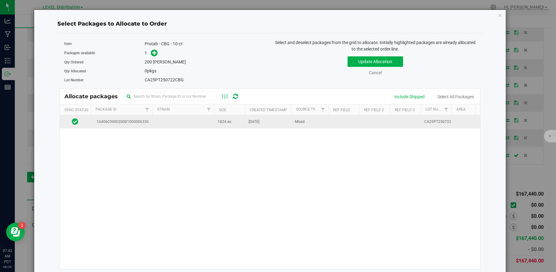
click at [154, 124] on td at bounding box center [183, 121] width 62 height 13
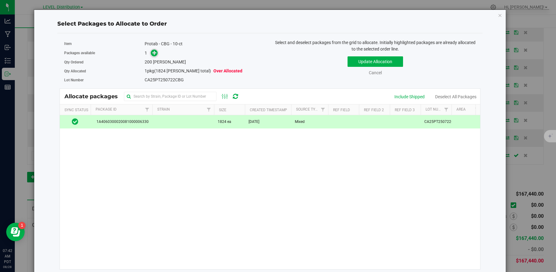
click at [154, 55] on icon at bounding box center [154, 53] width 4 height 4
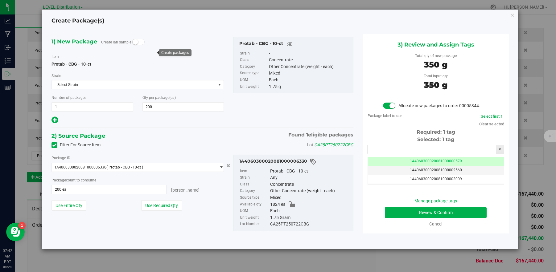
click at [458, 149] on input "text" at bounding box center [432, 149] width 128 height 9
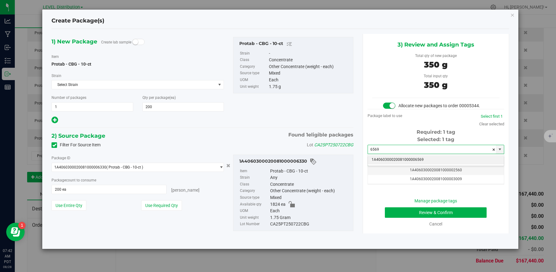
click at [454, 162] on li "1A4060300020081000006569" at bounding box center [436, 159] width 136 height 9
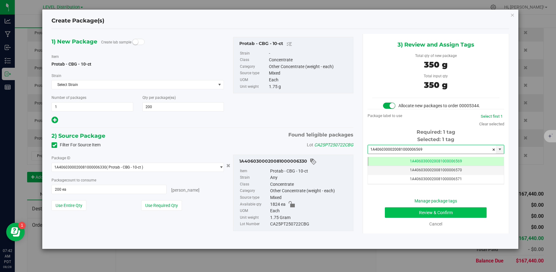
type input "1A4060300020081000006569"
click at [470, 216] on button "Review & Confirm" at bounding box center [436, 213] width 102 height 10
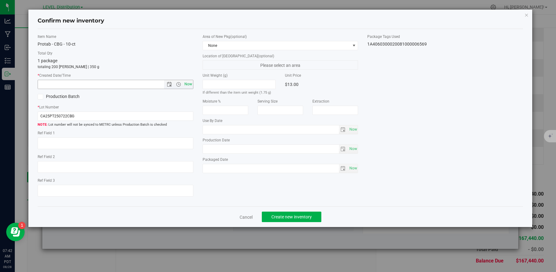
click at [187, 86] on span "Now" at bounding box center [188, 84] width 10 height 9
type input "[DATE] 7:42 AM"
click at [67, 145] on textarea at bounding box center [116, 144] width 156 height 12
paste textarea "CA25PT250722CBG"
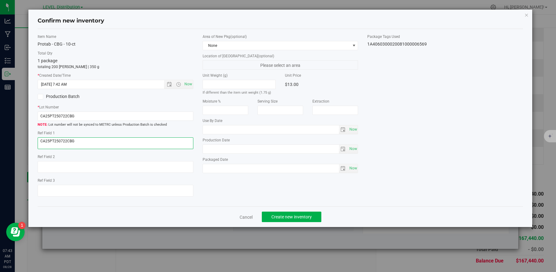
type textarea "CA25PT250722CBG"
click at [231, 189] on div "Item Name Protab - CBG - 10-ct Total Qty 1 package totaling 200 [PERSON_NAME] |…" at bounding box center [280, 118] width 495 height 168
click at [302, 218] on span "Create new inventory" at bounding box center [291, 217] width 40 height 5
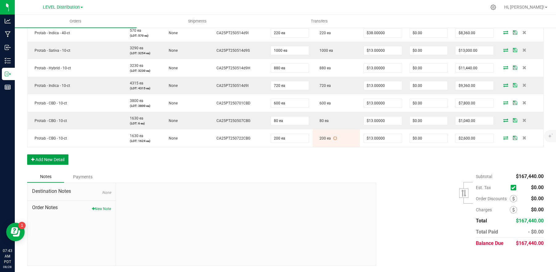
click at [63, 164] on button "Add New Detail" at bounding box center [47, 159] width 41 height 10
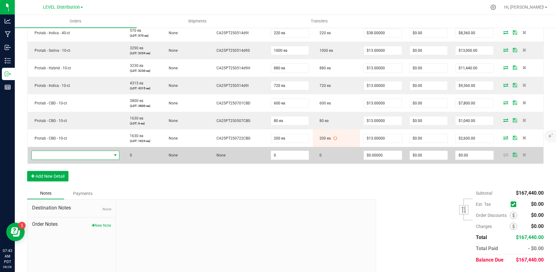
click at [80, 156] on span "NO DATA FOUND" at bounding box center [72, 155] width 80 height 9
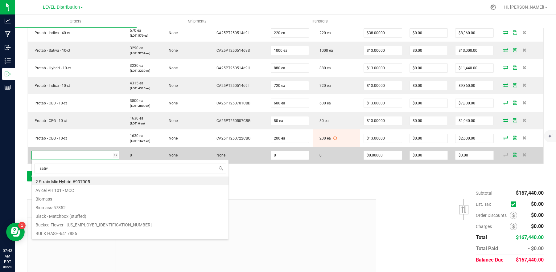
type input "sativa"
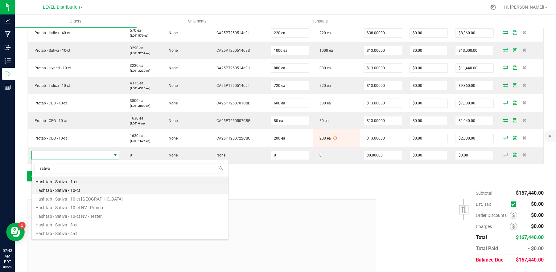
click at [95, 191] on li "Hashtab - Sativa - 10-ct" at bounding box center [130, 189] width 197 height 9
type input "0 ea"
type input "$13.00000"
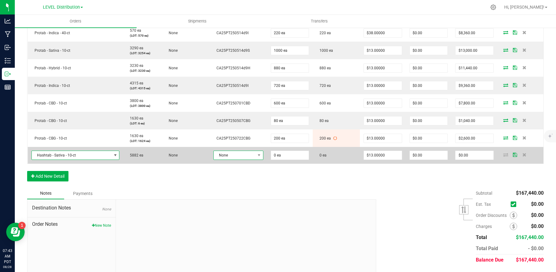
click at [241, 158] on span "None" at bounding box center [235, 155] width 42 height 9
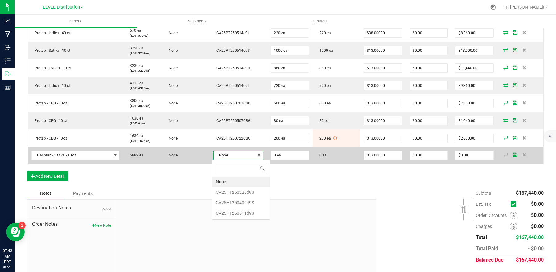
scroll to position [30827, 30788]
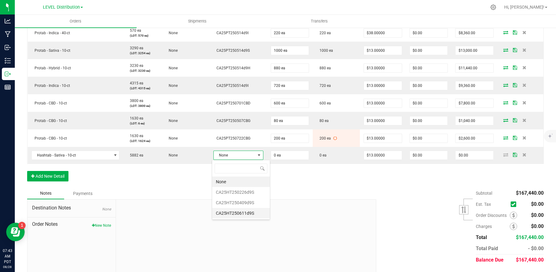
click at [256, 212] on li "CA25HT250611d9S" at bounding box center [241, 213] width 58 height 10
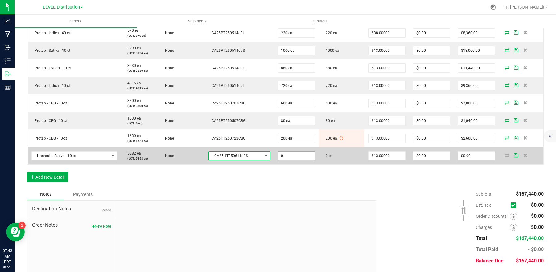
click at [300, 157] on input "0" at bounding box center [296, 156] width 37 height 9
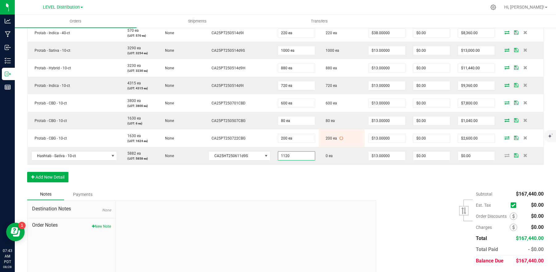
type input "1120 ea"
type input "$14,560.00"
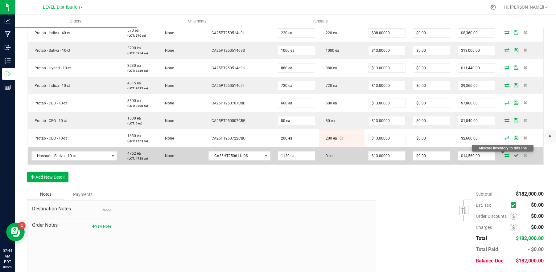
click at [504, 157] on icon at bounding box center [506, 156] width 5 height 4
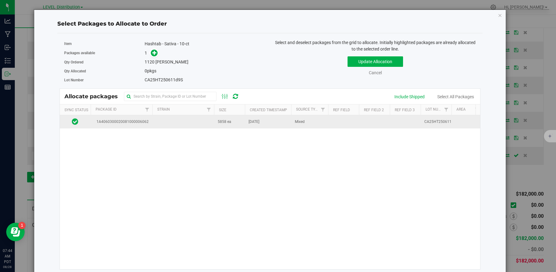
click at [159, 126] on td at bounding box center [183, 121] width 62 height 13
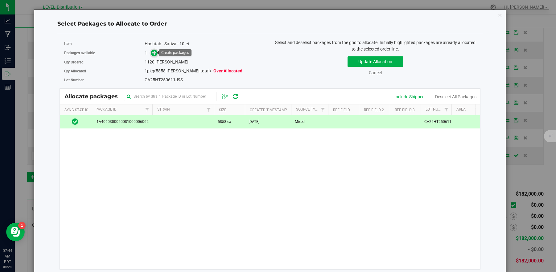
click at [155, 54] on icon at bounding box center [154, 53] width 4 height 4
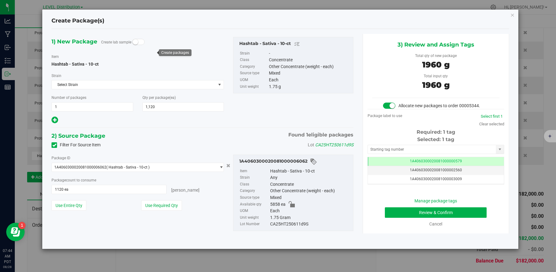
scroll to position [0, 0]
click at [418, 150] on input "text" at bounding box center [432, 149] width 128 height 9
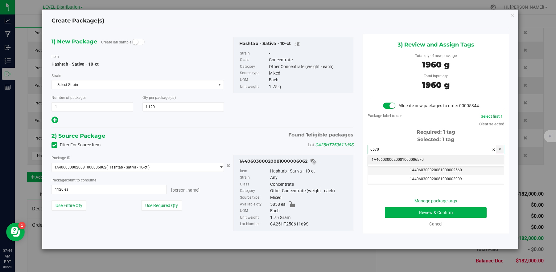
click at [428, 160] on li "1A4060300020081000006570" at bounding box center [436, 159] width 136 height 9
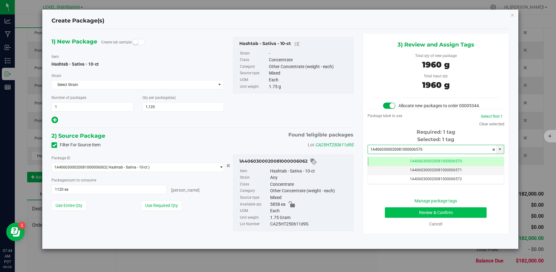
type input "1A4060300020081000006570"
click at [447, 215] on button "Review & Confirm" at bounding box center [436, 213] width 102 height 10
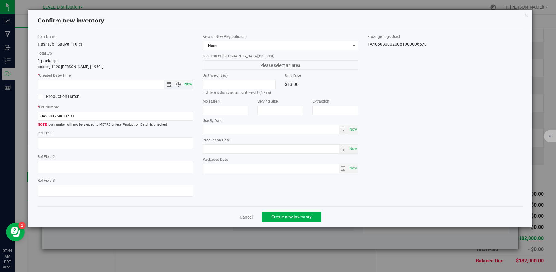
click at [186, 86] on span "Now" at bounding box center [188, 84] width 10 height 9
type input "[DATE] 7:44 AM"
click at [66, 144] on textarea at bounding box center [116, 144] width 156 height 12
paste textarea "CA25HT250611d9S"
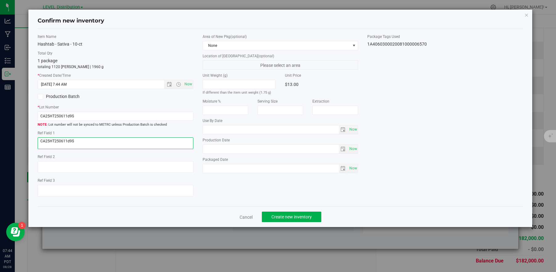
type textarea "CA25HT250611d9S"
click at [224, 195] on div "Item Name Hashtab - Sativa - 10-ct Total Qty 1 package totaling 1120 [PERSON_NA…" at bounding box center [280, 118] width 495 height 168
click at [299, 218] on span "Create new inventory" at bounding box center [291, 217] width 40 height 5
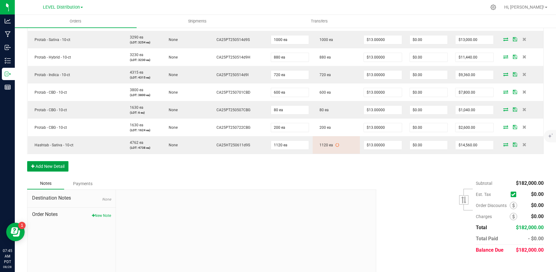
click at [60, 169] on button "Add New Detail" at bounding box center [47, 166] width 41 height 10
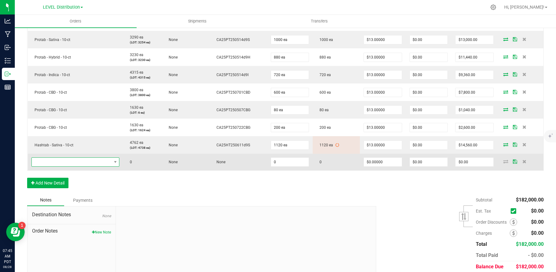
click at [75, 161] on span "NO DATA FOUND" at bounding box center [72, 162] width 80 height 9
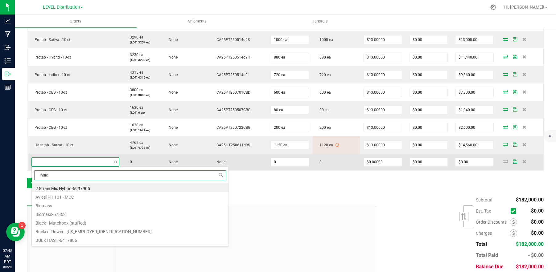
type input "indica"
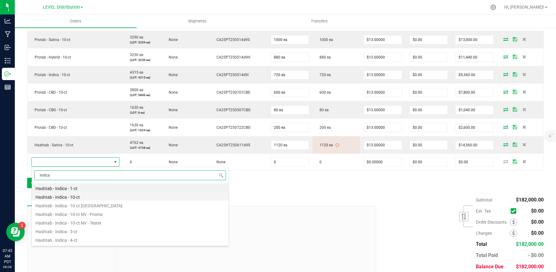
click at [92, 197] on li "Hashtab - Indica - 10-ct" at bounding box center [130, 196] width 197 height 9
type input "0 ea"
type input "$13.00000"
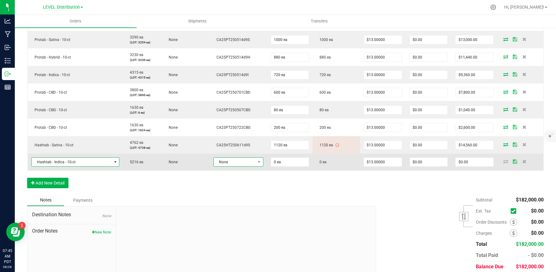
click at [245, 164] on span "None" at bounding box center [235, 162] width 42 height 9
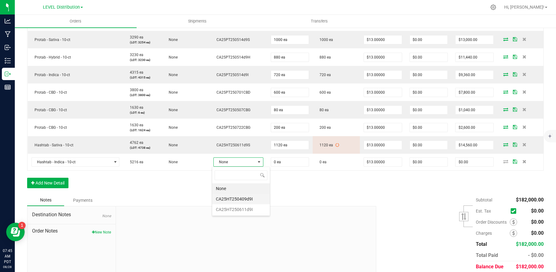
click at [249, 202] on li "CA25HT250409d9I" at bounding box center [241, 199] width 58 height 10
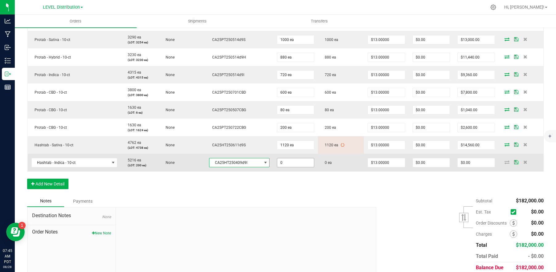
click at [295, 165] on input "0" at bounding box center [295, 162] width 37 height 9
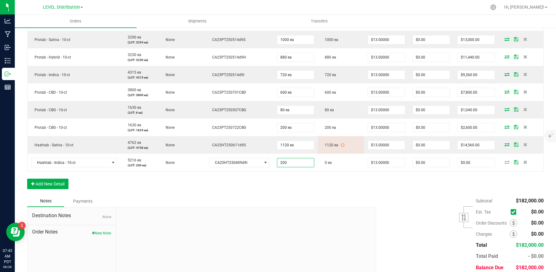
type input "200 ea"
type input "$2,600.00"
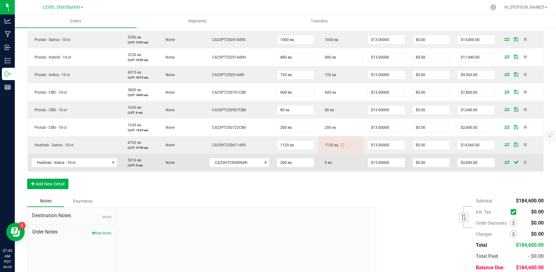
click at [504, 163] on icon at bounding box center [506, 162] width 5 height 4
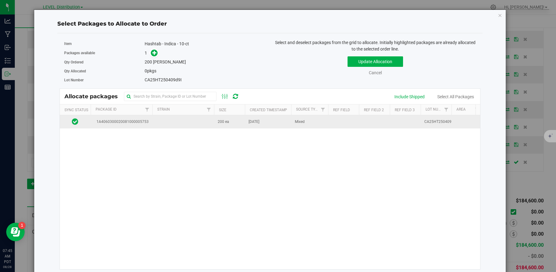
click at [150, 122] on td "1A4060300020081000005753" at bounding box center [122, 121] width 62 height 13
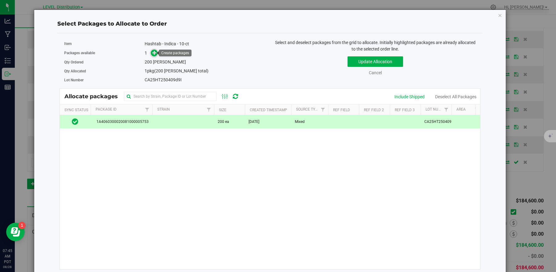
click at [155, 54] on icon at bounding box center [154, 53] width 4 height 4
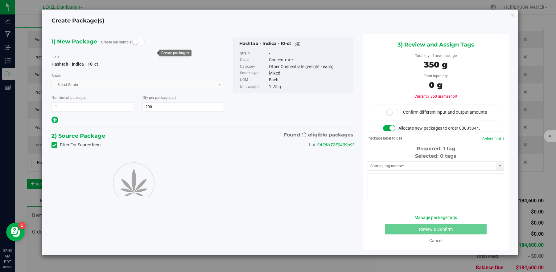
type input "200"
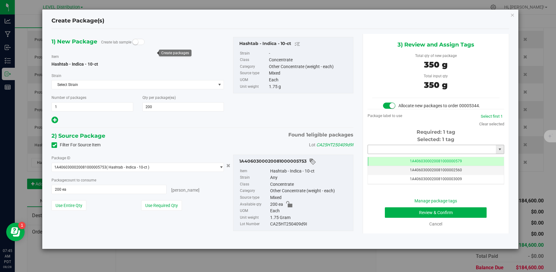
click at [438, 151] on input "text" at bounding box center [432, 149] width 128 height 9
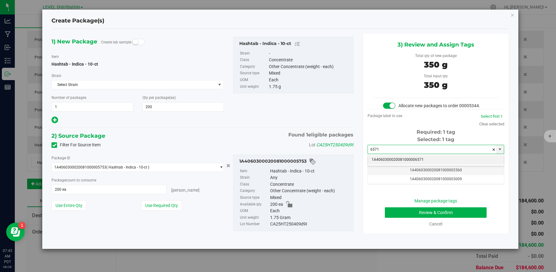
click at [432, 161] on li "1A4060300020081000006571" at bounding box center [436, 159] width 136 height 9
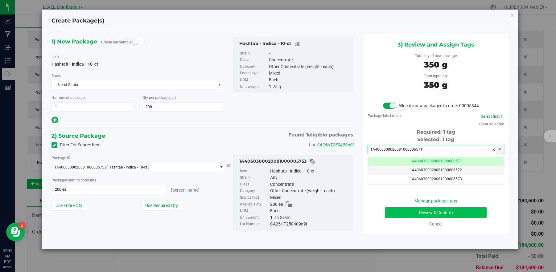
type input "1A4060300020081000006571"
click at [451, 216] on button "Review & Confirm" at bounding box center [436, 213] width 102 height 10
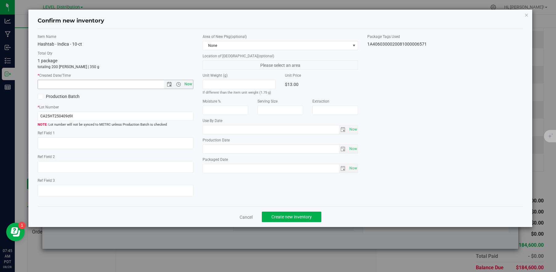
click at [189, 87] on span "Now" at bounding box center [188, 84] width 10 height 9
type input "[DATE] 7:45 AM"
click at [52, 145] on textarea at bounding box center [116, 144] width 156 height 12
paste textarea "CA25HT250409d9I"
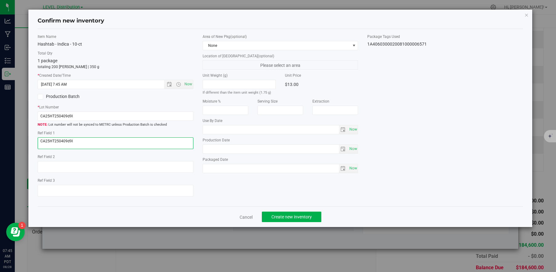
type textarea "CA25HT250409d9I"
click at [234, 191] on div "Item Name Hashtab - Indica - 10-ct Total Qty 1 package totaling 200 [PERSON_NAM…" at bounding box center [280, 118] width 495 height 168
click at [311, 219] on span "Create new inventory" at bounding box center [291, 217] width 40 height 5
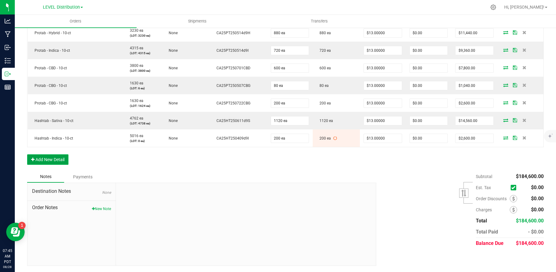
click at [62, 160] on button "Add New Detail" at bounding box center [47, 159] width 41 height 10
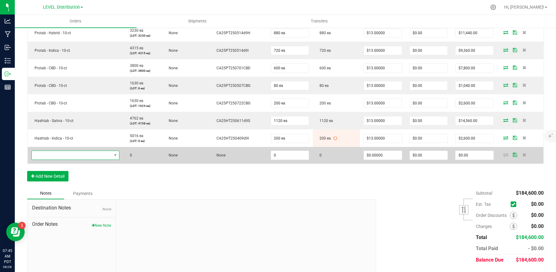
click at [79, 154] on span "NO DATA FOUND" at bounding box center [72, 155] width 80 height 9
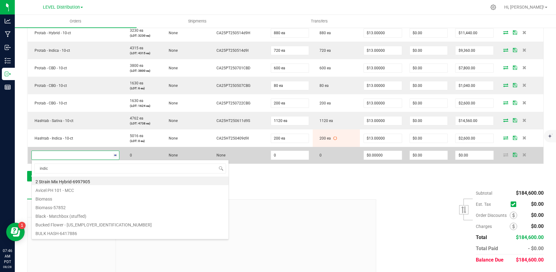
type input "indica"
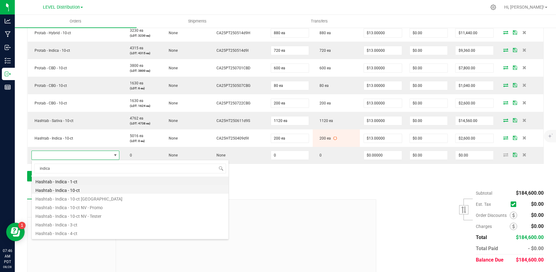
click at [89, 191] on li "Hashtab - Indica - 10-ct" at bounding box center [130, 189] width 197 height 9
type input "0 ea"
type input "$13.00000"
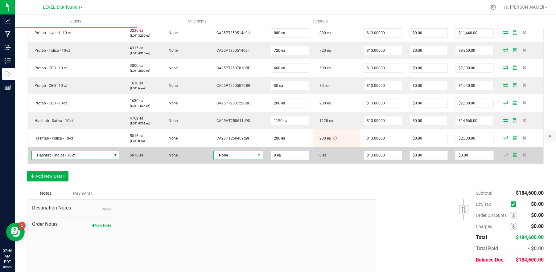
click at [251, 157] on span "None" at bounding box center [235, 155] width 42 height 9
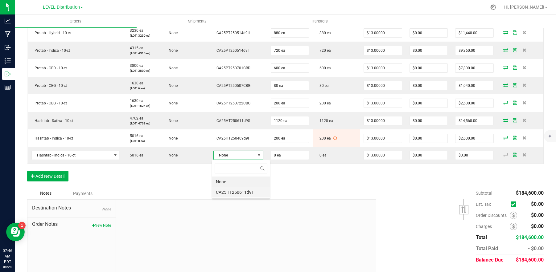
click at [255, 197] on li "CA25HT250611d9I" at bounding box center [241, 192] width 58 height 10
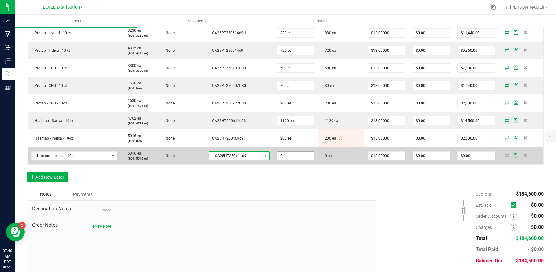
click at [299, 157] on input "0" at bounding box center [295, 156] width 37 height 9
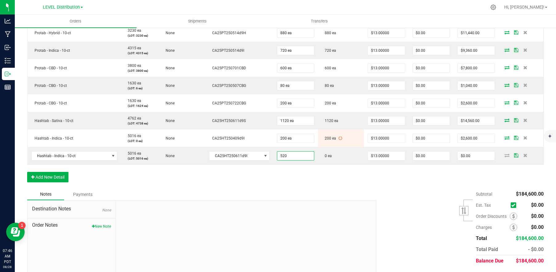
type input "520 ea"
type input "$6,760.00"
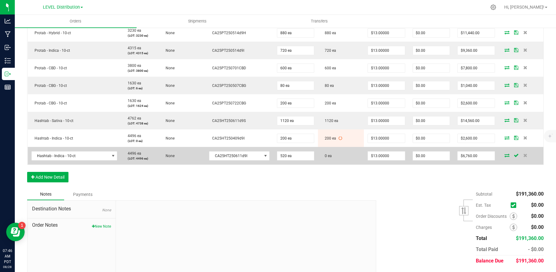
click at [504, 156] on icon at bounding box center [506, 156] width 5 height 4
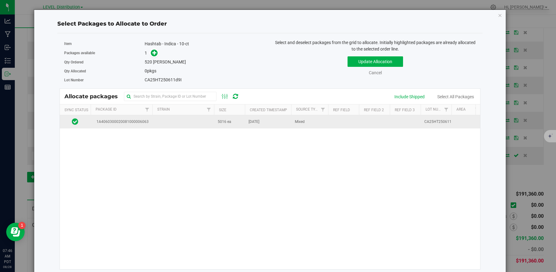
click at [169, 124] on td at bounding box center [183, 121] width 62 height 13
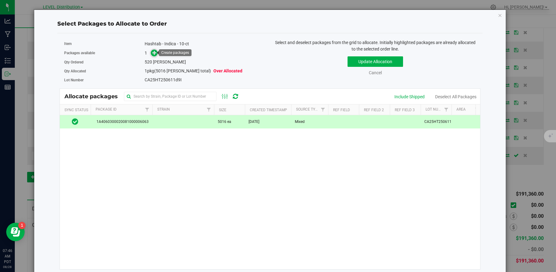
click at [154, 53] on icon at bounding box center [154, 53] width 4 height 4
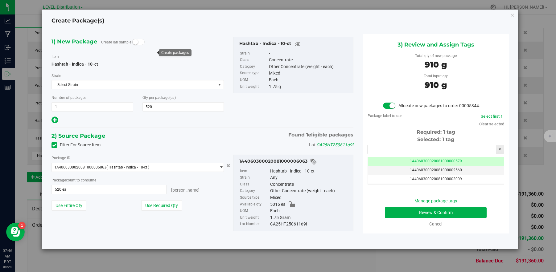
click at [425, 151] on input "text" at bounding box center [432, 149] width 128 height 9
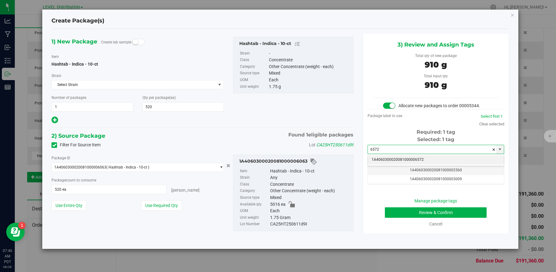
click at [428, 162] on li "1A4060300020081000006572" at bounding box center [436, 159] width 136 height 9
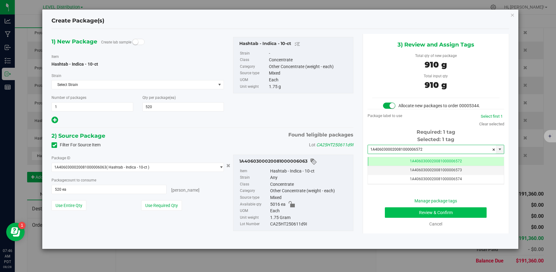
type input "1A4060300020081000006572"
click at [464, 216] on button "Review & Confirm" at bounding box center [436, 213] width 102 height 10
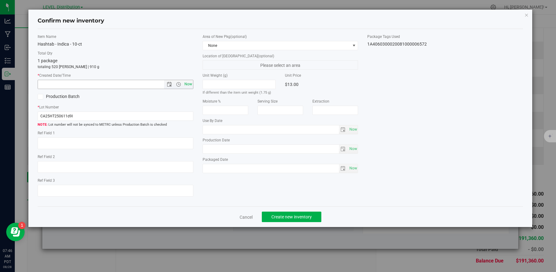
click at [191, 87] on span "Now" at bounding box center [188, 84] width 10 height 9
type input "[DATE] 7:46 AM"
click at [82, 145] on textarea at bounding box center [116, 144] width 156 height 12
paste textarea "CA25HT250409d9I"
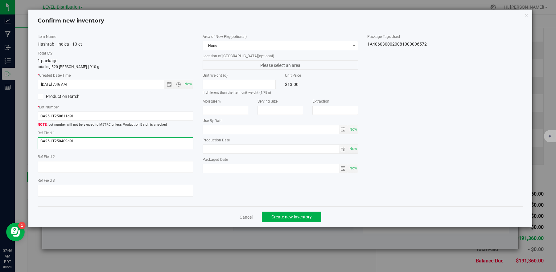
type textarea "CA25HT250409d9I"
drag, startPoint x: 79, startPoint y: 137, endPoint x: 29, endPoint y: 139, distance: 50.3
click at [29, 139] on div "Confirm new inventory Item Name Hashtab - Indica - 10-ct Total Qty 1 package to…" at bounding box center [280, 119] width 504 height 218
drag, startPoint x: 75, startPoint y: 142, endPoint x: 20, endPoint y: 140, distance: 55.2
click at [20, 140] on div "Confirm new inventory Item Name Hashtab - Indica - 10-ct Total Qty 1 package to…" at bounding box center [280, 136] width 561 height 272
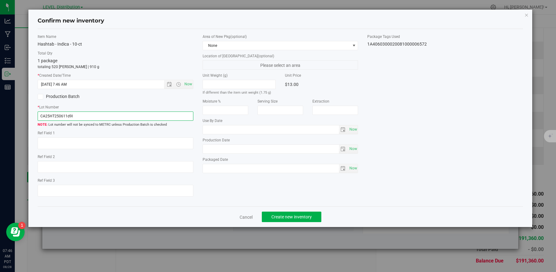
click at [77, 117] on input "CA25HT250611d9I" at bounding box center [116, 116] width 156 height 9
click at [76, 118] on input "CA25HT250611d9I" at bounding box center [116, 116] width 156 height 9
click at [64, 117] on input "CA25HT250611d9I" at bounding box center [116, 116] width 156 height 9
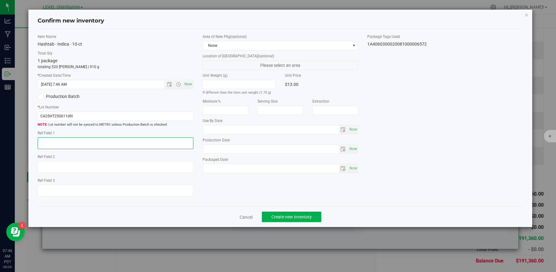
click at [60, 146] on textarea at bounding box center [116, 144] width 156 height 12
paste textarea "CA25HT250611d9I"
type textarea "CA25HT250611d9I"
click at [265, 194] on div "Item Name Hashtab - Indica - 10-ct Total Qty 1 package totaling 520 [PERSON_NAM…" at bounding box center [280, 118] width 495 height 168
click at [307, 220] on button "Create new inventory" at bounding box center [292, 217] width 60 height 10
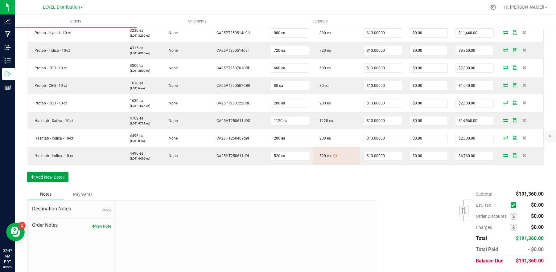
click at [60, 179] on button "Add New Detail" at bounding box center [47, 177] width 41 height 10
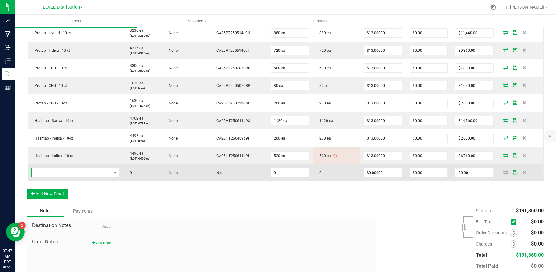
click at [66, 175] on span "NO DATA FOUND" at bounding box center [72, 173] width 80 height 9
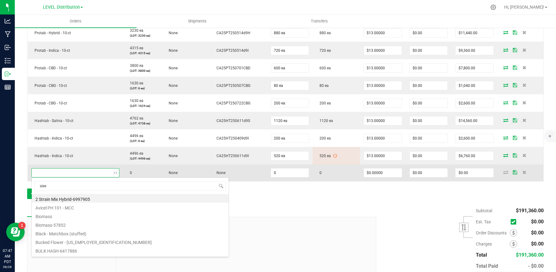
type input "sleep"
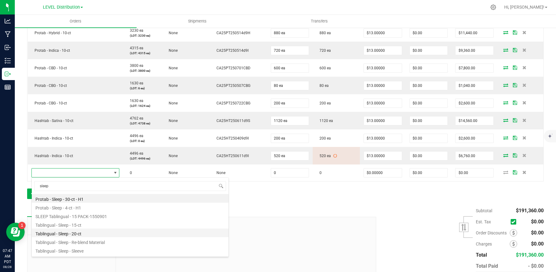
click at [89, 236] on li "Tablingual - Sleep - 20-ct" at bounding box center [130, 233] width 197 height 9
type input "0 ea"
type input "$10.00000"
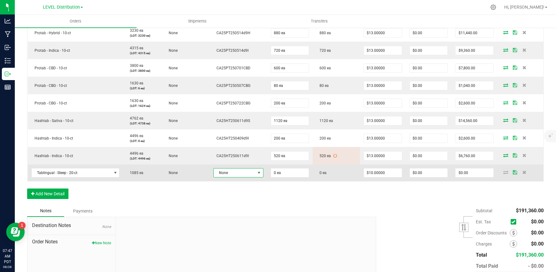
click at [255, 176] on span at bounding box center [259, 173] width 8 height 9
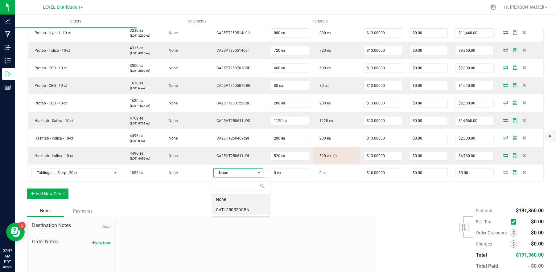
click at [255, 214] on li "CATL250520CBN" at bounding box center [241, 210] width 58 height 10
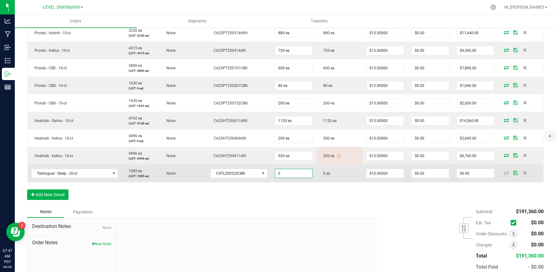
click at [297, 174] on input "0" at bounding box center [293, 173] width 37 height 9
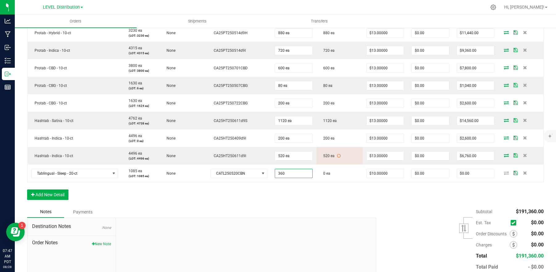
type input "360 ea"
type input "$3,600.00"
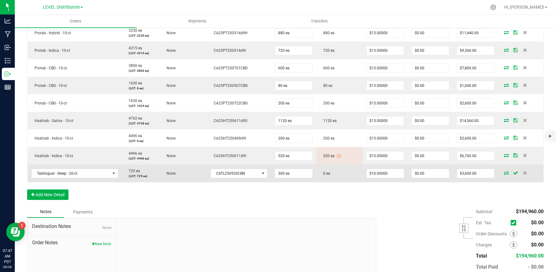
click at [504, 173] on icon at bounding box center [506, 173] width 5 height 4
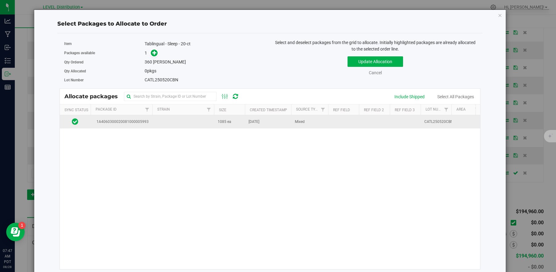
click at [171, 126] on td at bounding box center [183, 121] width 62 height 13
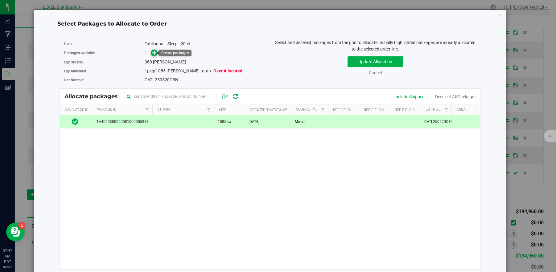
click at [154, 53] on icon at bounding box center [154, 53] width 4 height 4
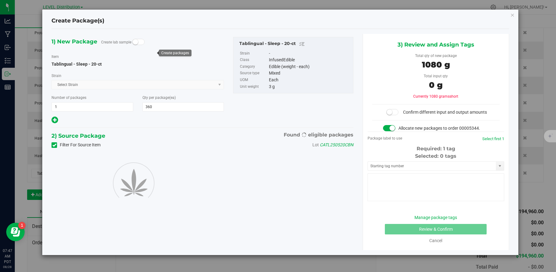
type input "360"
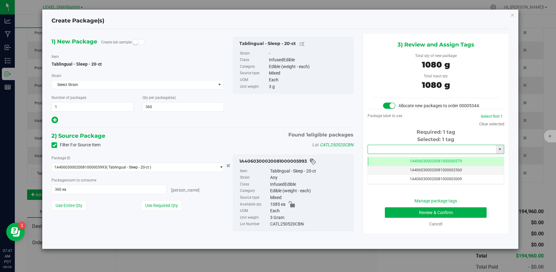
click at [406, 151] on input "text" at bounding box center [432, 149] width 128 height 9
click at [425, 159] on li "1A4060300020081000006573" at bounding box center [436, 159] width 136 height 9
type input "1A4060300020081000006573"
click at [455, 214] on button "Review & Confirm" at bounding box center [436, 213] width 102 height 10
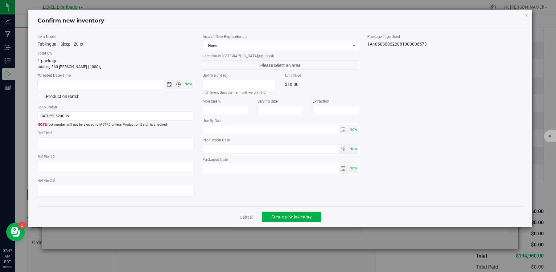
click at [188, 87] on span "Now" at bounding box center [188, 84] width 10 height 9
type input "[DATE] 7:47 AM"
click at [65, 144] on textarea at bounding box center [116, 144] width 156 height 12
paste textarea "CATL250520CBN"
type textarea "CATL250520CBN"
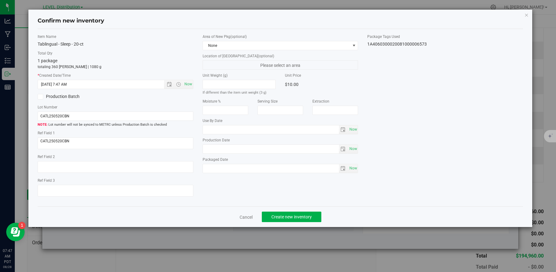
click at [235, 195] on div "Item Name Tablingual - Sleep - 20-ct Total Qty 1 package totaling 360 [PERSON_N…" at bounding box center [280, 118] width 495 height 168
click at [307, 219] on span "Create new inventory" at bounding box center [291, 217] width 40 height 5
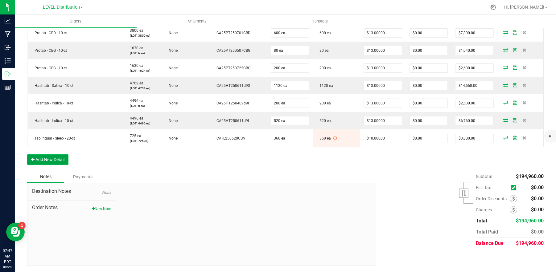
click at [60, 163] on button "Add New Detail" at bounding box center [47, 159] width 41 height 10
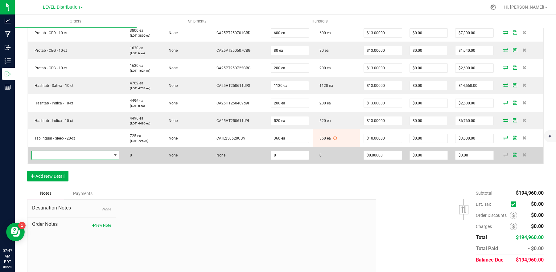
click at [69, 157] on span "NO DATA FOUND" at bounding box center [72, 155] width 80 height 9
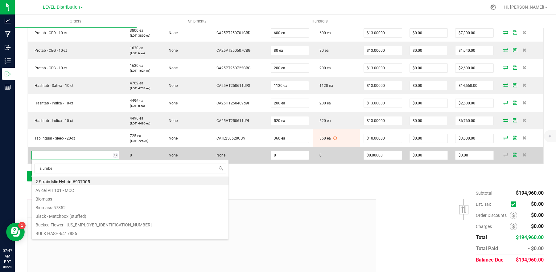
type input "slumber"
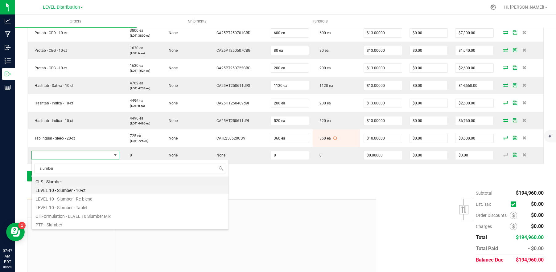
click at [94, 189] on li "LEVEL 10 - Slumber - 10-ct" at bounding box center [130, 189] width 197 height 9
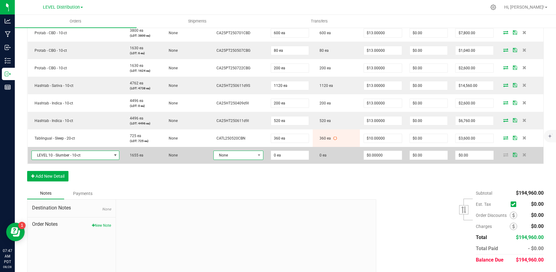
click at [251, 157] on span "None" at bounding box center [235, 155] width 42 height 9
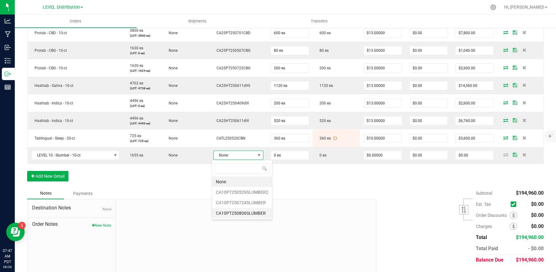
click at [260, 215] on li "CA10PT250806SLUMBER" at bounding box center [242, 213] width 60 height 10
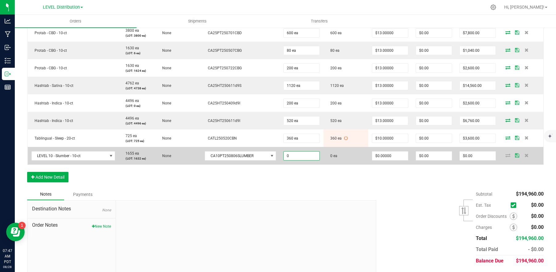
click at [305, 157] on input "0" at bounding box center [302, 156] width 36 height 9
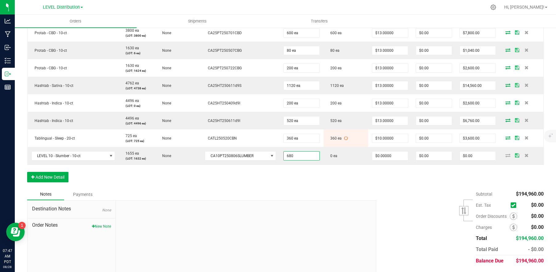
type input "680 ea"
click at [361, 190] on div "Notes Payments" at bounding box center [199, 195] width 344 height 12
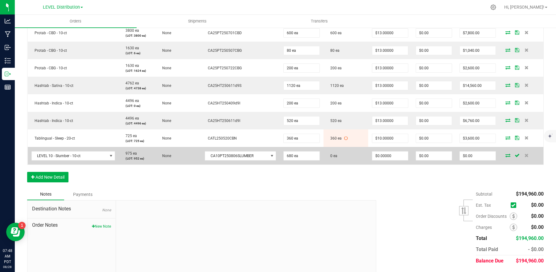
click at [505, 155] on icon at bounding box center [507, 156] width 5 height 4
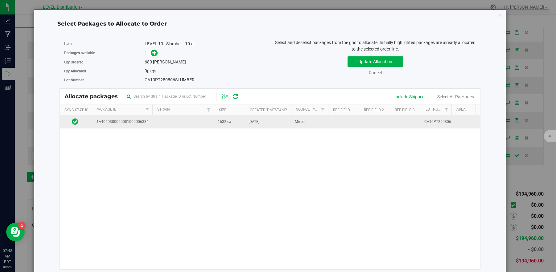
click at [172, 125] on td at bounding box center [183, 121] width 62 height 13
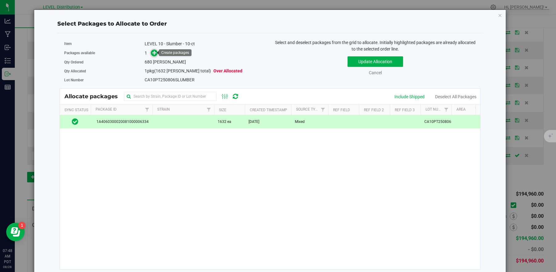
click at [156, 55] on icon at bounding box center [154, 53] width 4 height 4
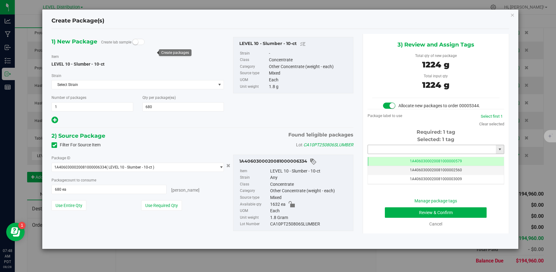
click at [429, 151] on input "text" at bounding box center [432, 149] width 128 height 9
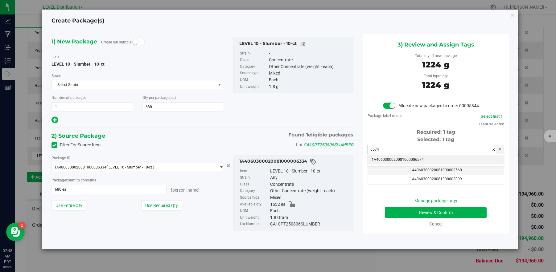
click at [432, 160] on li "1A4060300020081000006574" at bounding box center [436, 159] width 136 height 9
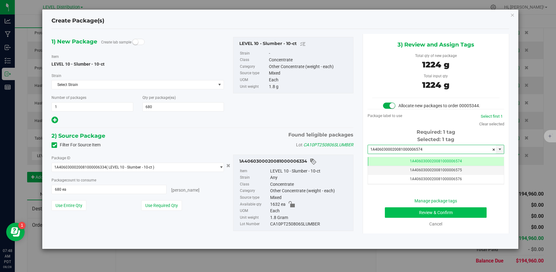
type input "1A4060300020081000006574"
click at [454, 215] on button "Review & Confirm" at bounding box center [436, 213] width 102 height 10
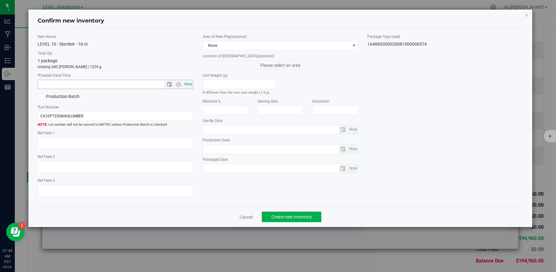
click at [189, 86] on span "Now" at bounding box center [188, 84] width 10 height 9
type input "[DATE] 7:48 AM"
click at [70, 145] on textarea at bounding box center [116, 144] width 156 height 12
paste textarea "CA10PT250806SLUMBER"
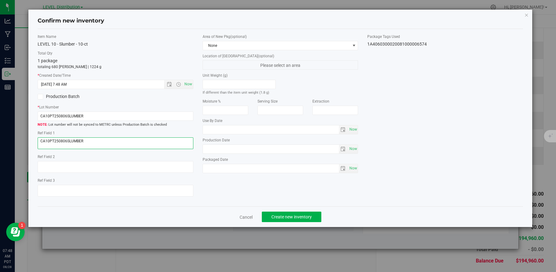
type textarea "CA10PT250806SLUMBER"
click at [214, 188] on div "Item Name LEVEL 10 - Slumber - 10-ct Total Qty 1 package totaling 680 [PERSON_N…" at bounding box center [280, 118] width 495 height 168
click at [339, 202] on div "Item Name LEVEL 10 - Slumber - 10-ct Total Qty 1 package totaling 680 [PERSON_N…" at bounding box center [280, 118] width 485 height 178
click at [316, 218] on button "Create new inventory" at bounding box center [292, 217] width 60 height 10
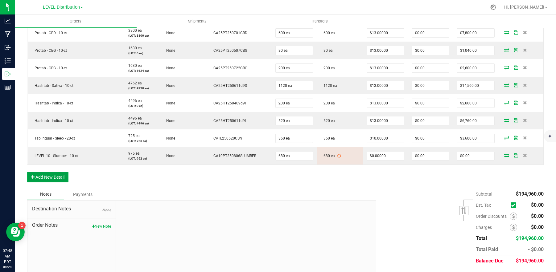
click at [58, 180] on button "Add New Detail" at bounding box center [47, 177] width 41 height 10
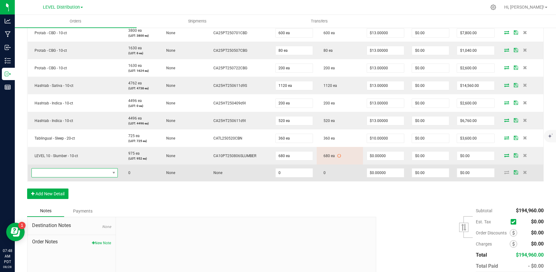
click at [76, 173] on span "NO DATA FOUND" at bounding box center [71, 173] width 78 height 9
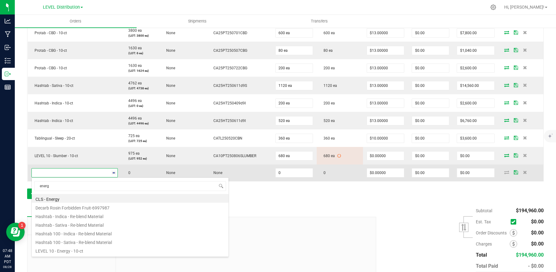
type input "energy"
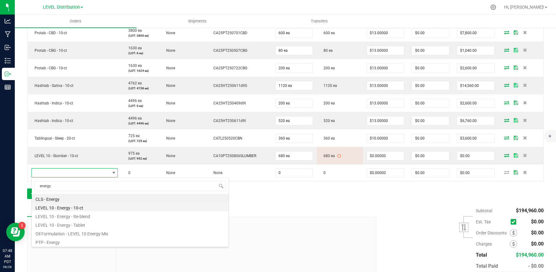
click at [109, 209] on li "LEVEL 10 - Energy - 10-ct" at bounding box center [130, 207] width 197 height 9
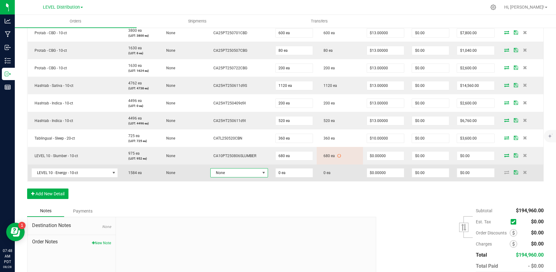
click at [255, 175] on span "None" at bounding box center [235, 173] width 49 height 9
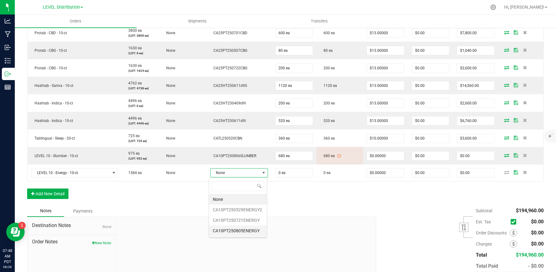
click at [253, 233] on li "CA10PT250805ENERGY" at bounding box center [238, 231] width 58 height 10
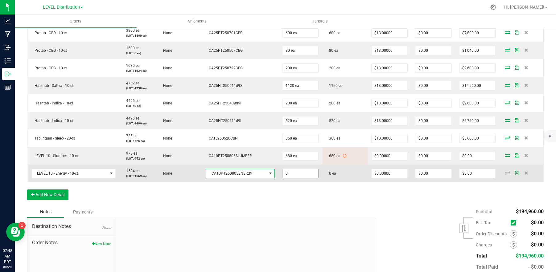
click at [304, 175] on input "0" at bounding box center [300, 173] width 36 height 9
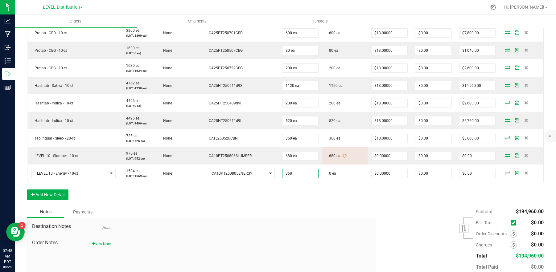
type input "360 ea"
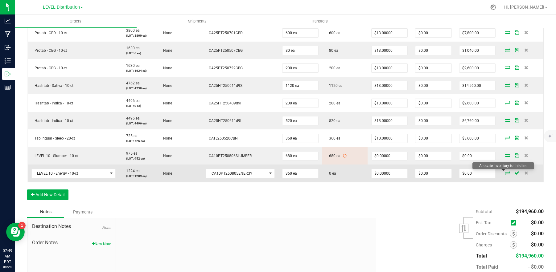
click at [505, 175] on icon at bounding box center [507, 173] width 5 height 4
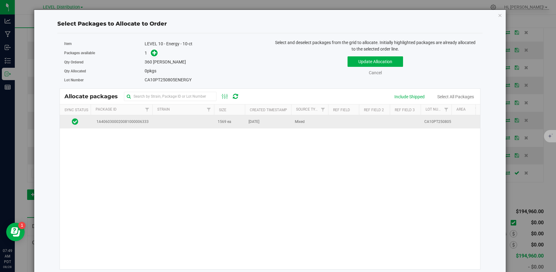
click at [168, 124] on td at bounding box center [183, 121] width 62 height 13
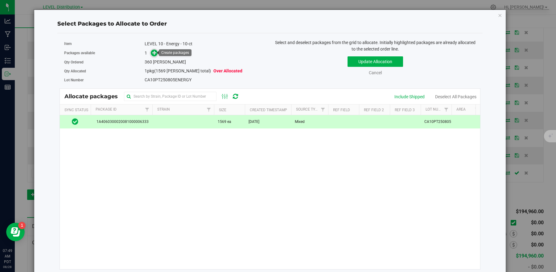
click at [154, 55] on icon at bounding box center [154, 53] width 4 height 4
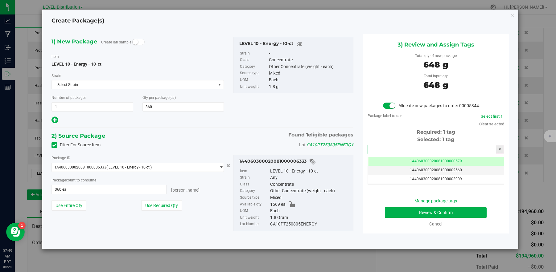
click at [456, 149] on input "text" at bounding box center [432, 149] width 128 height 9
click at [450, 162] on li "1A4060300020081000006575" at bounding box center [436, 159] width 136 height 9
type input "1A4060300020081000006575"
click at [467, 215] on button "Review & Confirm" at bounding box center [436, 213] width 102 height 10
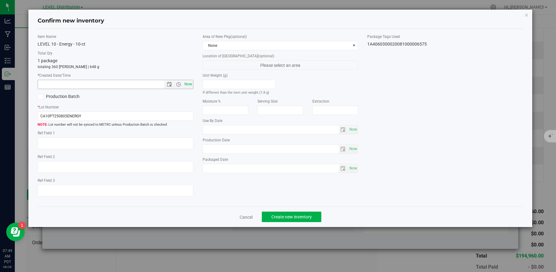
click at [188, 85] on span "Now" at bounding box center [188, 84] width 10 height 9
type input "[DATE] 7:49 AM"
click at [73, 146] on textarea at bounding box center [116, 144] width 156 height 12
paste textarea "CA10PT250805ENERGY"
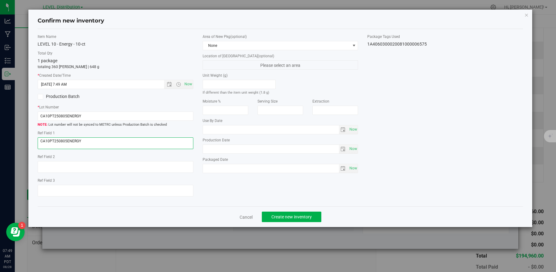
type textarea "CA10PT250805ENERGY"
click at [258, 192] on div "Item Name LEVEL 10 - Energy - 10-ct Total Qty 1 package totaling 360 [PERSON_NA…" at bounding box center [280, 118] width 495 height 168
click at [308, 218] on span "Create new inventory" at bounding box center [291, 217] width 40 height 5
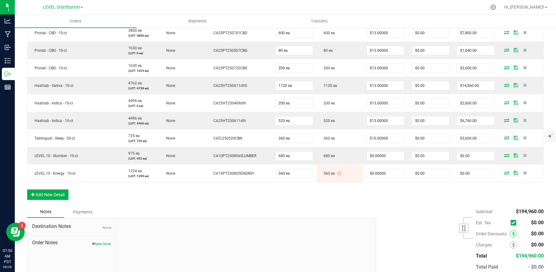
click at [510, 235] on span at bounding box center [513, 233] width 7 height 7
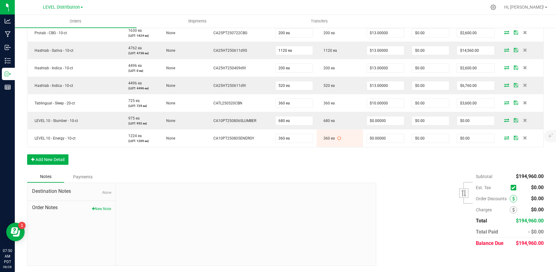
click at [512, 200] on icon at bounding box center [513, 199] width 2 height 4
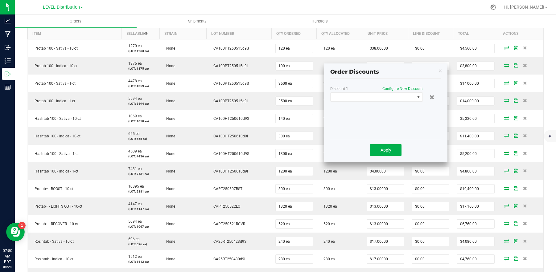
scroll to position [112, 0]
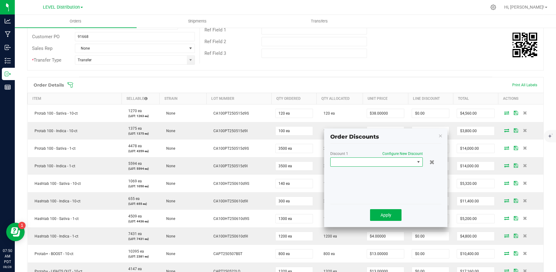
click at [416, 163] on span at bounding box center [418, 162] width 5 height 5
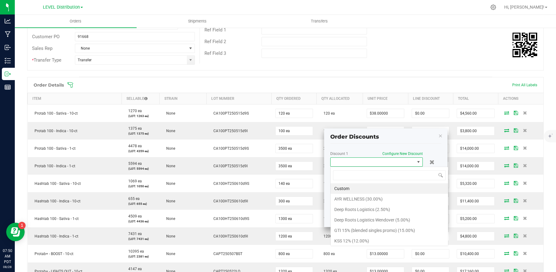
scroll to position [9, 93]
click at [369, 189] on li "Custom" at bounding box center [389, 188] width 117 height 10
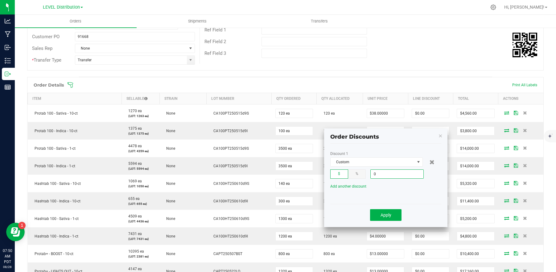
click at [401, 174] on input "0" at bounding box center [397, 174] width 53 height 9
type input "$16,531.20"
click at [393, 216] on button "Apply" at bounding box center [385, 215] width 31 height 12
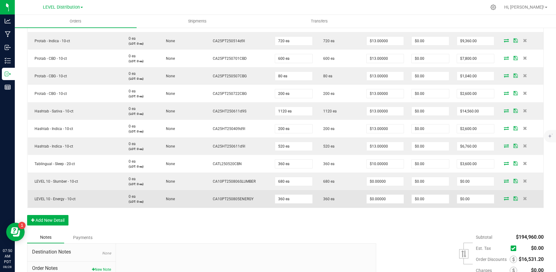
scroll to position [544, 0]
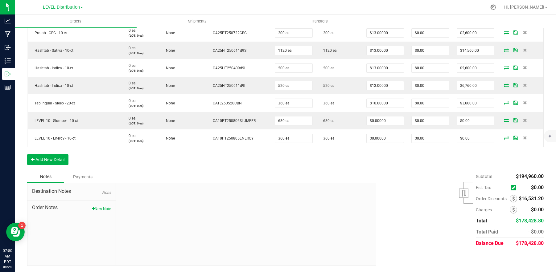
click at [432, 224] on div "Subtotal $194,960.00 Est. Tax" at bounding box center [458, 210] width 172 height 78
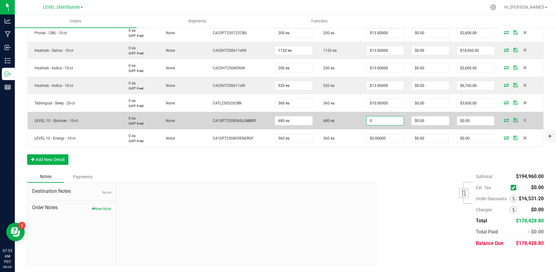
click at [388, 123] on input "0" at bounding box center [385, 121] width 37 height 9
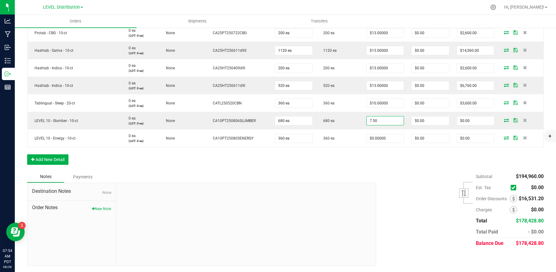
type input "$7.50000"
type input "$5,100.00"
click at [391, 176] on div "Subtotal $194,960.00 Est. Tax" at bounding box center [458, 210] width 172 height 78
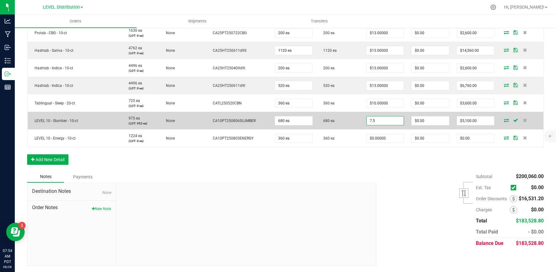
click at [385, 123] on input "7.5" at bounding box center [385, 121] width 37 height 9
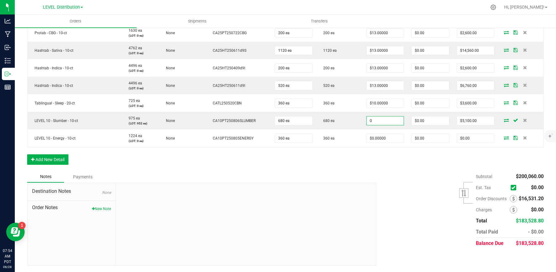
type input "$0.00000"
type input "$0.00"
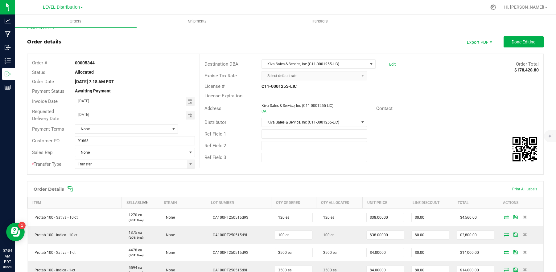
scroll to position [0, 0]
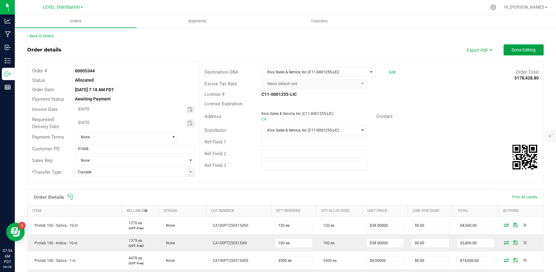
click at [528, 50] on span "Done Editing" at bounding box center [524, 49] width 24 height 5
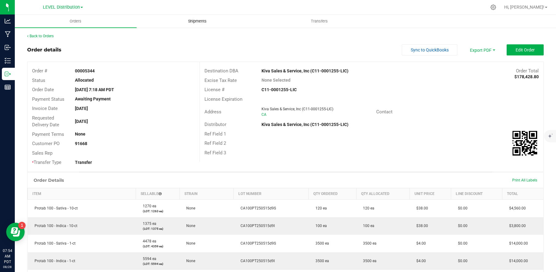
click at [198, 20] on span "Shipments" at bounding box center [197, 22] width 35 height 6
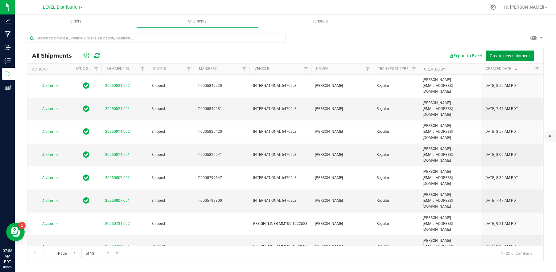
click at [505, 58] on span "Create new shipment" at bounding box center [510, 55] width 40 height 5
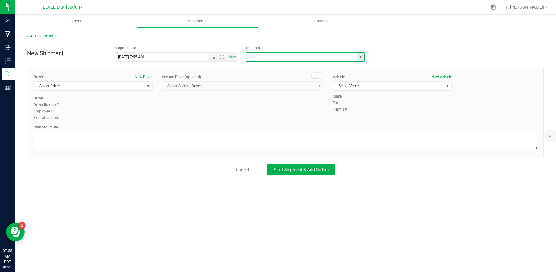
click at [346, 60] on input "text" at bounding box center [299, 57] width 107 height 9
click at [310, 68] on li "Kiva Sales & Service, Inc (C11-0001255-LIC)" at bounding box center [305, 67] width 118 height 9
type input "Kiva Sales & Service, Inc (C11-0001255-LIC)"
click at [148, 84] on span "select" at bounding box center [148, 86] width 5 height 5
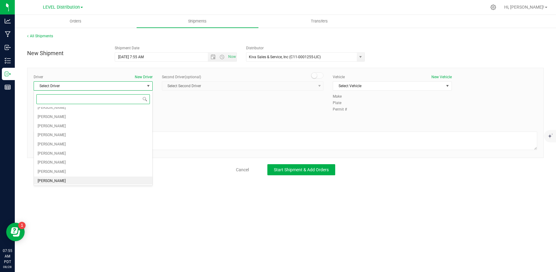
click at [77, 182] on li "[PERSON_NAME]" at bounding box center [93, 181] width 118 height 9
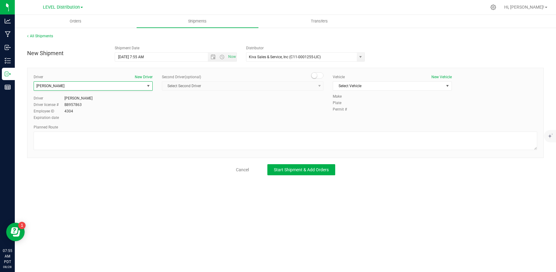
scroll to position [51, 0]
click at [430, 85] on span "Select Vehicle" at bounding box center [388, 86] width 111 height 9
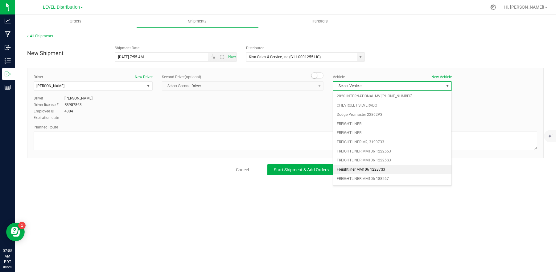
scroll to position [78, 0]
click at [397, 175] on li "FREIGHTLINER MM106 58386T3" at bounding box center [392, 174] width 118 height 9
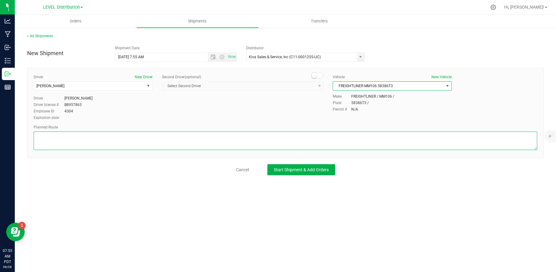
click at [70, 140] on textarea at bounding box center [286, 141] width 504 height 19
paste textarea "3005 WILJAN COURT Continue to US-101 S 4 min (1.2 mi) Head east on [GEOGRAPHIC_…"
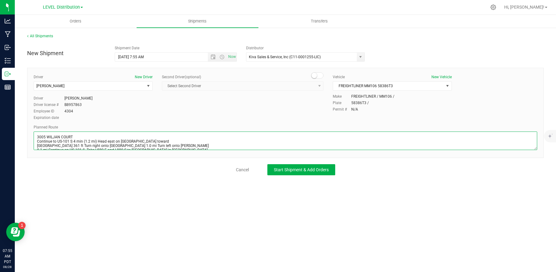
scroll to position [50, 0]
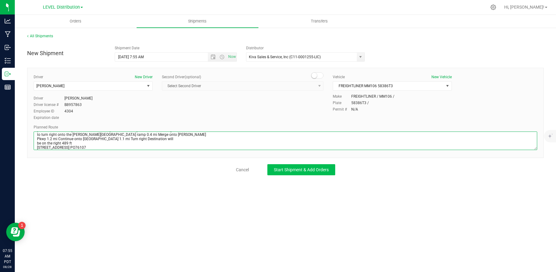
type textarea "3005 WILJAN COURT Continue to US-101 S 4 min (1.2 mi) Head east on [GEOGRAPHIC_…"
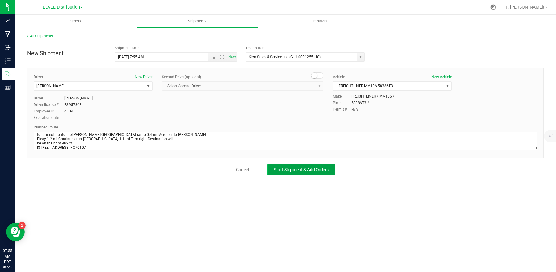
click at [317, 174] on button "Start Shipment & Add Orders" at bounding box center [301, 169] width 68 height 11
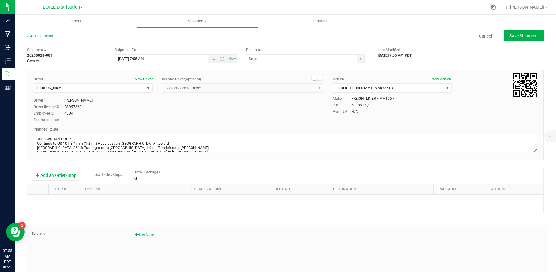
type input "Kiva Sales & Service, Inc (C11-0001255-LIC)"
click at [75, 178] on button "Add an Order/Stop" at bounding box center [56, 175] width 48 height 10
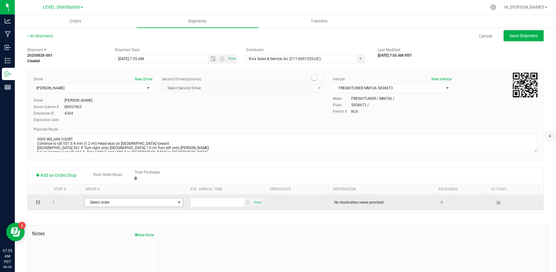
click at [120, 203] on span "Select order" at bounding box center [129, 202] width 91 height 9
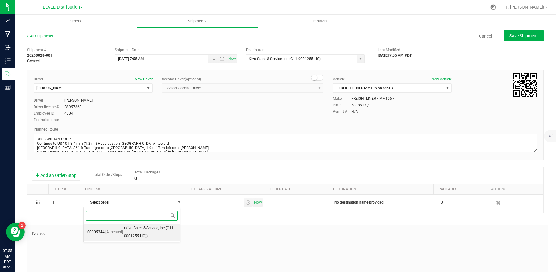
click at [134, 235] on span "(Kiva Sales & Service, Inc (C11-0001255-LIC))" at bounding box center [150, 232] width 52 height 16
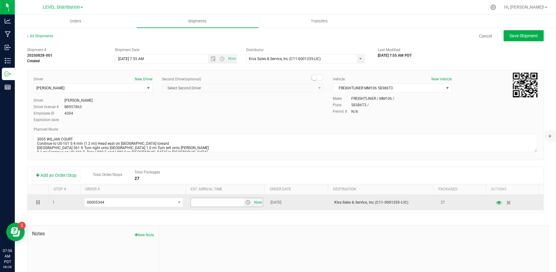
click at [253, 203] on span "Now" at bounding box center [258, 202] width 10 height 9
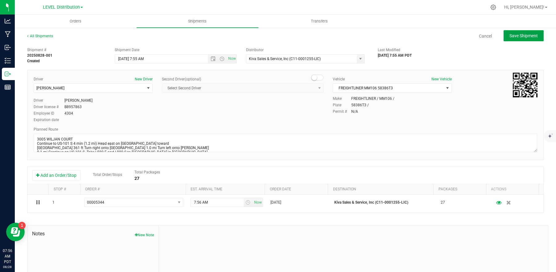
click at [522, 36] on span "Save Shipment" at bounding box center [523, 35] width 28 height 5
type input "[DATE] 2:55 PM"
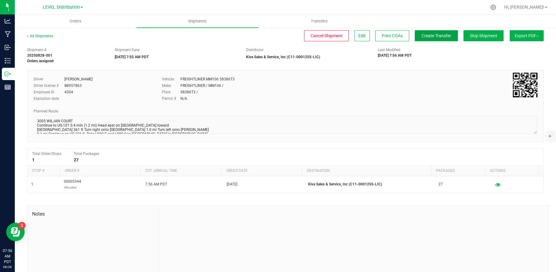
click at [438, 36] on span "Create Transfer" at bounding box center [437, 35] width 30 height 5
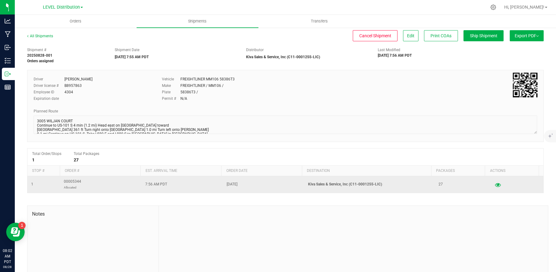
click at [495, 185] on icon "button" at bounding box center [498, 185] width 6 height 4
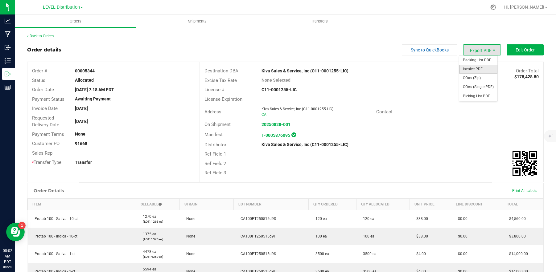
click at [477, 66] on span "Invoice PDF" at bounding box center [478, 69] width 38 height 9
click at [78, 20] on span "Orders" at bounding box center [75, 22] width 28 height 6
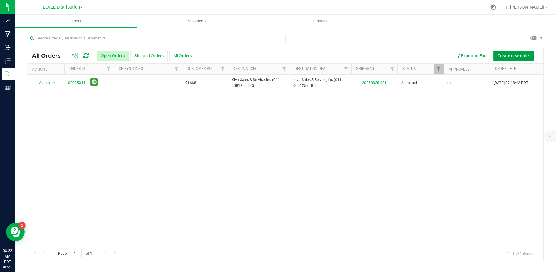
click at [503, 55] on span "Create new order" at bounding box center [513, 55] width 33 height 5
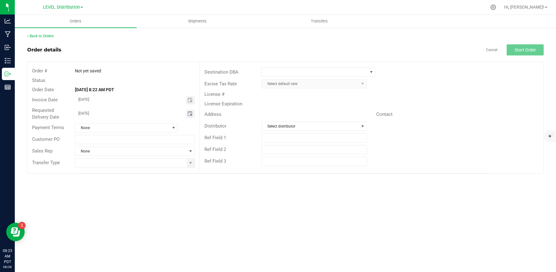
click at [190, 115] on span "Toggle calendar" at bounding box center [189, 113] width 5 height 5
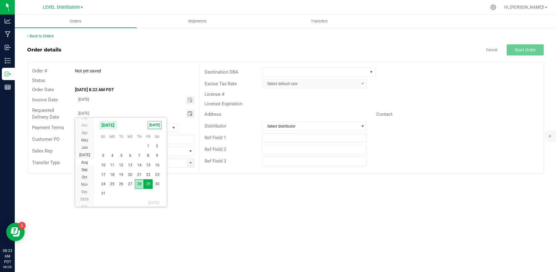
click at [138, 184] on span "28" at bounding box center [139, 184] width 9 height 10
type input "[DATE]"
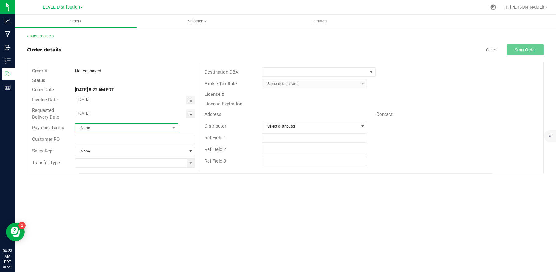
click at [141, 128] on span "None" at bounding box center [122, 128] width 95 height 9
click at [111, 165] on li "Custom" at bounding box center [126, 163] width 102 height 10
click at [121, 142] on input "text" at bounding box center [135, 139] width 120 height 9
click at [191, 162] on span at bounding box center [190, 163] width 5 height 5
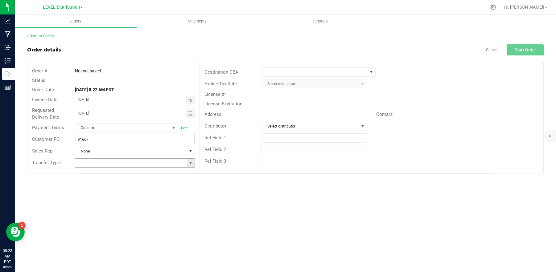
type input "91667"
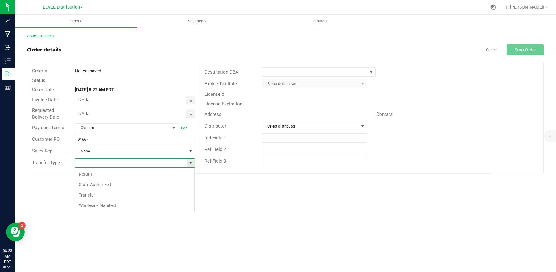
scroll to position [9, 120]
click at [122, 195] on li "Transfer" at bounding box center [134, 195] width 119 height 10
type input "Transfer"
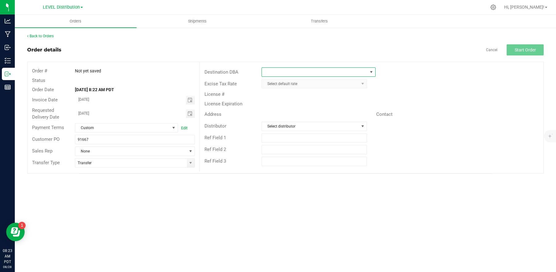
click at [364, 73] on span at bounding box center [314, 72] width 105 height 9
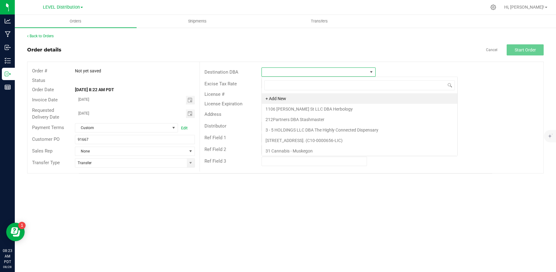
scroll to position [9, 114]
type input "kiva"
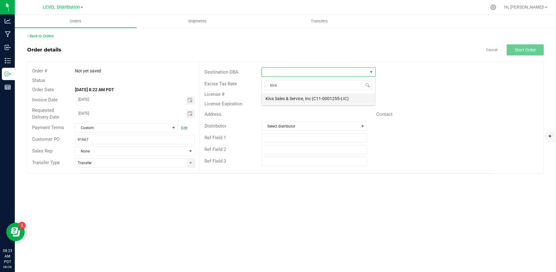
click at [345, 100] on li "Kiva Sales & Service, Inc (C11-0001255-LIC)" at bounding box center [318, 98] width 113 height 10
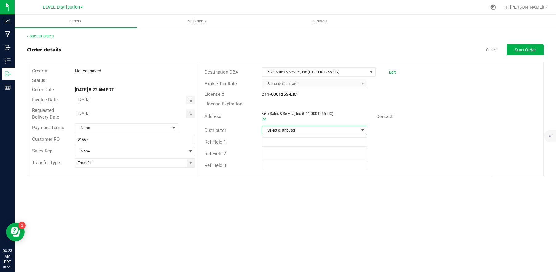
click at [351, 130] on span "Select distributor" at bounding box center [310, 130] width 97 height 9
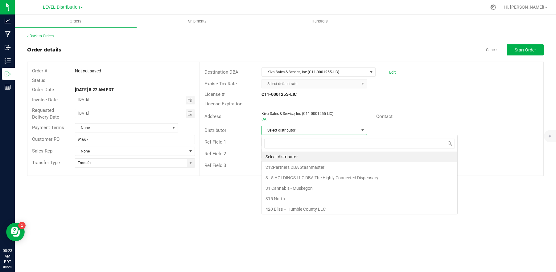
scroll to position [9, 105]
type input "kiva"
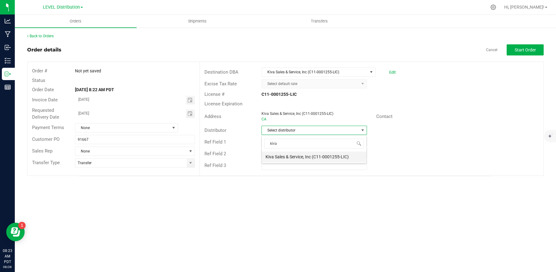
click at [342, 160] on li "Kiva Sales & Service, Inc (C11-0001255-LIC)" at bounding box center [314, 157] width 105 height 10
click at [414, 206] on div "Orders Shipments Transfers Back to Orders Order details Cancel Start Order Orde…" at bounding box center [285, 143] width 541 height 257
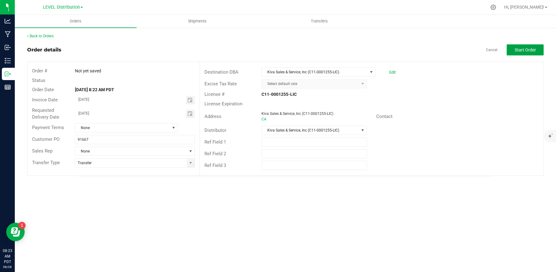
click at [525, 50] on span "Start Order" at bounding box center [525, 49] width 21 height 5
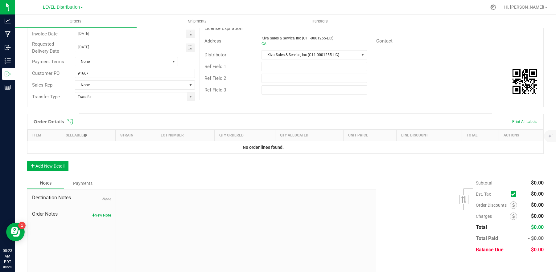
scroll to position [82, 0]
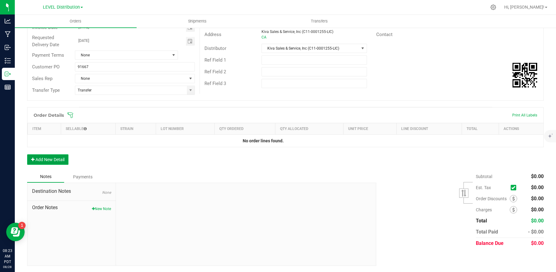
click at [51, 160] on button "Add New Detail" at bounding box center [47, 159] width 41 height 10
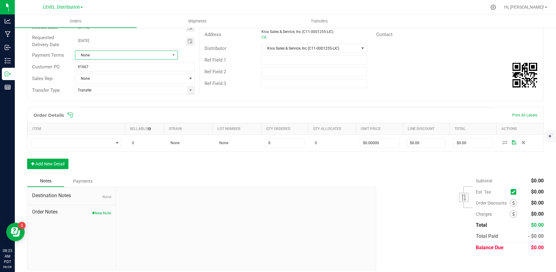
click at [128, 52] on span "None" at bounding box center [122, 55] width 95 height 9
click at [107, 88] on li "Custom" at bounding box center [125, 91] width 101 height 10
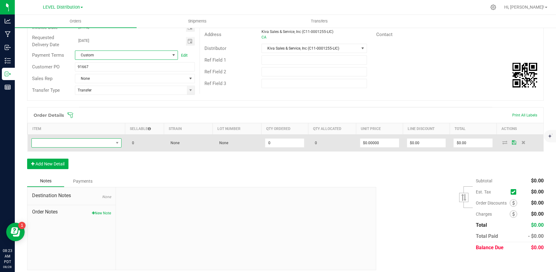
click at [66, 143] on span "NO DATA FOUND" at bounding box center [73, 143] width 82 height 9
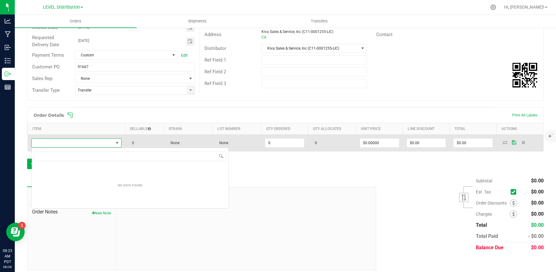
scroll to position [9, 89]
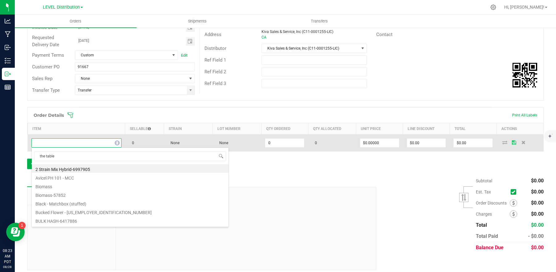
type input "the tablet"
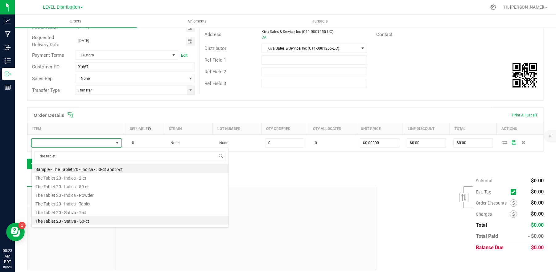
click at [105, 222] on li "The Tablet 20 - Sativa - 50-ct" at bounding box center [130, 220] width 197 height 9
type input "0 ea"
type input "$23.00000"
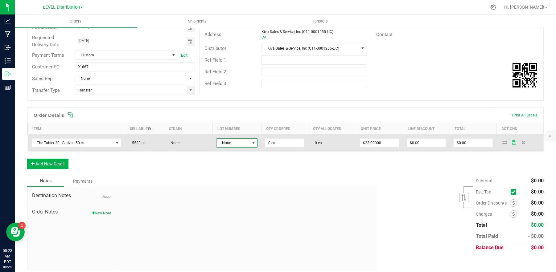
click at [241, 145] on span "None" at bounding box center [232, 143] width 33 height 9
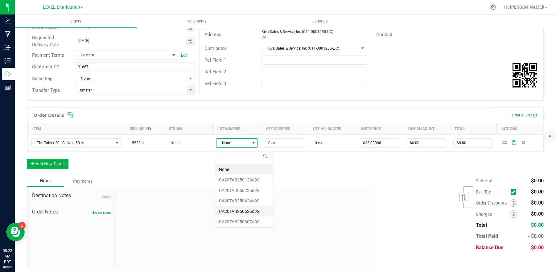
click at [250, 213] on li "CA20TAB250626d9S" at bounding box center [244, 211] width 58 height 10
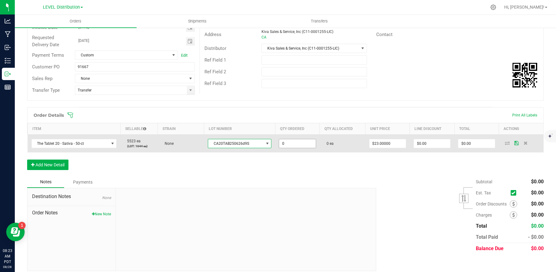
click at [300, 146] on input "0" at bounding box center [297, 143] width 36 height 9
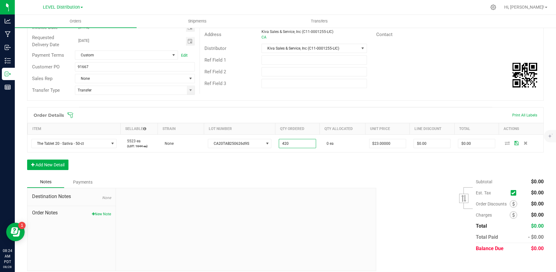
type input "420 ea"
type input "$9,660.00"
click at [346, 178] on div "Notes Payments" at bounding box center [199, 182] width 344 height 12
click at [345, 179] on div "Notes Payments" at bounding box center [199, 182] width 344 height 12
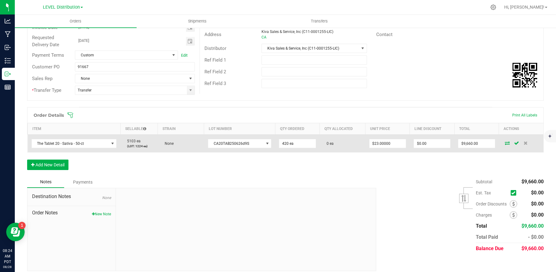
click at [505, 144] on icon at bounding box center [507, 143] width 5 height 4
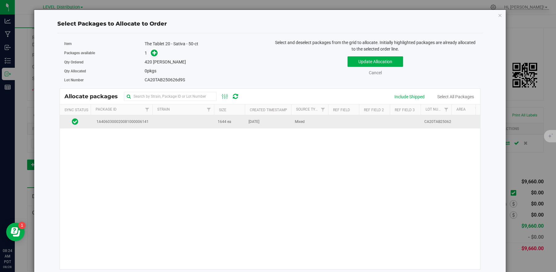
click at [159, 124] on td at bounding box center [183, 121] width 62 height 13
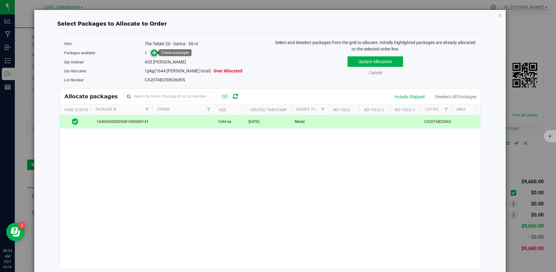
click at [154, 54] on icon at bounding box center [154, 53] width 4 height 4
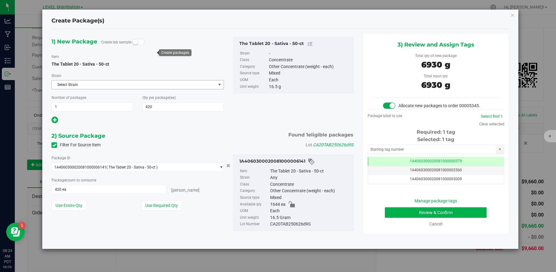
scroll to position [0, 0]
click at [462, 150] on input "text" at bounding box center [432, 149] width 128 height 9
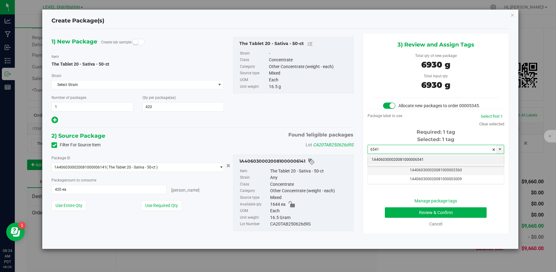
click at [433, 160] on li "1A4060300020081000006541" at bounding box center [436, 159] width 136 height 9
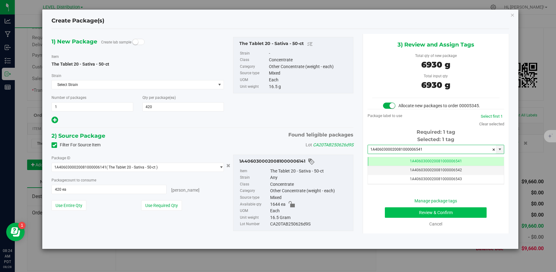
type input "1A4060300020081000006541"
click at [468, 214] on button "Review & Confirm" at bounding box center [436, 213] width 102 height 10
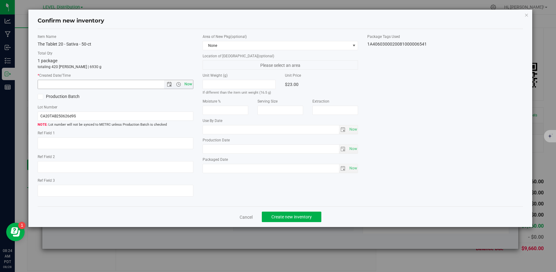
click at [187, 86] on span "Now" at bounding box center [188, 84] width 10 height 9
type input "8/28/2025 8:24 AM"
click at [80, 144] on textarea at bounding box center [116, 144] width 156 height 12
paste textarea "CA20TAB250626d9S"
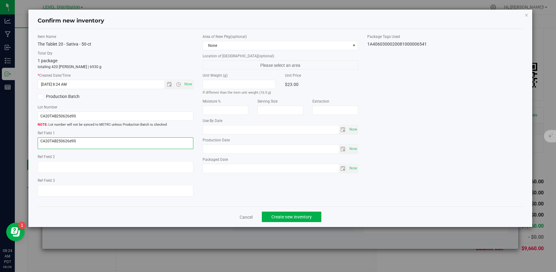
type textarea "CA20TAB250626d9S"
click at [255, 192] on div "Item Name The Tablet 20 - Sativa - 50-ct Total Qty 1 package totaling 420 eache…" at bounding box center [280, 118] width 495 height 168
click at [306, 218] on span "Create new inventory" at bounding box center [291, 217] width 40 height 5
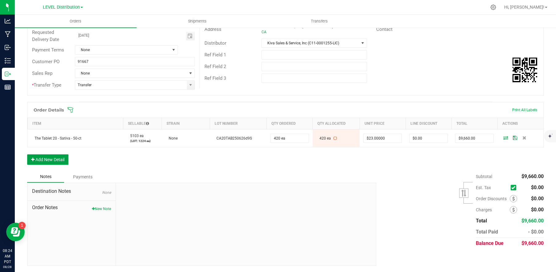
click at [58, 160] on button "Add New Detail" at bounding box center [47, 159] width 41 height 10
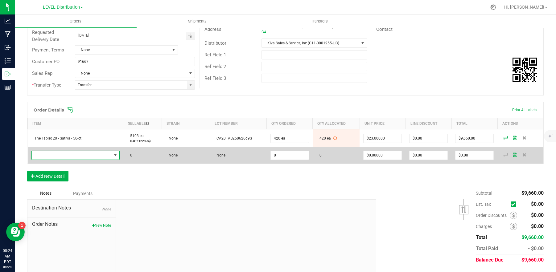
click at [75, 154] on span "NO DATA FOUND" at bounding box center [72, 155] width 80 height 9
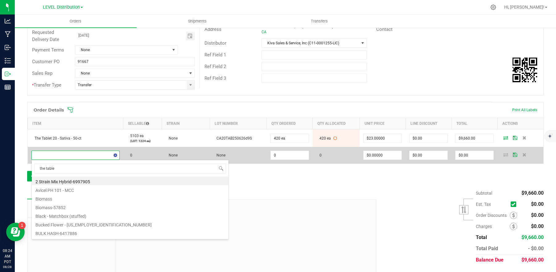
type input "the tablet"
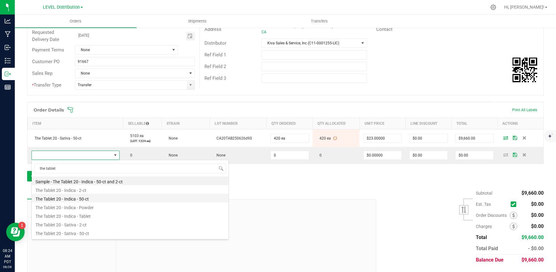
click at [108, 199] on li "The Tablet 20 - Indica - 50-ct" at bounding box center [130, 198] width 197 height 9
type input "0 ea"
type input "$23.00000"
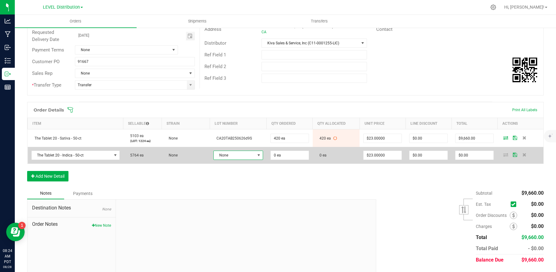
click at [249, 158] on span "None" at bounding box center [234, 155] width 41 height 9
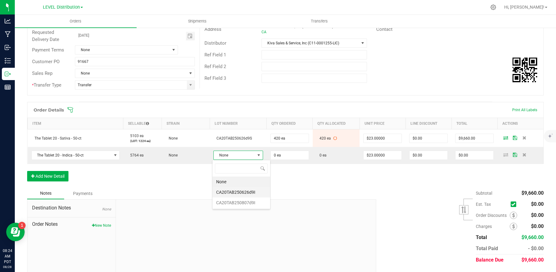
click at [256, 192] on li "CA20TAB250626d9I" at bounding box center [241, 192] width 58 height 10
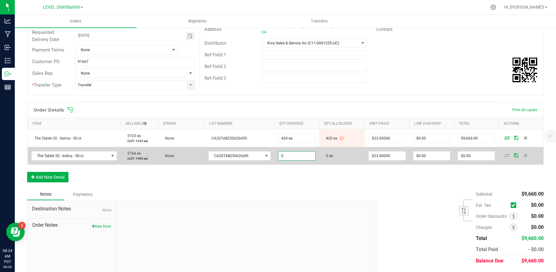
click at [297, 158] on input "0" at bounding box center [296, 156] width 37 height 9
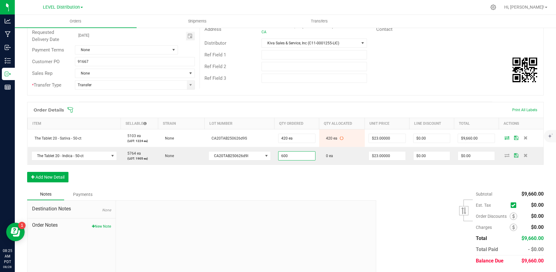
type input "600 ea"
type input "$13,800.00"
click at [405, 191] on div "Subtotal $9,660.00 Est. Tax" at bounding box center [458, 228] width 172 height 78
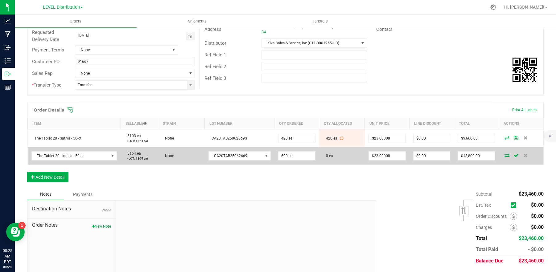
click at [504, 155] on icon at bounding box center [506, 156] width 5 height 4
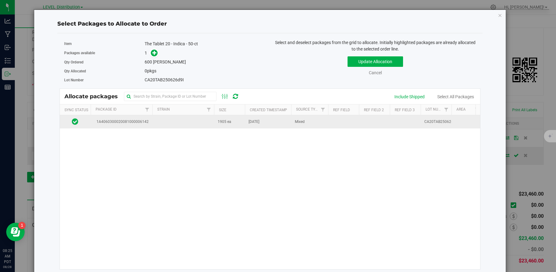
click at [135, 122] on span "1A4060300020081000006142" at bounding box center [121, 122] width 54 height 6
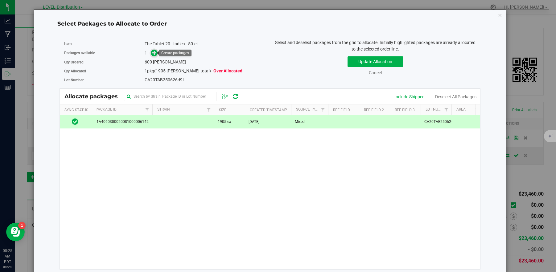
click at [155, 51] on icon at bounding box center [154, 53] width 4 height 4
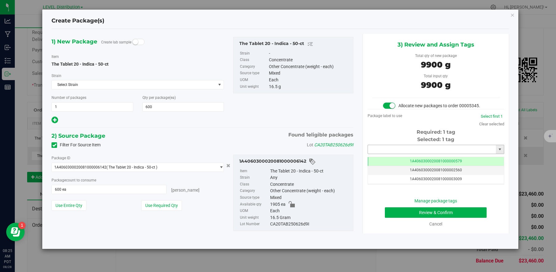
click at [451, 151] on input "text" at bounding box center [432, 149] width 128 height 9
click at [437, 160] on li "1A4060300020081000006542" at bounding box center [436, 159] width 136 height 9
type input "1A4060300020081000006542"
click at [454, 214] on button "Review & Confirm" at bounding box center [436, 213] width 102 height 10
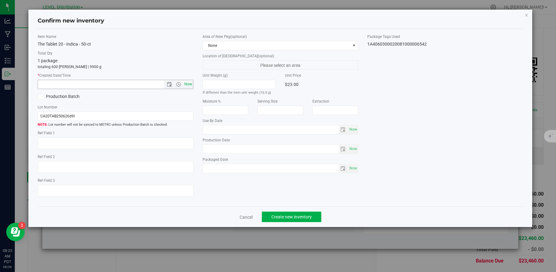
click at [186, 86] on span "Now" at bounding box center [188, 84] width 10 height 9
type input "8/28/2025 8:25 AM"
click at [58, 145] on textarea at bounding box center [116, 144] width 156 height 12
paste textarea "CA20TAB250626d9I"
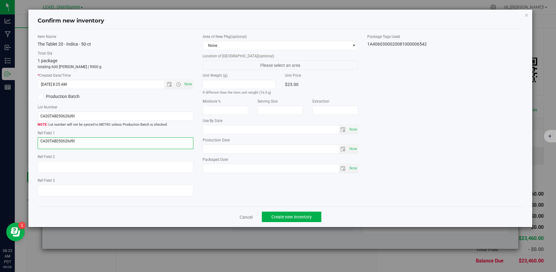
type textarea "CA20TAB250626d9I"
click at [255, 193] on div "Item Name The Tablet 20 - Indica - 50-ct Total Qty 1 package totaling 600 eache…" at bounding box center [280, 118] width 495 height 168
click at [298, 218] on span "Create new inventory" at bounding box center [291, 217] width 40 height 5
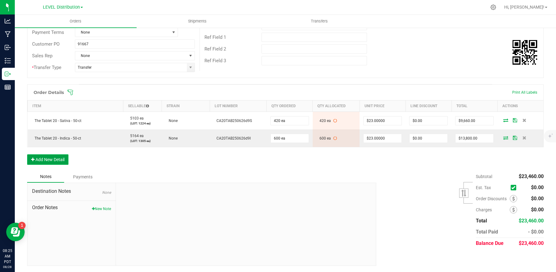
click at [54, 162] on button "Add New Detail" at bounding box center [47, 159] width 41 height 10
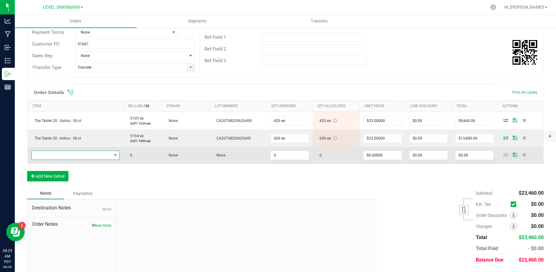
click at [70, 159] on span "NO DATA FOUND" at bounding box center [72, 155] width 80 height 9
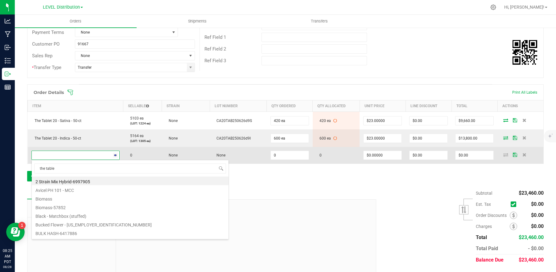
type input "the tablet"
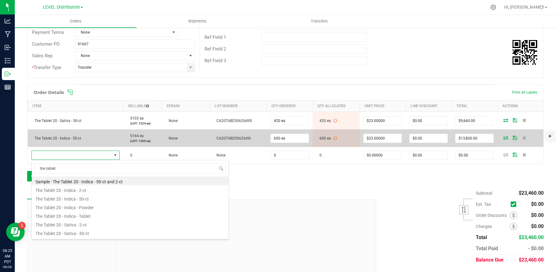
click at [503, 139] on icon at bounding box center [505, 138] width 5 height 4
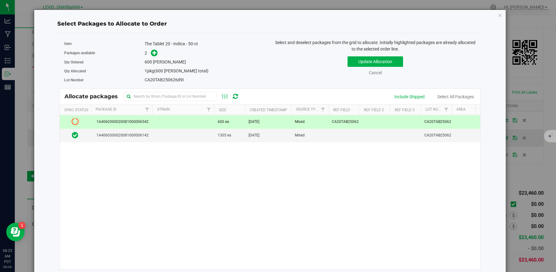
click at [498, 19] on icon "button" at bounding box center [500, 14] width 4 height 7
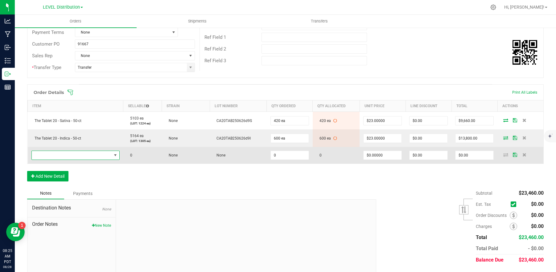
click at [97, 155] on span "NO DATA FOUND" at bounding box center [72, 155] width 80 height 9
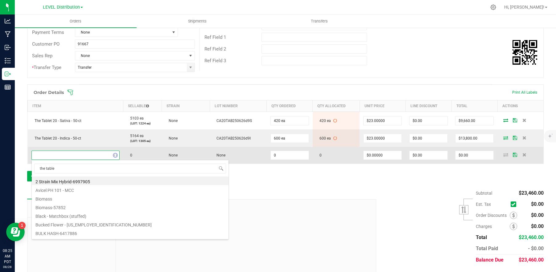
type input "the tablet"
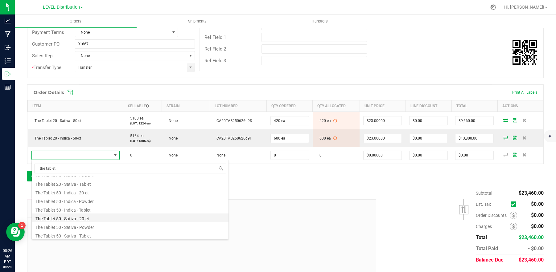
scroll to position [67, 0]
click at [107, 220] on li "The Tablet 50 - Sativa - 20-ct" at bounding box center [130, 217] width 197 height 9
type input "0 ea"
type input "$23.00000"
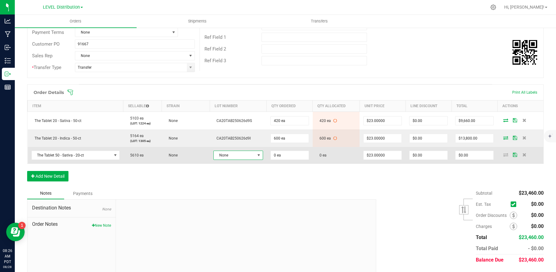
click at [250, 158] on span "None" at bounding box center [234, 155] width 41 height 9
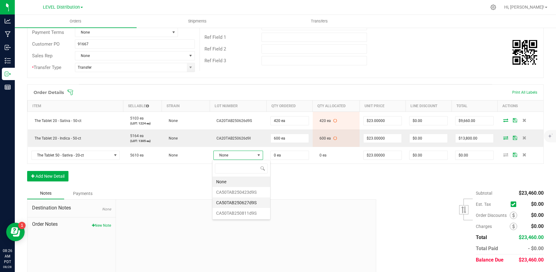
click at [257, 203] on li "CA50TAB250627d9S" at bounding box center [241, 203] width 58 height 10
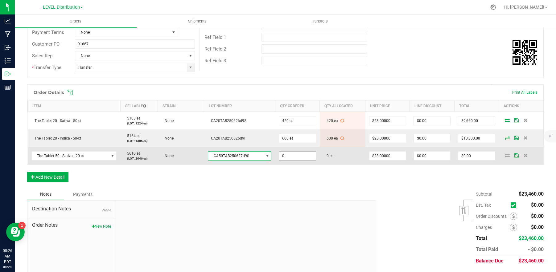
click at [297, 157] on input "0" at bounding box center [297, 156] width 36 height 9
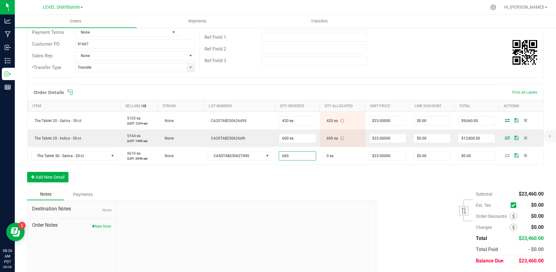
type input "660 ea"
type input "$15,180.00"
click at [348, 172] on div "Order Details Print All Labels Item Sellable Strain Lot Number Qty Ordered Qty …" at bounding box center [285, 136] width 517 height 104
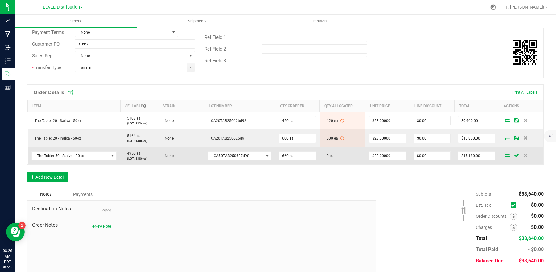
click at [505, 155] on icon at bounding box center [507, 156] width 5 height 4
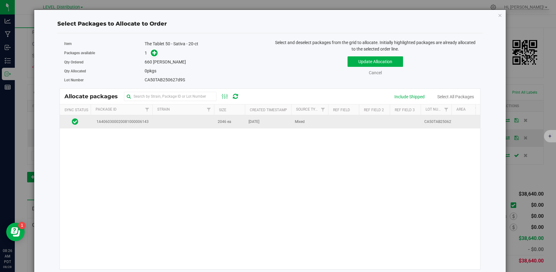
click at [151, 126] on td "1A4060300020081000006143" at bounding box center [122, 121] width 62 height 13
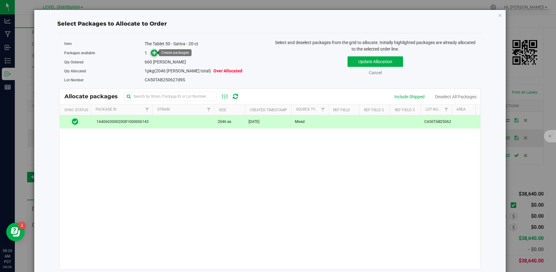
click at [152, 51] on icon at bounding box center [154, 53] width 4 height 4
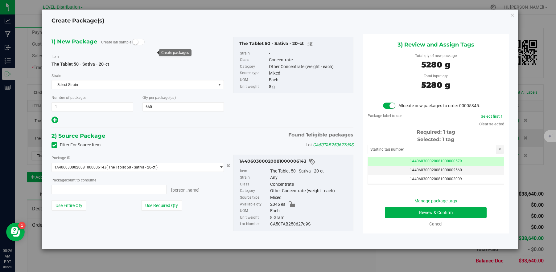
type input "660 ea"
click at [432, 150] on input "text" at bounding box center [432, 149] width 128 height 9
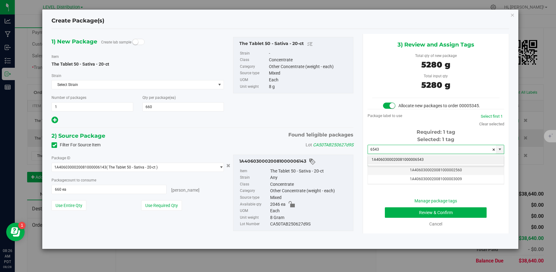
click at [429, 159] on li "1A4060300020081000006543" at bounding box center [436, 159] width 136 height 9
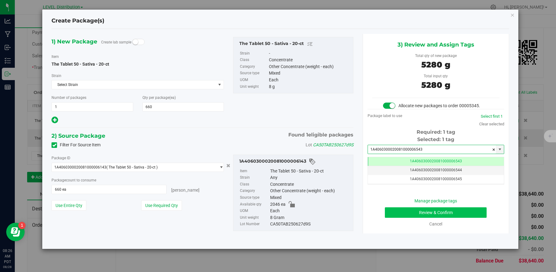
type input "1A4060300020081000006543"
click at [461, 215] on button "Review & Confirm" at bounding box center [436, 213] width 102 height 10
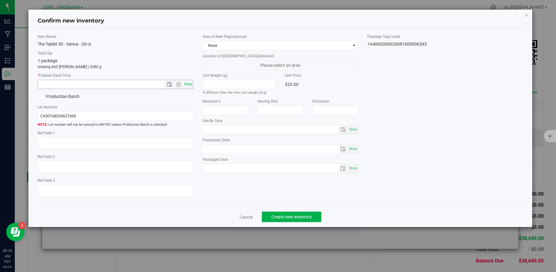
click at [188, 87] on span "Now" at bounding box center [188, 84] width 10 height 9
type input "8/28/2025 8:26 AM"
click at [85, 146] on textarea at bounding box center [116, 144] width 156 height 12
paste textarea "CA50TAB250627d9S"
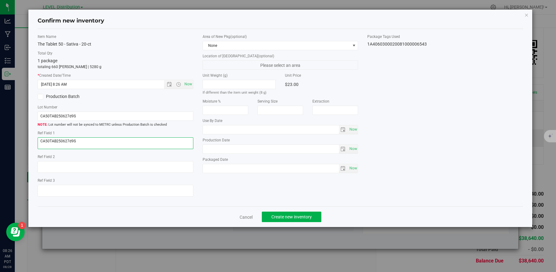
type textarea "CA50TAB250627d9S"
click at [240, 200] on div "Item Name The Tablet 50 - Sativa - 20-ct Total Qty 1 package totaling 660 eache…" at bounding box center [280, 118] width 495 height 168
click at [315, 218] on button "Create new inventory" at bounding box center [292, 217] width 60 height 10
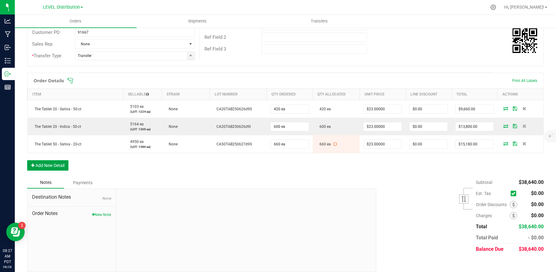
click at [55, 168] on button "Add New Detail" at bounding box center [47, 165] width 41 height 10
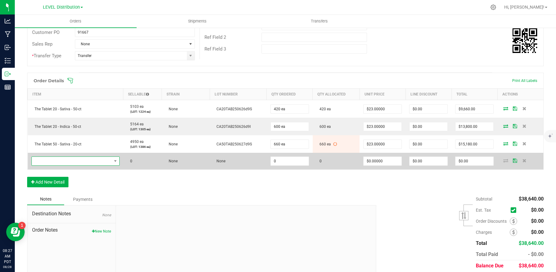
click at [67, 163] on span "NO DATA FOUND" at bounding box center [72, 161] width 80 height 9
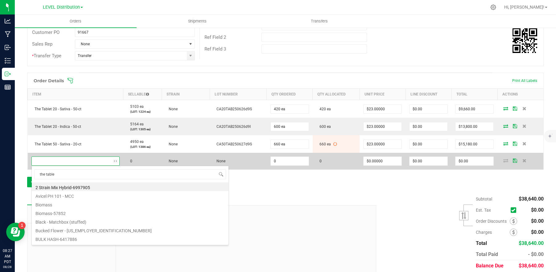
type input "the tablet"
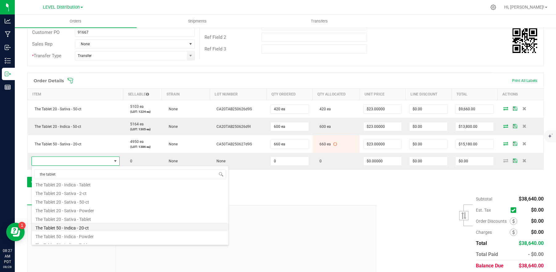
click at [101, 229] on li "The Tablet 50 - Indica - 20-ct" at bounding box center [130, 227] width 197 height 9
type input "0 ea"
type input "$23.00000"
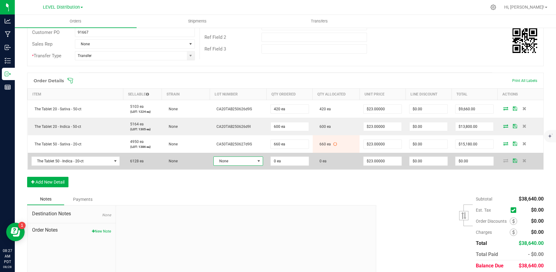
click at [246, 162] on span "None" at bounding box center [234, 161] width 41 height 9
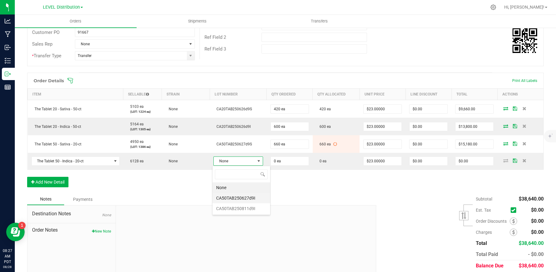
click at [254, 201] on li "CA50TAB250627d9I" at bounding box center [241, 198] width 58 height 10
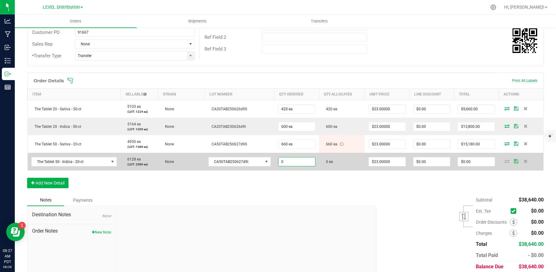
click at [304, 163] on input "0" at bounding box center [296, 162] width 37 height 9
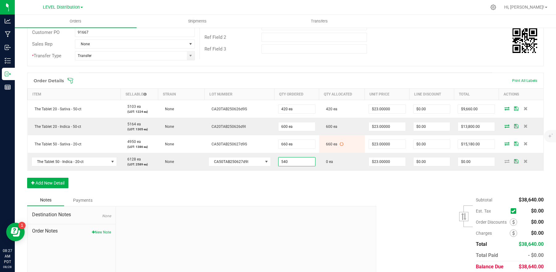
type input "540 ea"
type input "$12,420.00"
click at [392, 206] on div "Subtotal $38,640.00 Est. Tax" at bounding box center [458, 234] width 172 height 78
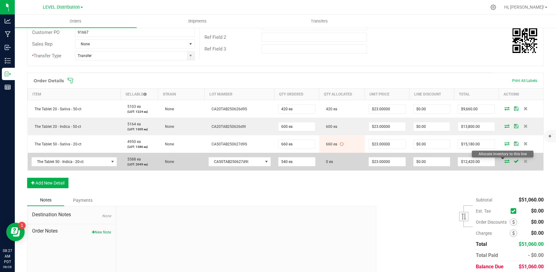
click at [504, 162] on icon at bounding box center [506, 161] width 5 height 4
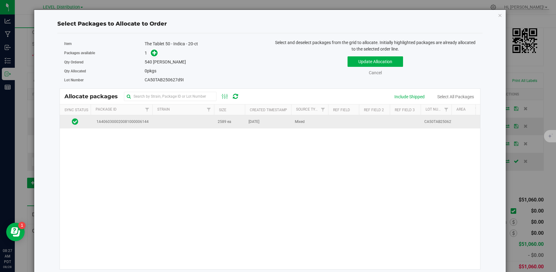
click at [150, 125] on td "1A4060300020081000006144" at bounding box center [122, 121] width 62 height 13
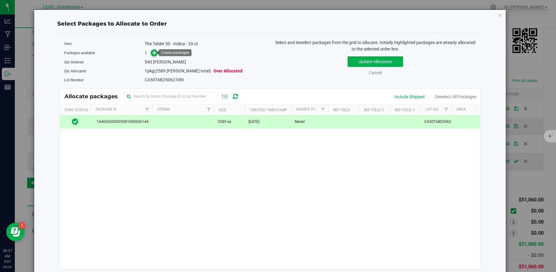
click at [155, 53] on icon at bounding box center [154, 53] width 4 height 4
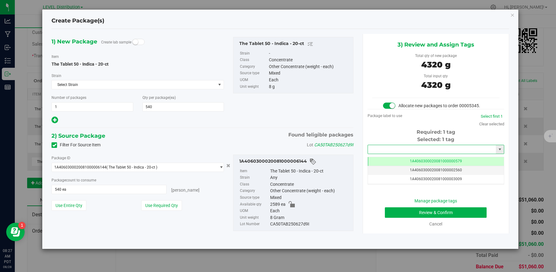
click at [484, 152] on input "text" at bounding box center [432, 149] width 128 height 9
click at [436, 159] on li "1A4060300020081000006544" at bounding box center [436, 159] width 136 height 9
type input "1A4060300020081000006544"
click at [455, 215] on button "Review & Confirm" at bounding box center [436, 213] width 102 height 10
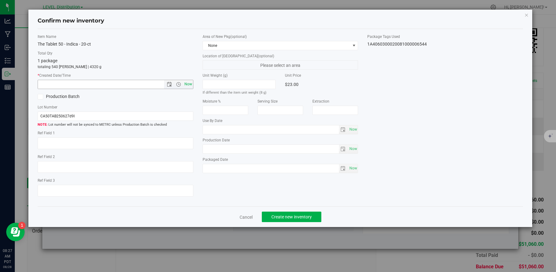
click at [187, 86] on span "Now" at bounding box center [188, 84] width 10 height 9
type input "8/28/2025 8:27 AM"
click at [70, 144] on textarea at bounding box center [116, 144] width 156 height 12
paste textarea "CA50TAB250627d9I"
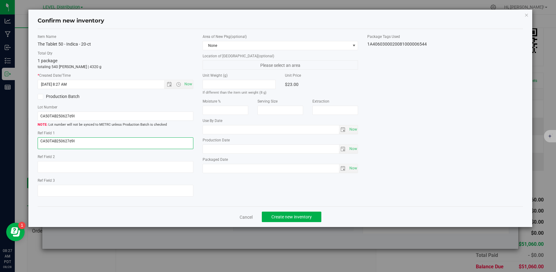
type textarea "CA50TAB250627d9I"
click at [249, 201] on div "Item Name The Tablet 50 - Indica - 20-ct Total Qty 1 package totaling 540 eache…" at bounding box center [280, 118] width 495 height 168
click at [311, 220] on button "Create new inventory" at bounding box center [292, 217] width 60 height 10
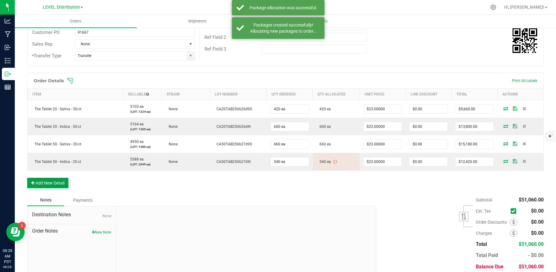
click at [62, 184] on button "Add New Detail" at bounding box center [47, 183] width 41 height 10
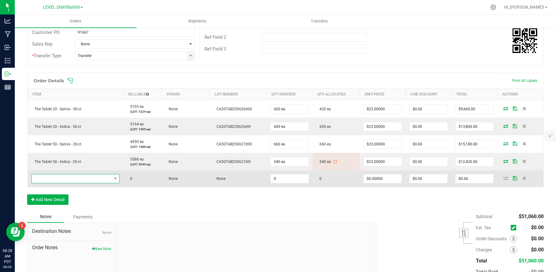
click at [92, 180] on span "NO DATA FOUND" at bounding box center [72, 179] width 80 height 9
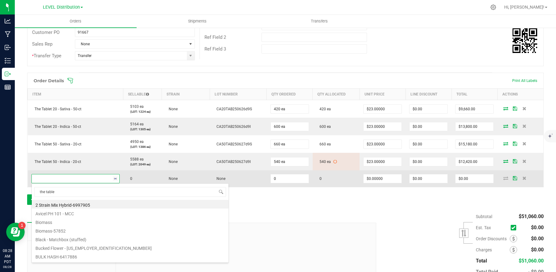
type input "the tablet"
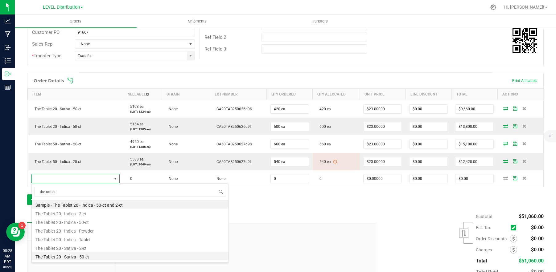
click at [104, 254] on li "The Tablet 20 - Sativa - 50-ct" at bounding box center [130, 256] width 197 height 9
type input "0 ea"
type input "$23.00000"
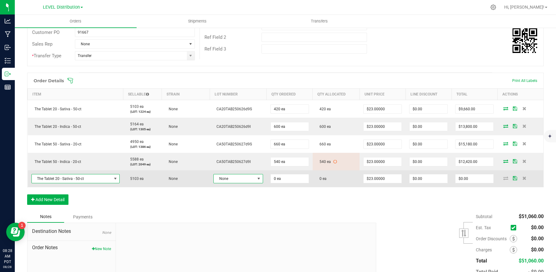
click at [244, 179] on span "None" at bounding box center [234, 179] width 41 height 9
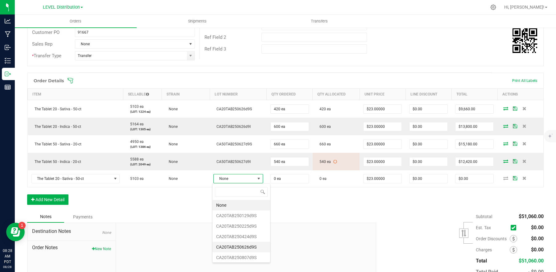
click at [250, 250] on li "CA20TAB250626d9S" at bounding box center [241, 247] width 58 height 10
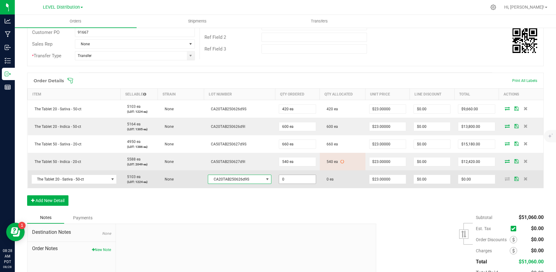
click at [304, 179] on input "0" at bounding box center [297, 179] width 36 height 9
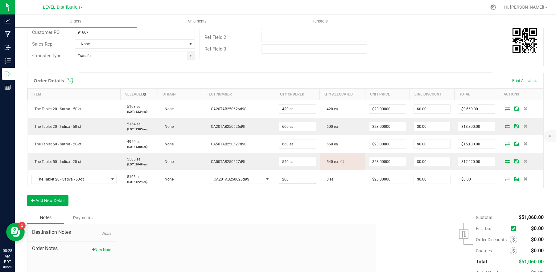
type input "200 ea"
type input "$4,600.00"
click at [318, 209] on div "Order Details Print All Labels Item Sellable Strain Lot Number Qty Ordered Qty …" at bounding box center [285, 142] width 517 height 139
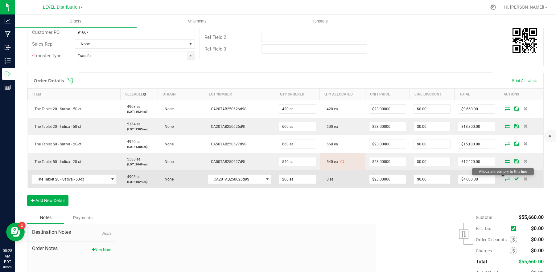
click at [505, 180] on icon at bounding box center [507, 179] width 5 height 4
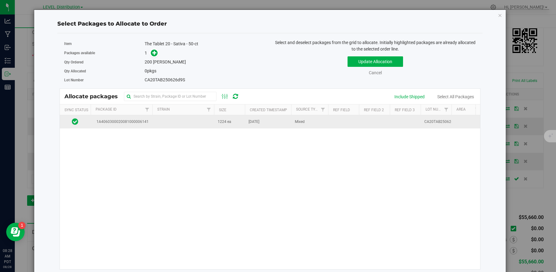
click at [169, 126] on td at bounding box center [183, 121] width 62 height 13
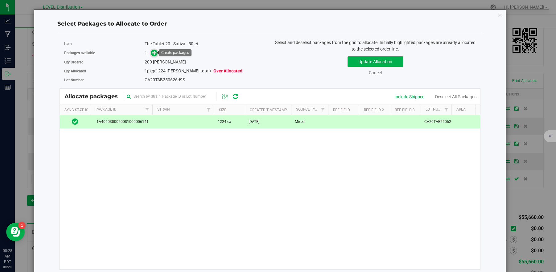
click at [153, 54] on icon at bounding box center [154, 53] width 4 height 4
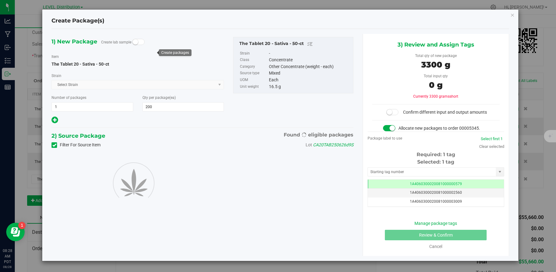
scroll to position [0, 0]
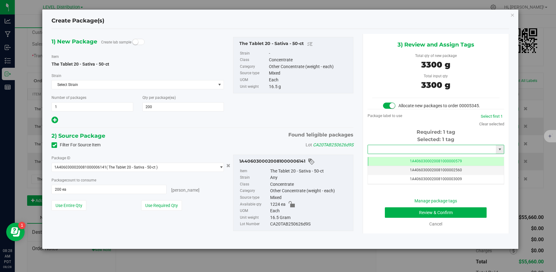
click at [467, 152] on input "text" at bounding box center [432, 149] width 128 height 9
click at [441, 160] on li "1A4060300020081000006545" at bounding box center [436, 159] width 136 height 9
type input "1A4060300020081000006545"
click at [435, 215] on button "Review & Confirm" at bounding box center [436, 213] width 102 height 10
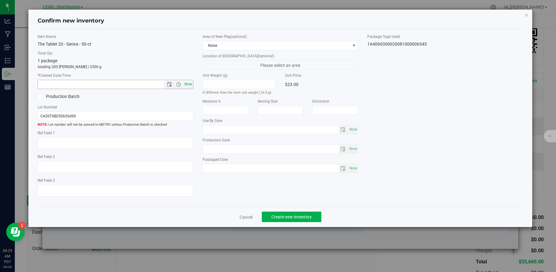
click at [188, 87] on span "Now" at bounding box center [188, 84] width 10 height 9
type input "8/28/2025 8:29 AM"
click at [61, 146] on textarea at bounding box center [116, 144] width 156 height 12
paste textarea "CA20TAB250626d9S"
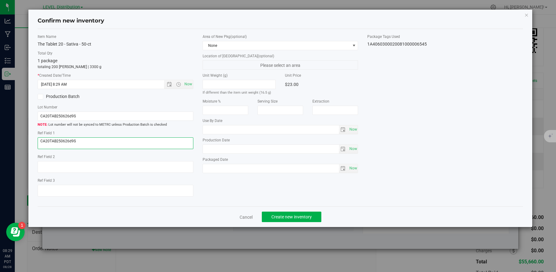
type textarea "CA20TAB250626d9S"
click at [234, 191] on div "Item Name The Tablet 20 - Sativa - 50-ct Total Qty 1 package totaling 200 eache…" at bounding box center [280, 118] width 495 height 168
click at [231, 198] on div "Item Name The Tablet 20 - Sativa - 50-ct Total Qty 1 package totaling 200 eache…" at bounding box center [280, 118] width 495 height 168
click at [309, 220] on button "Create new inventory" at bounding box center [292, 217] width 60 height 10
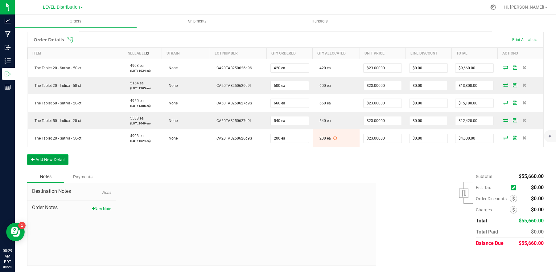
click at [56, 161] on button "Add New Detail" at bounding box center [47, 159] width 41 height 10
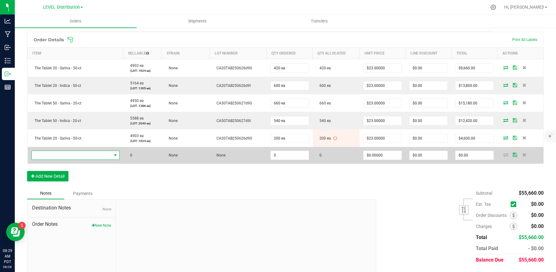
click at [75, 155] on span "NO DATA FOUND" at bounding box center [72, 155] width 80 height 9
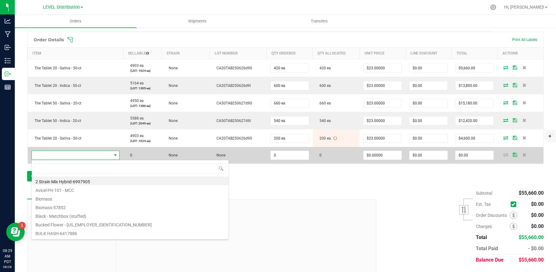
scroll to position [9, 87]
type input "the tablet"
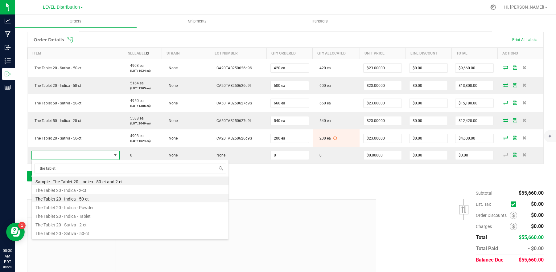
click at [97, 200] on li "The Tablet 20 - Indica - 50-ct" at bounding box center [130, 198] width 197 height 9
type input "0 ea"
type input "$23.00000"
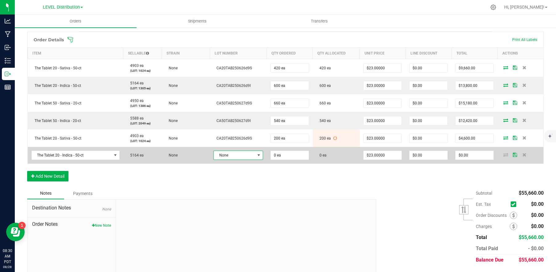
click at [255, 155] on span at bounding box center [259, 155] width 8 height 9
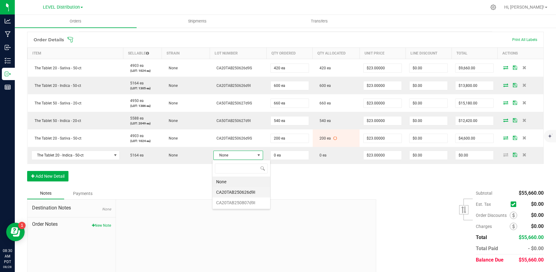
click at [251, 191] on li "CA20TAB250626d9I" at bounding box center [241, 192] width 58 height 10
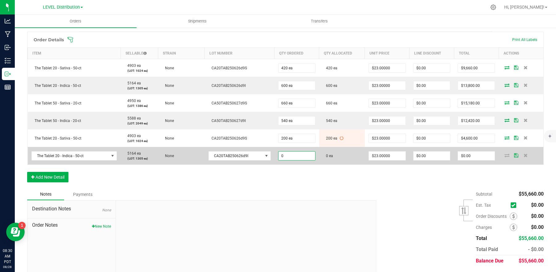
click at [299, 157] on input "0" at bounding box center [296, 156] width 37 height 9
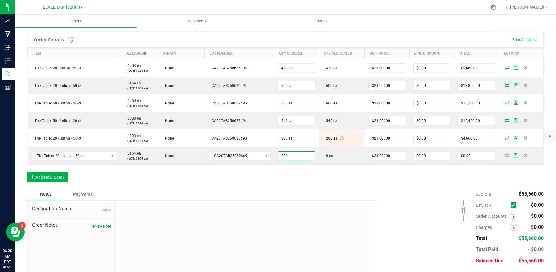
type input "220 ea"
type input "$5,060.00"
click at [322, 182] on div "Order Details Print All Labels Item Sellable Strain Lot Number Qty Ordered Qty …" at bounding box center [285, 110] width 517 height 157
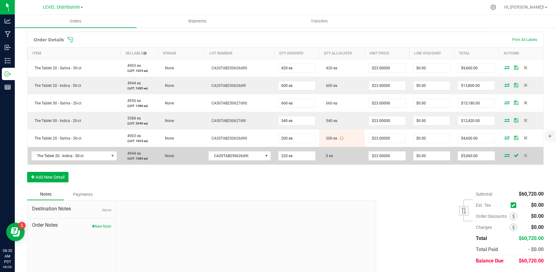
click at [504, 157] on icon at bounding box center [506, 156] width 5 height 4
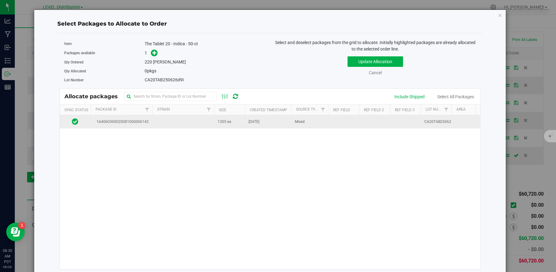
click at [156, 123] on td at bounding box center [183, 121] width 62 height 13
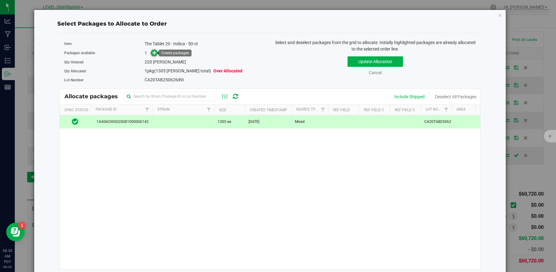
click at [155, 55] on icon at bounding box center [154, 53] width 4 height 4
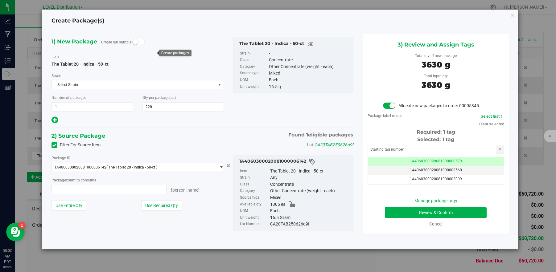
type input "220 ea"
click at [453, 149] on input "text" at bounding box center [432, 149] width 128 height 9
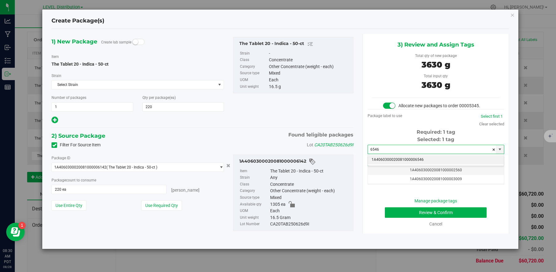
click at [431, 159] on li "1A4060300020081000006546" at bounding box center [436, 159] width 136 height 9
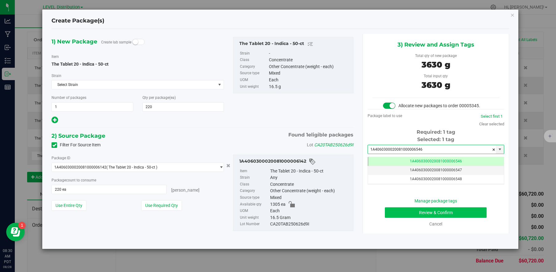
type input "1A4060300020081000006546"
click at [450, 211] on button "Review & Confirm" at bounding box center [436, 213] width 102 height 10
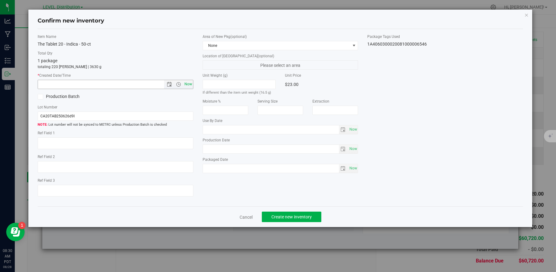
click at [189, 83] on span "Now" at bounding box center [188, 84] width 10 height 9
type input "8/28/2025 8:30 AM"
click at [69, 144] on textarea at bounding box center [116, 144] width 156 height 12
paste textarea "CA20TAB250626d9I"
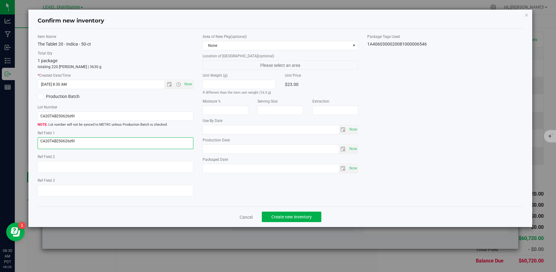
type textarea "CA20TAB250626d9I"
click at [256, 192] on div "Item Name The Tablet 20 - Indica - 50-ct Total Qty 1 package totaling 220 eache…" at bounding box center [280, 118] width 495 height 168
click at [312, 220] on button "Create new inventory" at bounding box center [292, 217] width 60 height 10
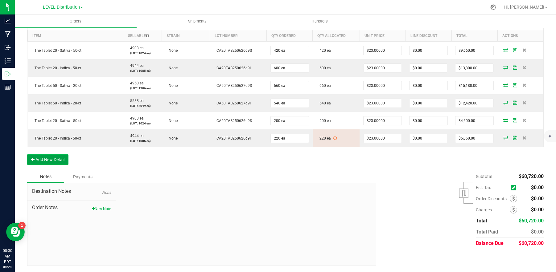
click at [56, 161] on button "Add New Detail" at bounding box center [47, 159] width 41 height 10
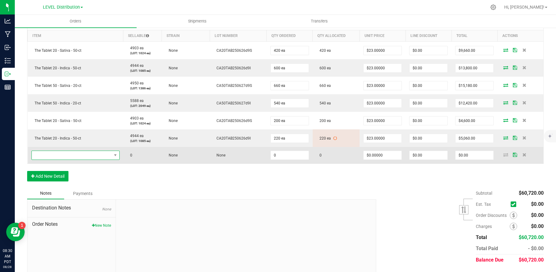
click at [67, 155] on span "NO DATA FOUND" at bounding box center [72, 155] width 80 height 9
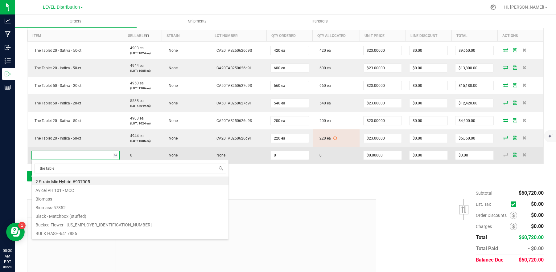
type input "the tablet"
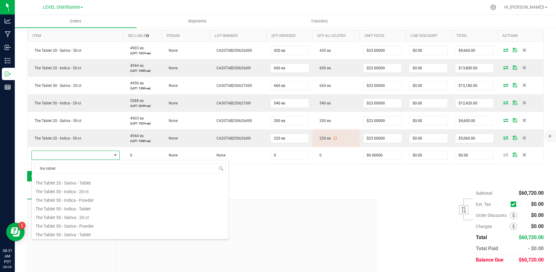
click at [97, 219] on li "The Tablet 50 - Sativa - 20-ct" at bounding box center [130, 216] width 197 height 9
type input "0 ea"
type input "$23.00000"
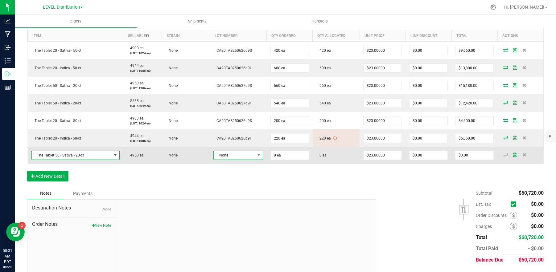
click at [245, 157] on span "None" at bounding box center [234, 155] width 41 height 9
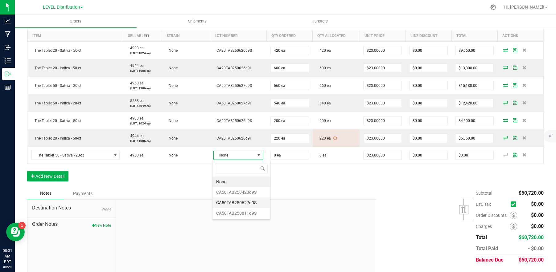
click at [253, 205] on li "CA50TAB250627d9S" at bounding box center [241, 203] width 58 height 10
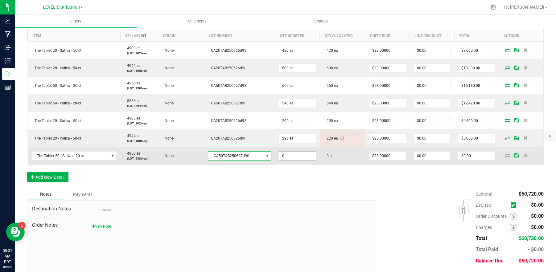
click at [301, 156] on input "0" at bounding box center [297, 156] width 36 height 9
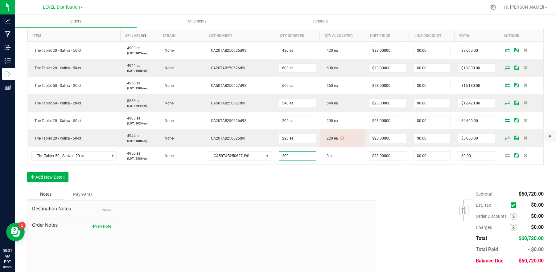
type input "200 ea"
type input "$4,600.00"
click at [350, 187] on div "Order Details Print All Labels Item Sellable Strain Lot Number Qty Ordered Qty …" at bounding box center [285, 101] width 517 height 175
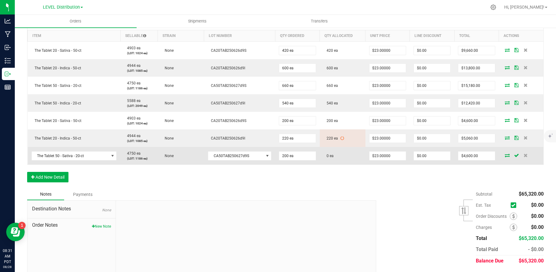
click at [505, 156] on icon at bounding box center [507, 156] width 5 height 4
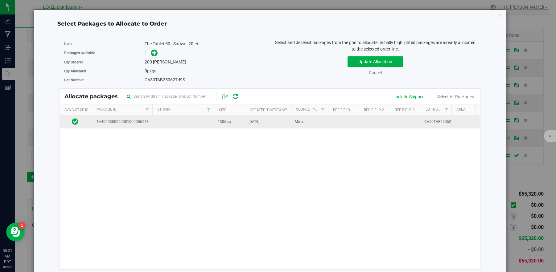
click at [156, 125] on td at bounding box center [183, 121] width 62 height 13
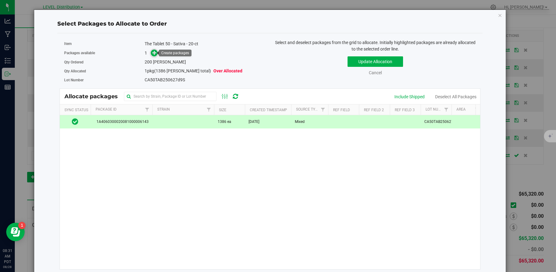
click at [153, 53] on icon at bounding box center [154, 53] width 4 height 4
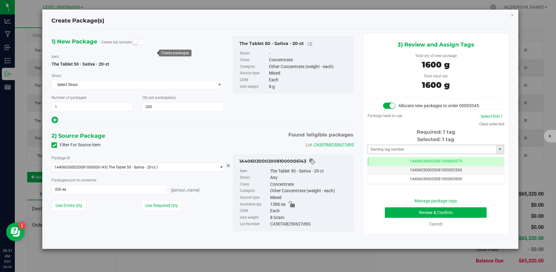
scroll to position [0, 0]
click at [446, 150] on input "text" at bounding box center [432, 149] width 128 height 9
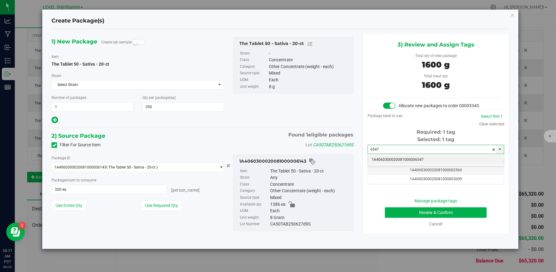
click at [437, 161] on li "1A4060300020081000006547" at bounding box center [436, 159] width 136 height 9
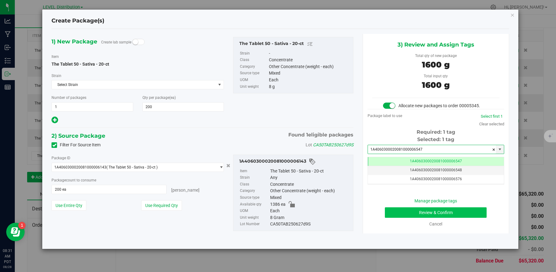
type input "1A4060300020081000006547"
click at [443, 212] on button "Review & Confirm" at bounding box center [436, 213] width 102 height 10
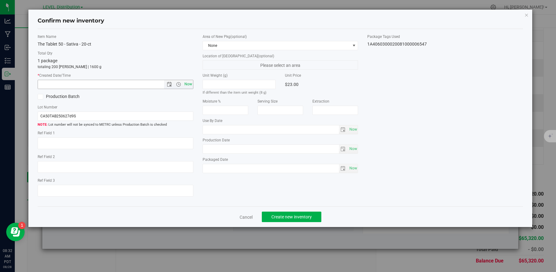
click at [188, 87] on span "Now" at bounding box center [188, 84] width 10 height 9
type input "8/28/2025 8:32 AM"
click at [66, 145] on textarea at bounding box center [116, 144] width 156 height 12
paste textarea "CA50TAB250627d9S"
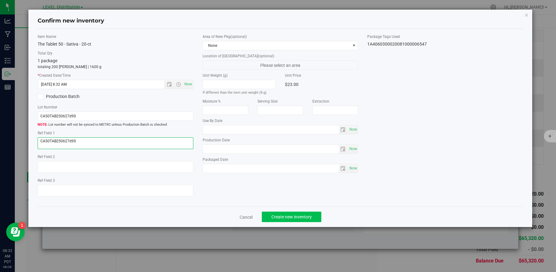
type textarea "CA50TAB250627d9S"
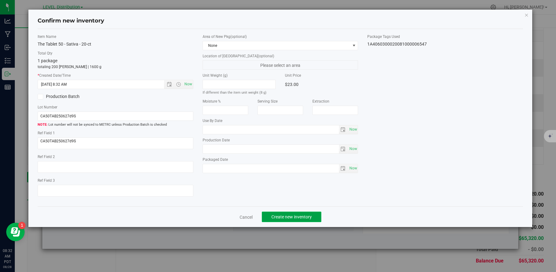
click at [310, 219] on span "Create new inventory" at bounding box center [291, 217] width 40 height 5
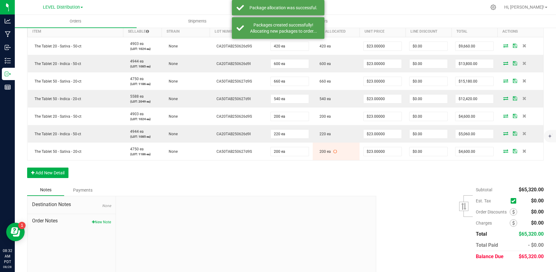
scroll to position [193, 0]
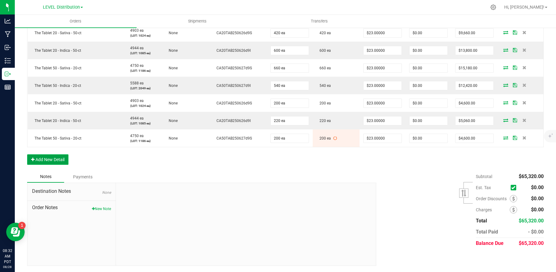
click at [61, 162] on button "Add New Detail" at bounding box center [47, 159] width 41 height 10
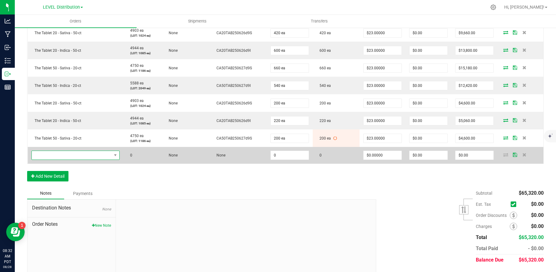
click at [72, 156] on span "NO DATA FOUND" at bounding box center [72, 155] width 80 height 9
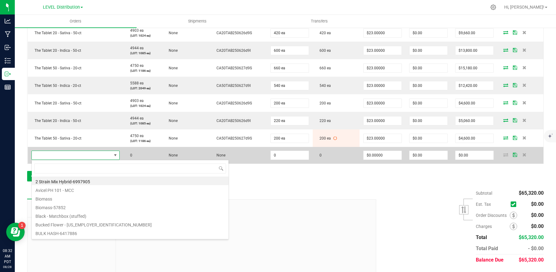
scroll to position [9, 87]
type input "the tablet"
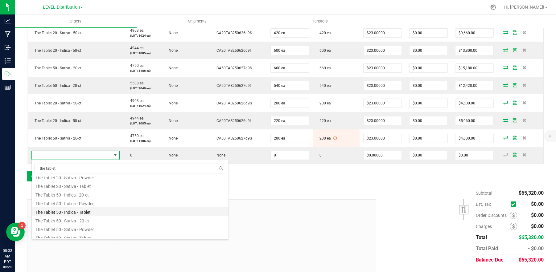
scroll to position [65, 0]
click at [99, 193] on li "The Tablet 50 - Indica - 20-ct" at bounding box center [130, 194] width 197 height 9
type input "0 ea"
type input "$23.00000"
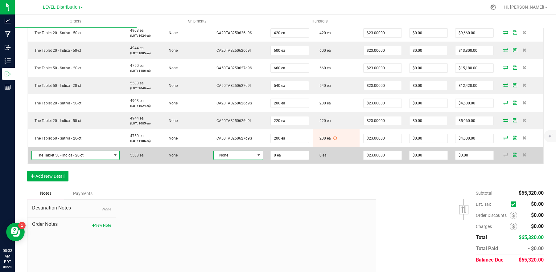
click at [256, 155] on span at bounding box center [258, 155] width 5 height 5
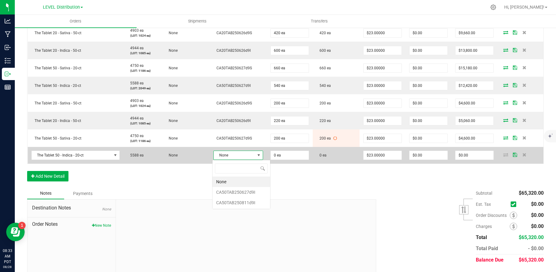
scroll to position [9, 48]
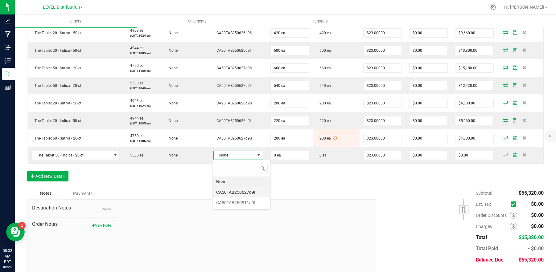
click at [252, 196] on li "CA50TAB250627d9I" at bounding box center [241, 192] width 58 height 10
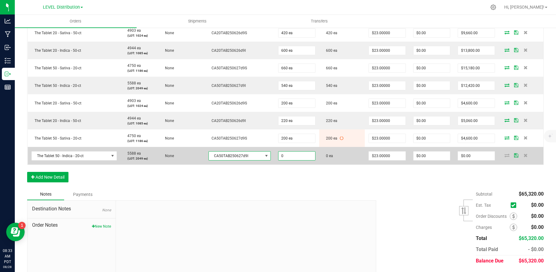
click at [298, 158] on input "0" at bounding box center [296, 156] width 37 height 9
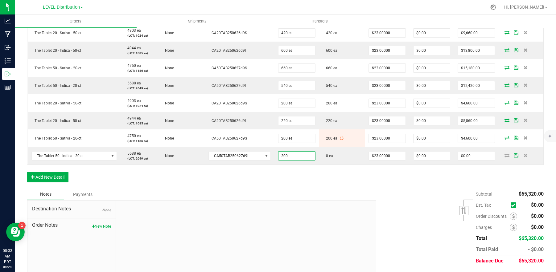
type input "200 ea"
type input "$4,600.00"
click at [338, 187] on div "Order Details Print All Labels Item Sellable Strain Lot Number Qty Ordered Qty …" at bounding box center [285, 93] width 517 height 192
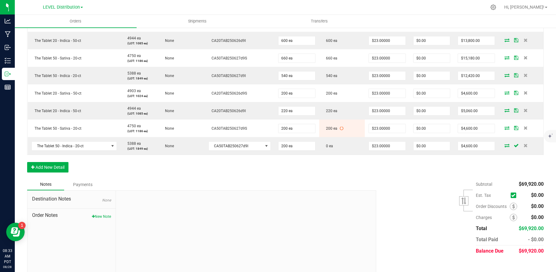
scroll to position [204, 0]
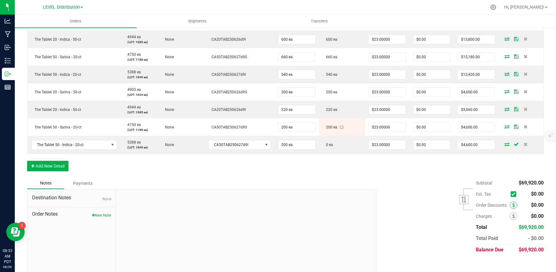
click at [512, 207] on icon at bounding box center [513, 205] width 2 height 4
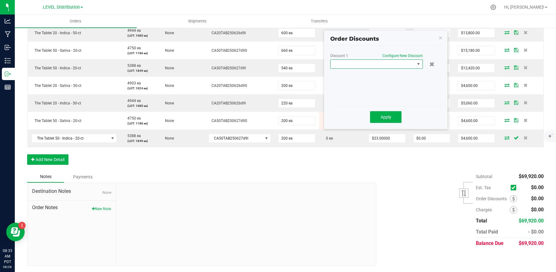
click at [392, 65] on span at bounding box center [373, 64] width 84 height 9
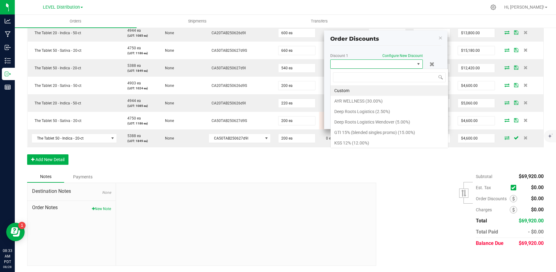
scroll to position [9, 93]
click at [374, 89] on li "Custom" at bounding box center [389, 90] width 117 height 10
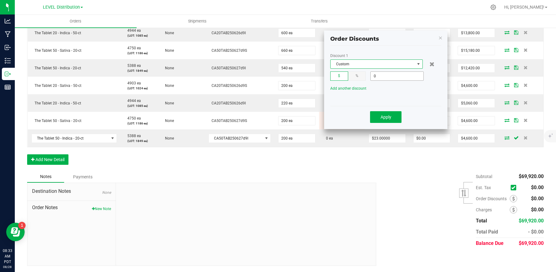
click at [398, 76] on input "0" at bounding box center [397, 76] width 53 height 9
type input "$13,441.60"
click at [389, 114] on button "Apply" at bounding box center [385, 117] width 31 height 12
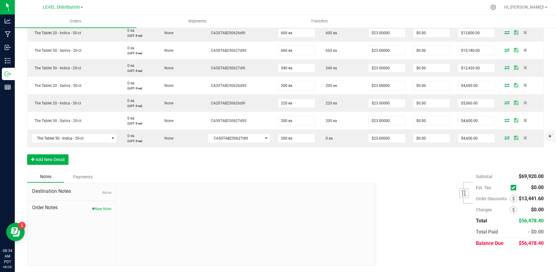
click at [409, 197] on div "Subtotal $69,920.00 Est. Tax" at bounding box center [458, 210] width 172 height 78
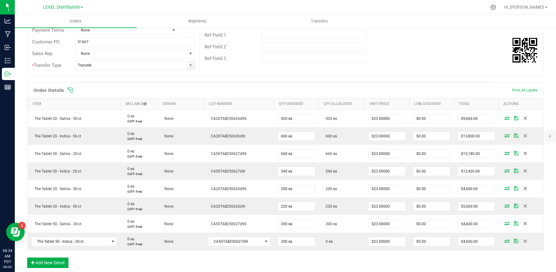
scroll to position [100, 0]
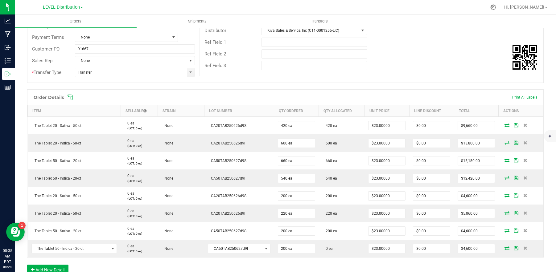
click at [352, 264] on div "Order Details Print All Labels Item Sellable Strain Lot Number Qty Ordered Qty …" at bounding box center [285, 185] width 517 height 192
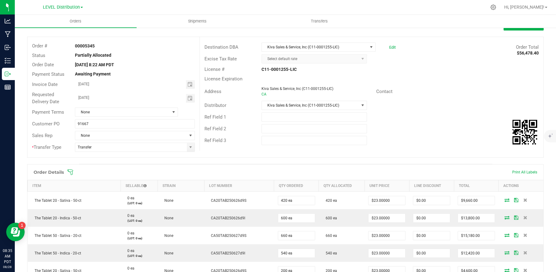
scroll to position [0, 0]
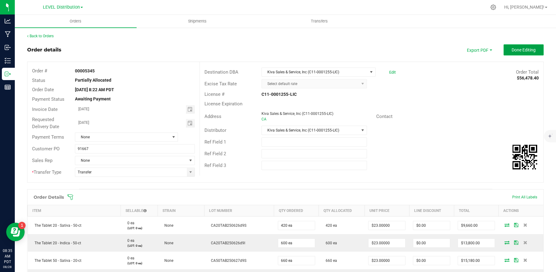
click at [521, 51] on span "Done Editing" at bounding box center [524, 49] width 24 height 5
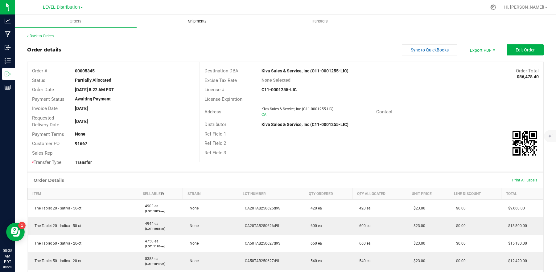
click at [204, 23] on span "Shipments" at bounding box center [197, 22] width 35 height 6
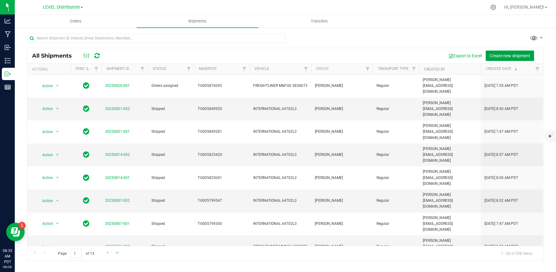
click at [496, 54] on span "Create new shipment" at bounding box center [510, 55] width 40 height 5
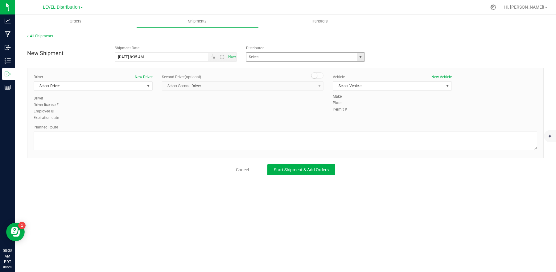
click at [358, 59] on span "select" at bounding box center [361, 57] width 8 height 9
click at [332, 70] on li "Kiva Sales & Service, Inc (C11-0001255-LIC)" at bounding box center [305, 67] width 118 height 9
type input "Kiva Sales & Service, Inc (C11-0001255-LIC)"
click at [145, 88] on span "select" at bounding box center [149, 86] width 8 height 9
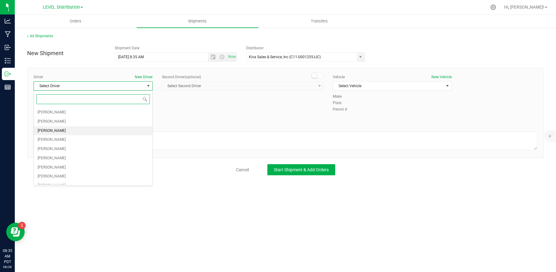
scroll to position [75, 0]
click at [85, 156] on li "[PERSON_NAME]" at bounding box center [93, 155] width 118 height 9
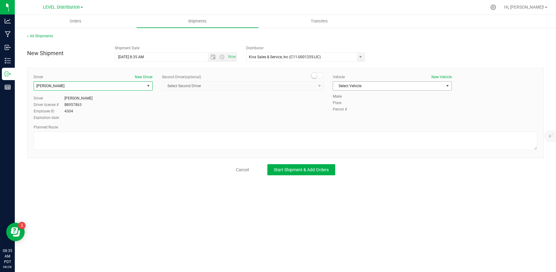
click at [383, 85] on span "Select Vehicle" at bounding box center [388, 86] width 111 height 9
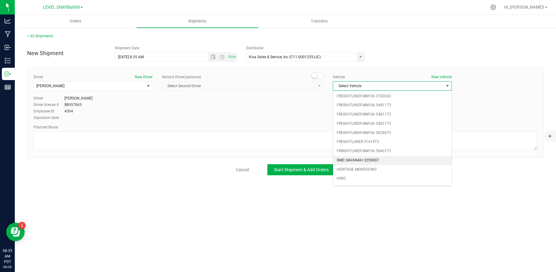
scroll to position [129, 0]
click at [394, 125] on li "FREIGHTLINER MM106 58386T3" at bounding box center [392, 123] width 118 height 9
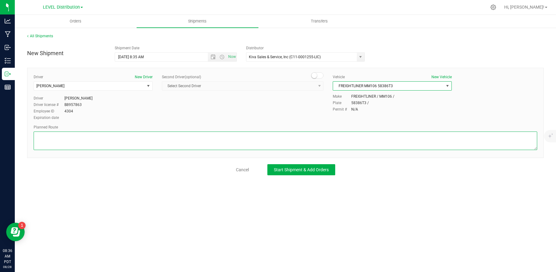
click at [68, 142] on textarea at bounding box center [286, 141] width 504 height 19
paste textarea "3005 WILJAN COURT Continue to US-101 S 4 min (1.2 mi) Head east on [GEOGRAPHIC_…"
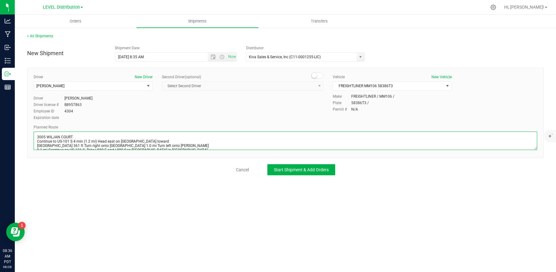
scroll to position [50, 0]
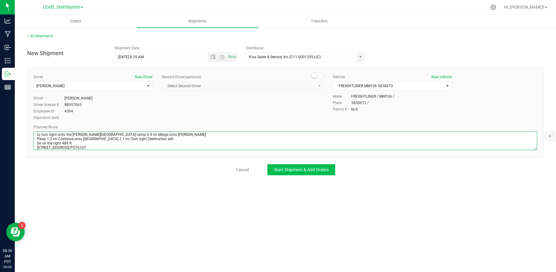
type textarea "3005 WILJAN COURT Continue to US-101 S 4 min (1.2 mi) Head east on [GEOGRAPHIC_…"
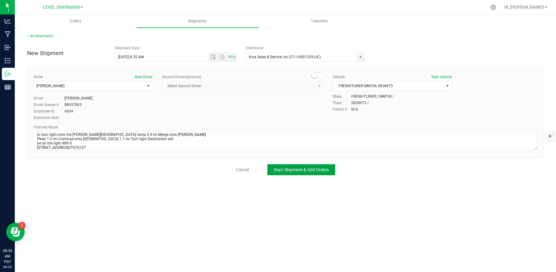
click at [312, 172] on span "Start Shipment & Add Orders" at bounding box center [301, 169] width 55 height 5
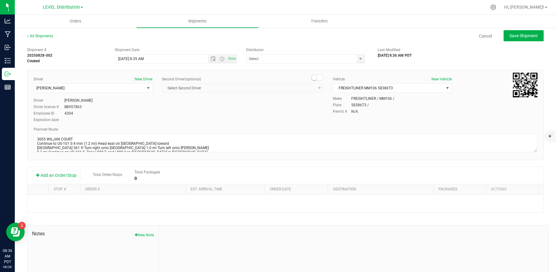
type input "Kiva Sales & Service, Inc (C11-0001255-LIC)"
click at [69, 178] on button "Add an Order/Stop" at bounding box center [56, 175] width 48 height 10
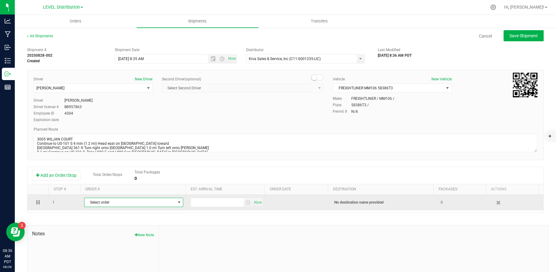
click at [150, 204] on span "Select order" at bounding box center [129, 202] width 91 height 9
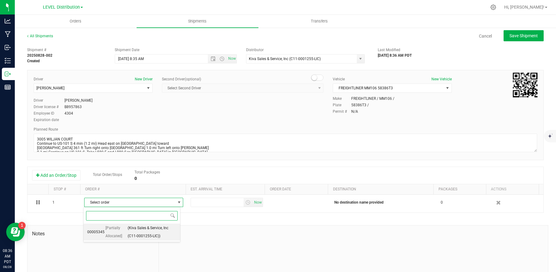
click at [125, 231] on span "[Partially Allocated]" at bounding box center [115, 232] width 21 height 16
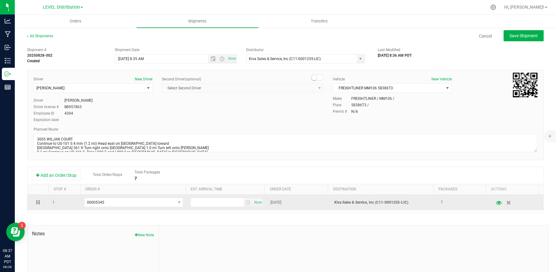
click at [496, 202] on icon "button" at bounding box center [499, 202] width 6 height 4
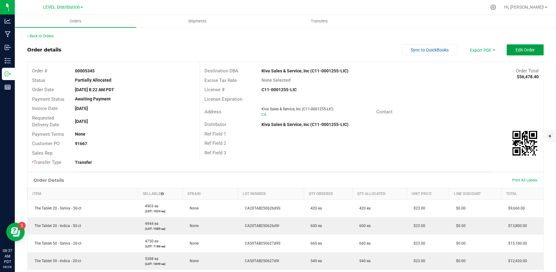
click at [521, 52] on button "Edit Order" at bounding box center [525, 49] width 37 height 11
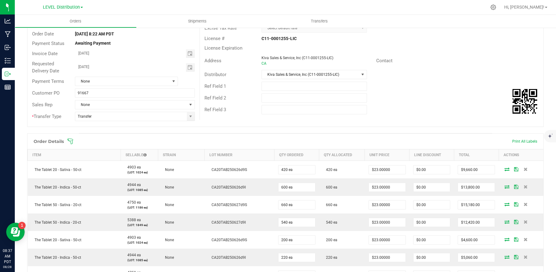
scroll to position [191, 0]
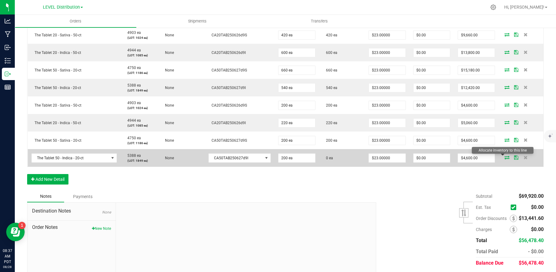
click at [504, 158] on icon at bounding box center [506, 158] width 5 height 4
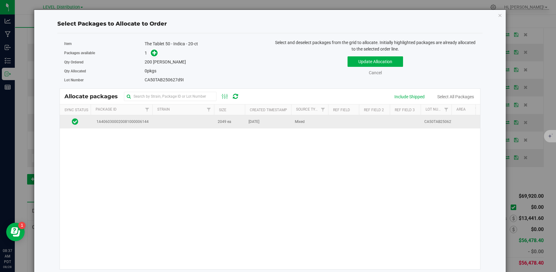
click at [162, 122] on td at bounding box center [183, 121] width 62 height 13
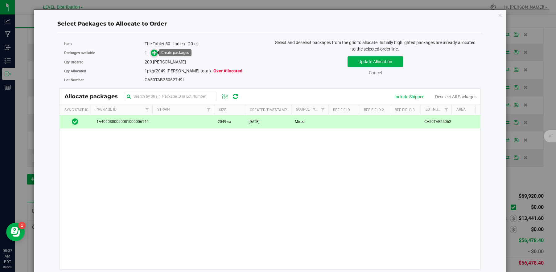
click at [154, 55] on icon at bounding box center [154, 53] width 4 height 4
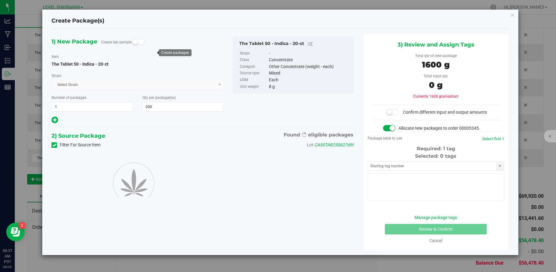
type input "200"
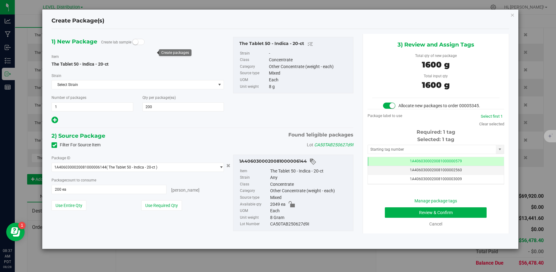
scroll to position [0, 0]
click at [459, 152] on input "text" at bounding box center [432, 149] width 128 height 9
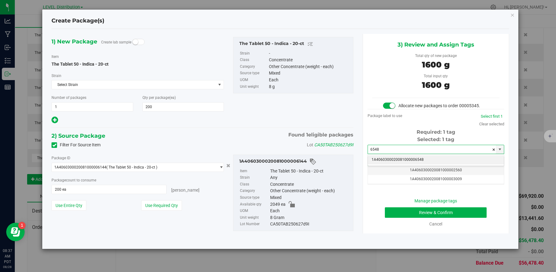
click at [423, 159] on li "1A4060300020081000006548" at bounding box center [436, 159] width 136 height 9
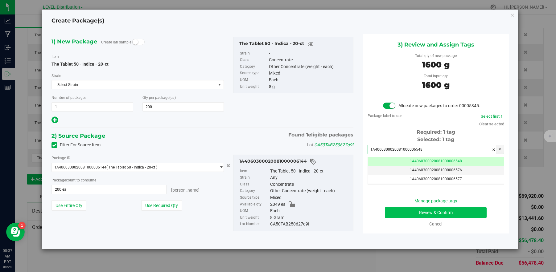
type input "1A4060300020081000006548"
click at [462, 215] on button "Review & Confirm" at bounding box center [436, 213] width 102 height 10
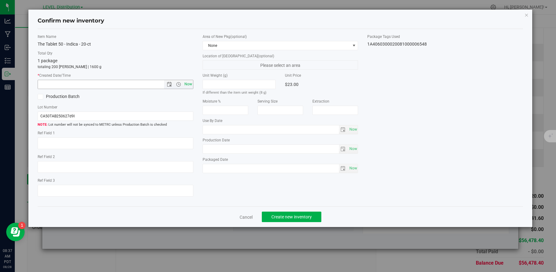
click at [190, 87] on span "Now" at bounding box center [188, 84] width 10 height 9
type input "8/28/2025 8:37 AM"
click at [70, 145] on textarea at bounding box center [116, 144] width 156 height 12
paste textarea "CA50TAB250627d9I"
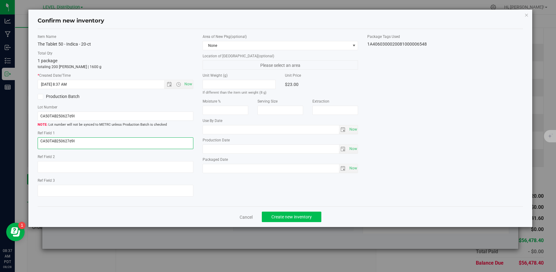
type textarea "CA50TAB250627d9I"
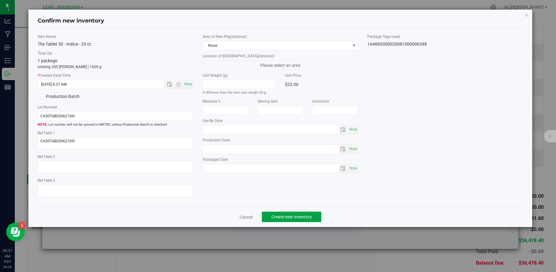
click at [303, 219] on span "Create new inventory" at bounding box center [291, 217] width 40 height 5
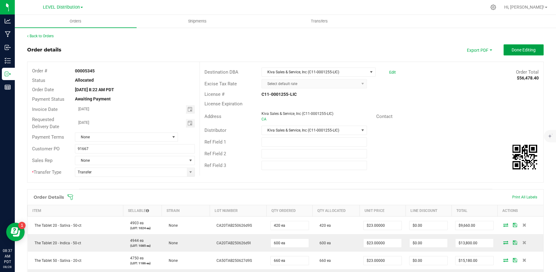
click at [523, 51] on span "Done Editing" at bounding box center [524, 49] width 24 height 5
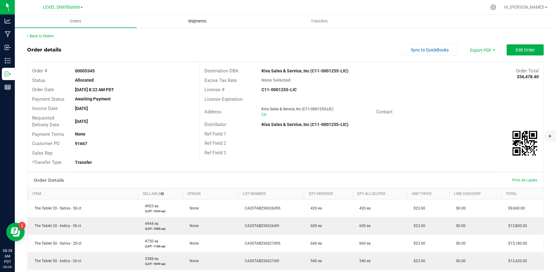
click at [201, 22] on span "Shipments" at bounding box center [197, 22] width 35 height 6
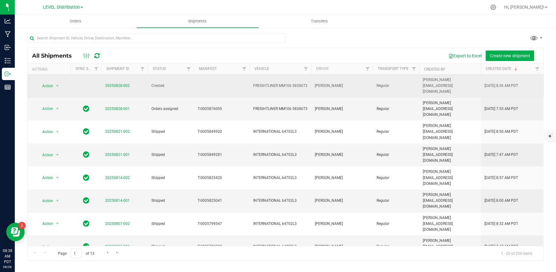
click at [120, 85] on span "20250828-002" at bounding box center [117, 86] width 25 height 6
click at [120, 84] on link "20250828-002" at bounding box center [117, 86] width 25 height 4
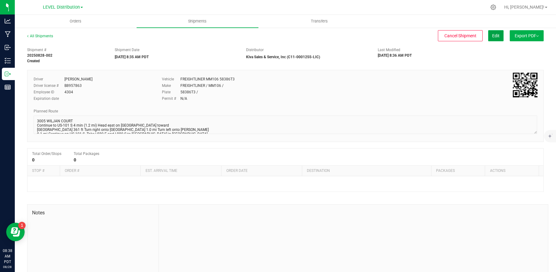
click at [492, 36] on span "Edit" at bounding box center [495, 35] width 7 height 5
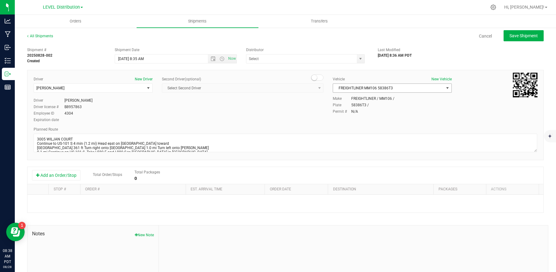
type input "Kiva Sales & Service, Inc (C11-0001255-LIC)"
click at [69, 175] on button "Add an Order/Stop" at bounding box center [56, 175] width 48 height 10
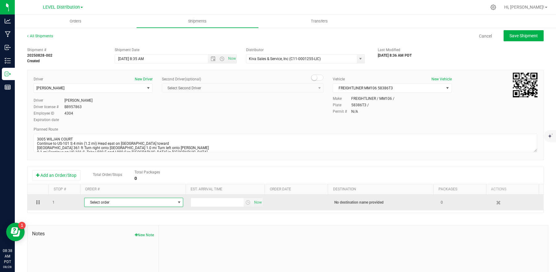
click at [132, 200] on span "Select order" at bounding box center [129, 202] width 91 height 9
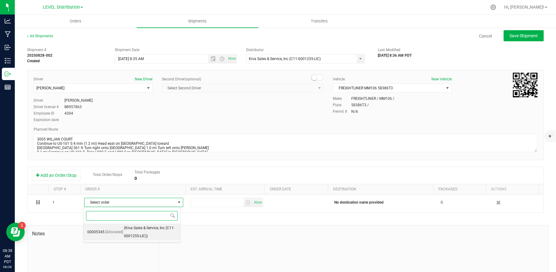
click at [146, 234] on span "(Kiva Sales & Service, Inc (C11-0001255-LIC))" at bounding box center [150, 232] width 52 height 16
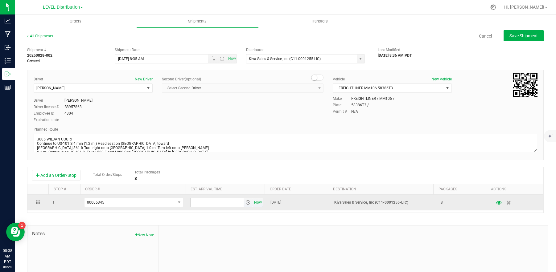
click at [255, 205] on span "Now" at bounding box center [258, 202] width 10 height 9
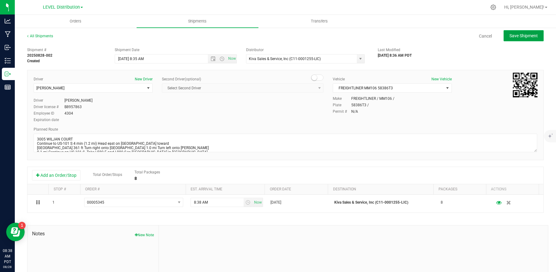
click at [523, 37] on span "Save Shipment" at bounding box center [523, 35] width 28 height 5
type input "8/28/2025 3:35 PM"
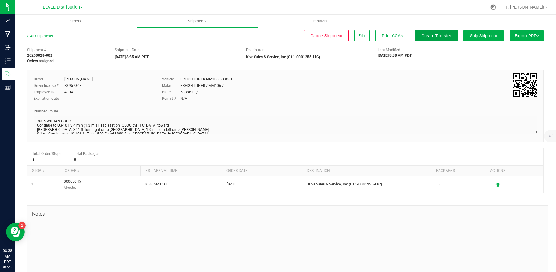
click at [441, 39] on button "Create Transfer" at bounding box center [436, 35] width 43 height 11
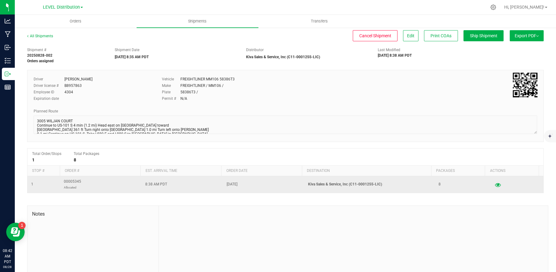
click at [492, 185] on button "button" at bounding box center [497, 185] width 11 height 10
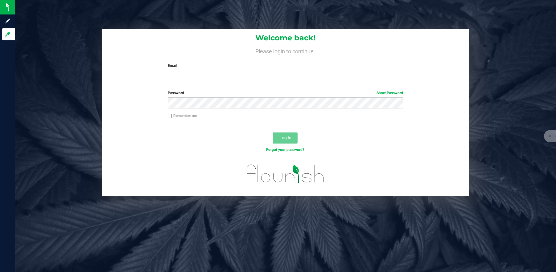
type input "[PERSON_NAME][EMAIL_ADDRESS][DOMAIN_NAME]"
click at [285, 137] on span "Log In" at bounding box center [285, 137] width 12 height 5
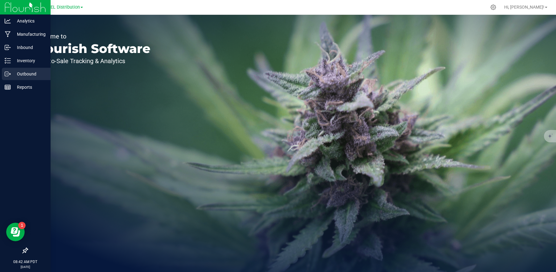
click at [27, 73] on p "Outbound" at bounding box center [29, 73] width 37 height 7
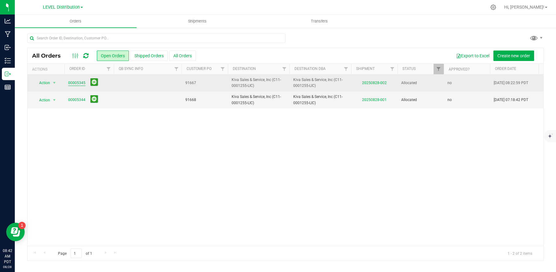
click at [82, 84] on link "00005345" at bounding box center [76, 83] width 17 height 6
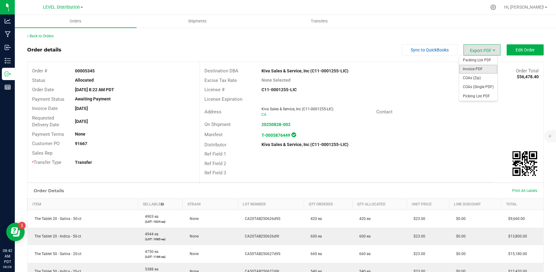
click at [480, 71] on span "Invoice PDF" at bounding box center [478, 69] width 38 height 9
